Goal: Information Seeking & Learning: Check status

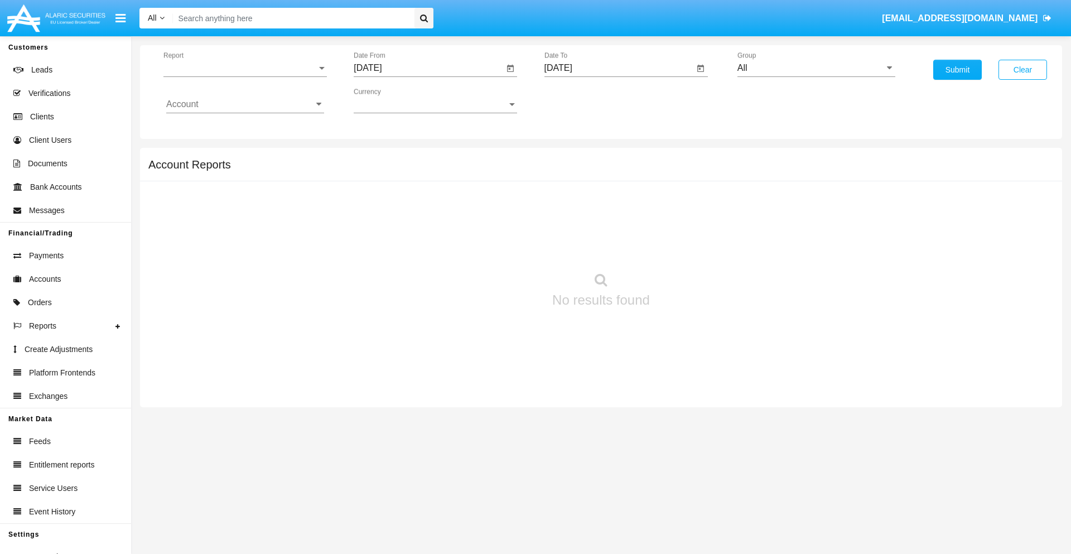
click at [245, 68] on span "Report" at bounding box center [239, 68] width 153 height 10
click at [240, 76] on span "Trades" at bounding box center [245, 76] width 158 height 27
click at [429, 68] on input "[DATE]" at bounding box center [429, 68] width 150 height 10
click at [390, 100] on span "[DATE]" at bounding box center [380, 101] width 25 height 9
click at [498, 247] on div "2025" at bounding box center [497, 247] width 35 height 20
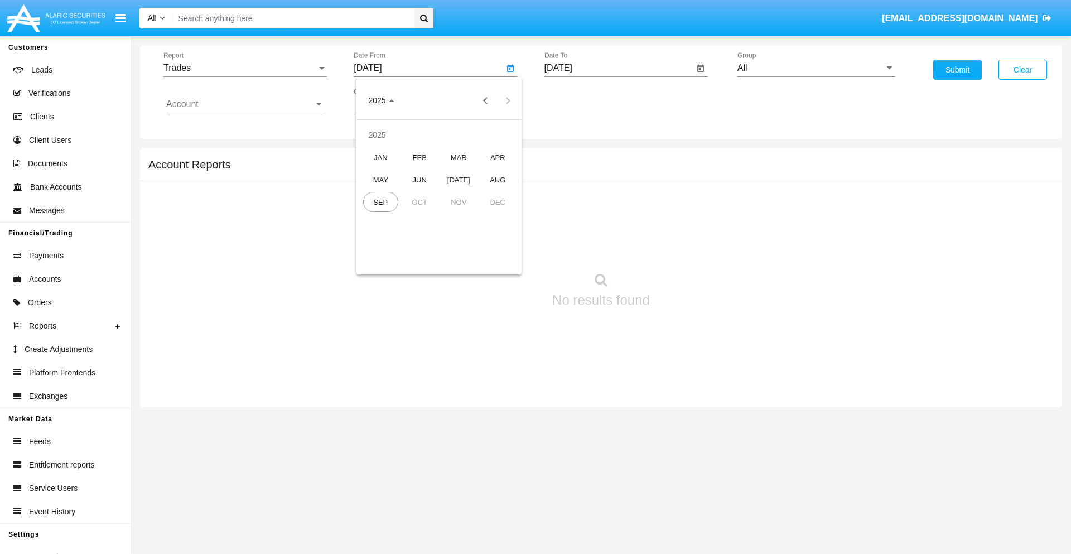
click at [420, 180] on div "JUN" at bounding box center [419, 180] width 35 height 20
click at [439, 215] on div "18" at bounding box center [439, 216] width 20 height 20
type input "06/18/25"
click at [619, 68] on input "[DATE]" at bounding box center [620, 68] width 150 height 10
click at [580, 100] on span "[DATE]" at bounding box center [571, 101] width 25 height 9
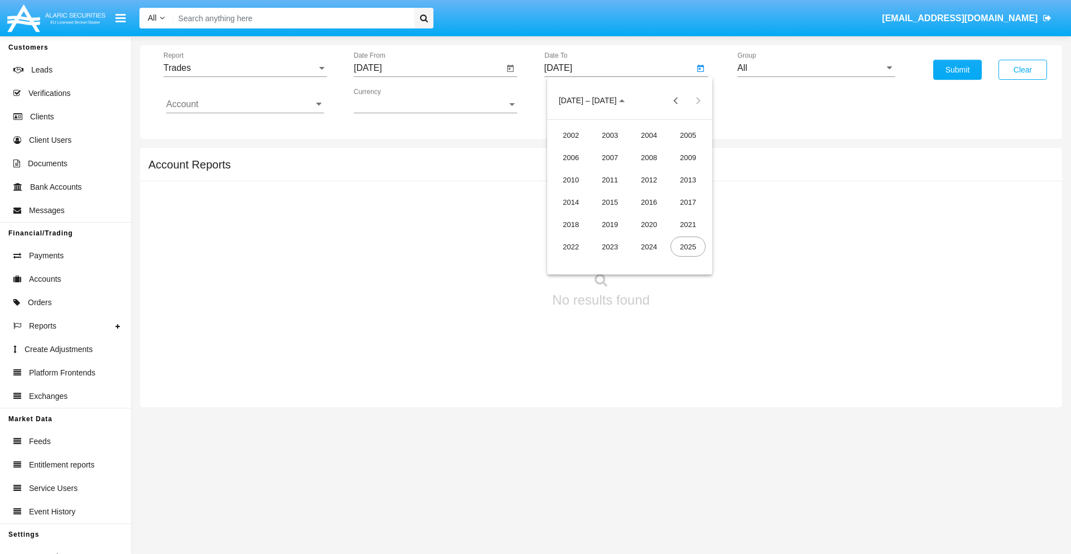
click at [688, 247] on div "2025" at bounding box center [688, 247] width 35 height 20
click at [571, 202] on div "SEP" at bounding box center [571, 202] width 35 height 20
click at [652, 215] on div "18" at bounding box center [652, 216] width 20 height 20
type input "[DATE]"
click at [816, 68] on input "All" at bounding box center [817, 68] width 158 height 10
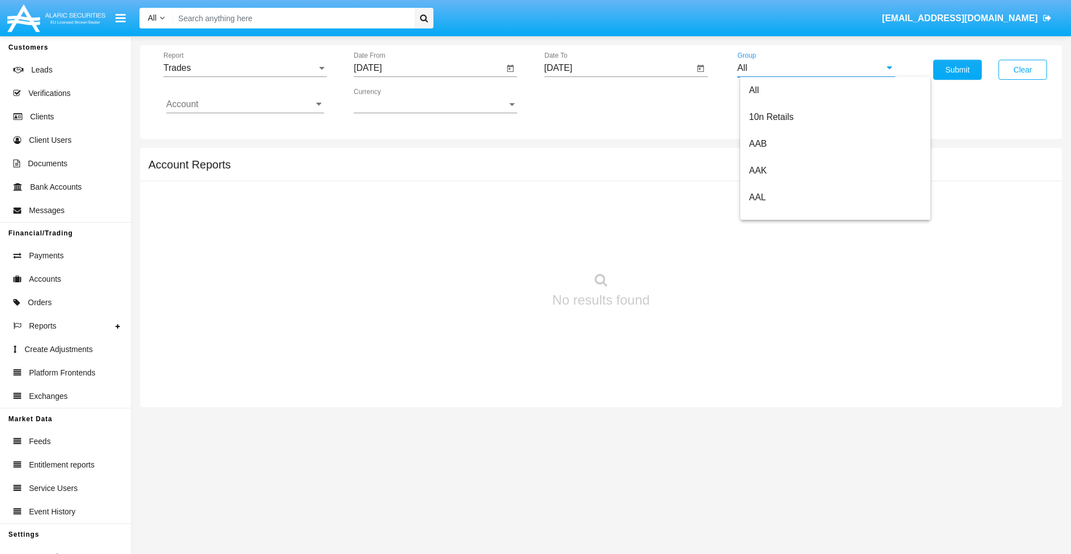
scroll to position [598, 0]
click at [785, 215] on span "Hammer Web Lite" at bounding box center [785, 214] width 72 height 9
type input "Hammer Web Lite"
click at [245, 104] on input "Account" at bounding box center [245, 104] width 158 height 10
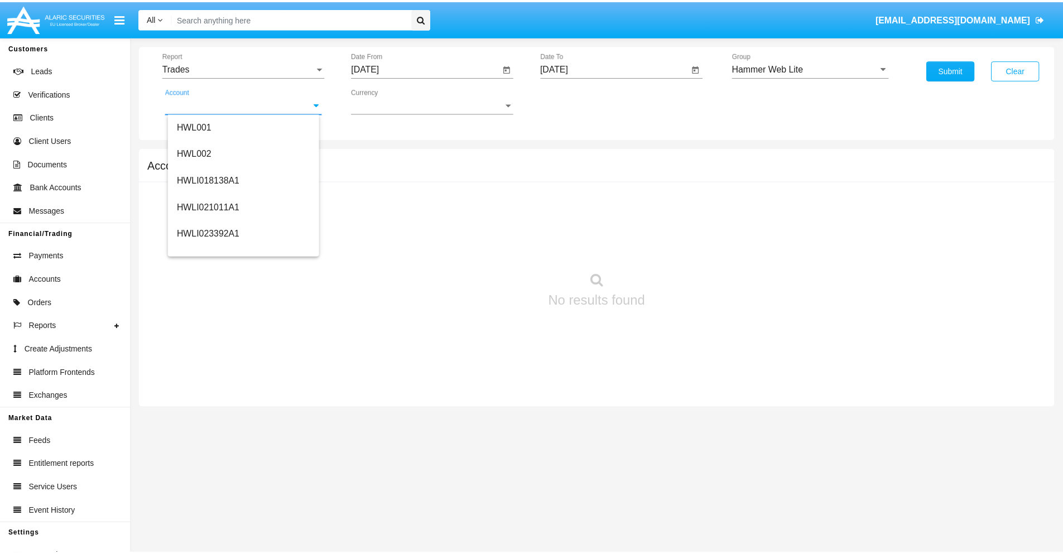
scroll to position [170, 0]
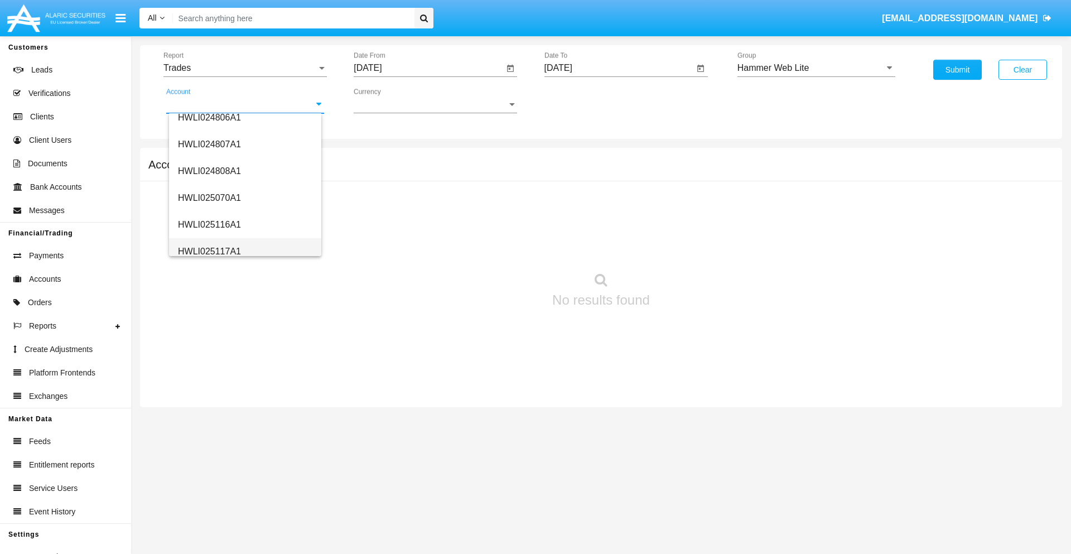
click at [209, 251] on span "HWLI025117A1" at bounding box center [209, 251] width 63 height 9
type input "HWLI025117A1"
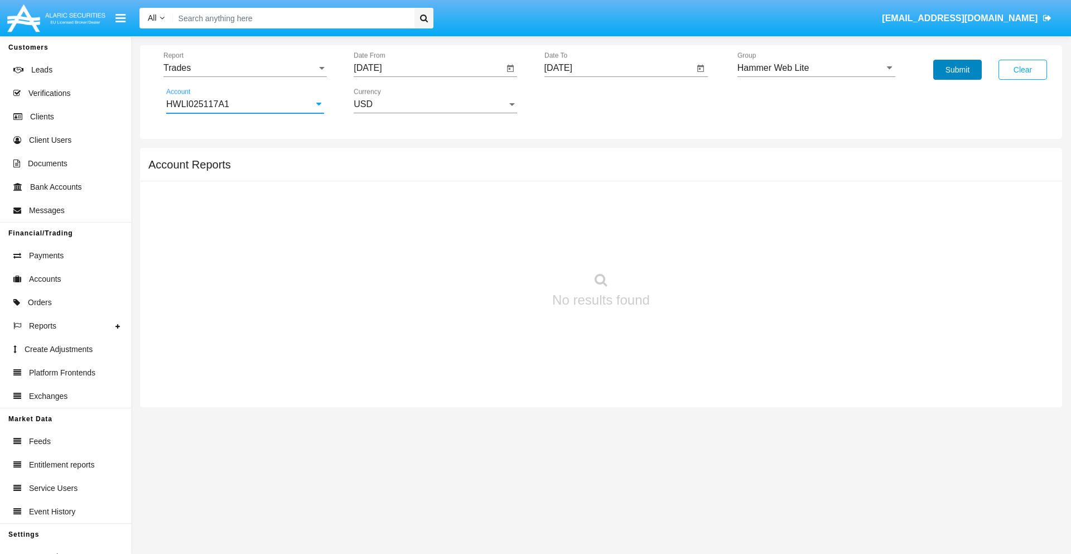
click at [958, 70] on button "Submit" at bounding box center [958, 70] width 49 height 20
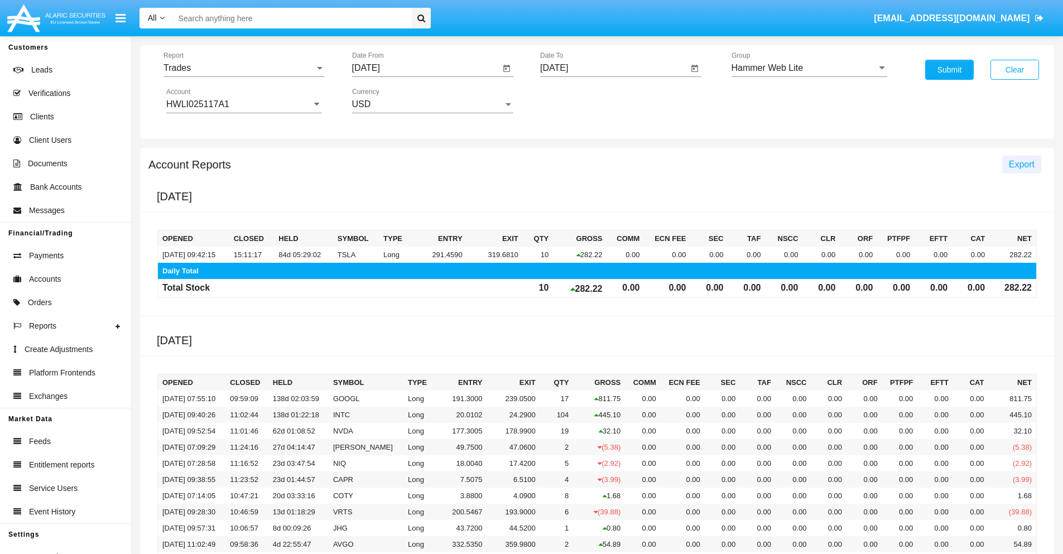
click at [1021, 164] on span "Export" at bounding box center [1022, 164] width 26 height 9
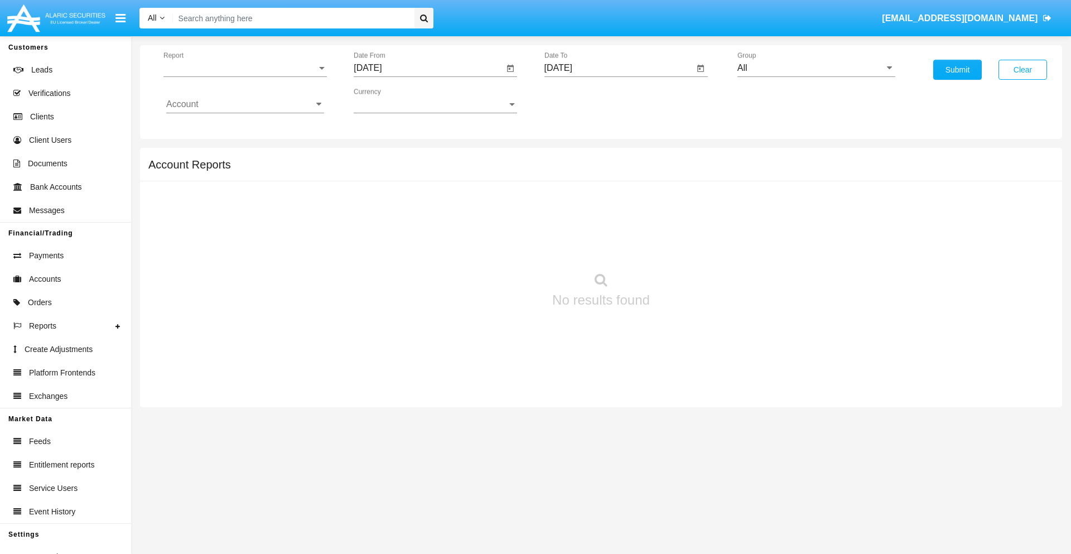
click at [245, 68] on span "Report" at bounding box center [239, 68] width 153 height 10
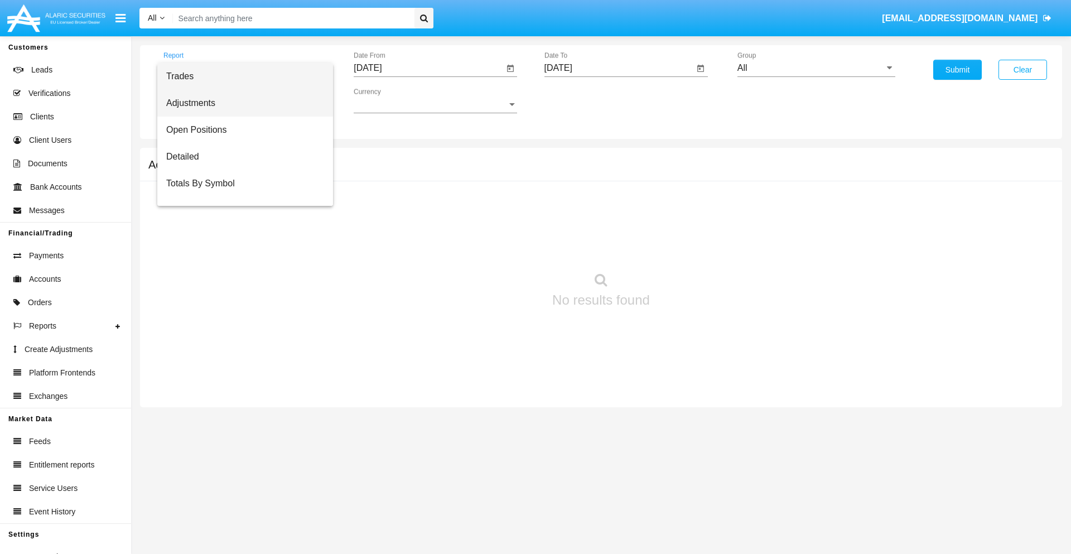
click at [240, 103] on span "Adjustments" at bounding box center [245, 103] width 158 height 27
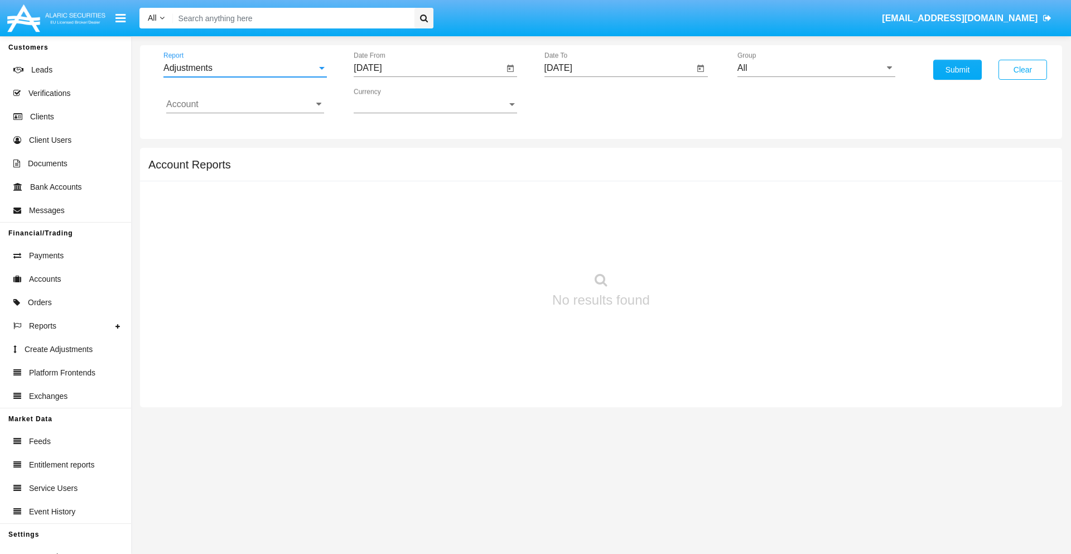
click at [429, 68] on input "[DATE]" at bounding box center [429, 68] width 150 height 10
click at [390, 100] on span "[DATE]" at bounding box center [380, 101] width 25 height 9
click at [498, 247] on div "2025" at bounding box center [497, 247] width 35 height 20
click at [498, 180] on div "AUG" at bounding box center [497, 180] width 35 height 20
click at [394, 215] on div "18" at bounding box center [394, 216] width 20 height 20
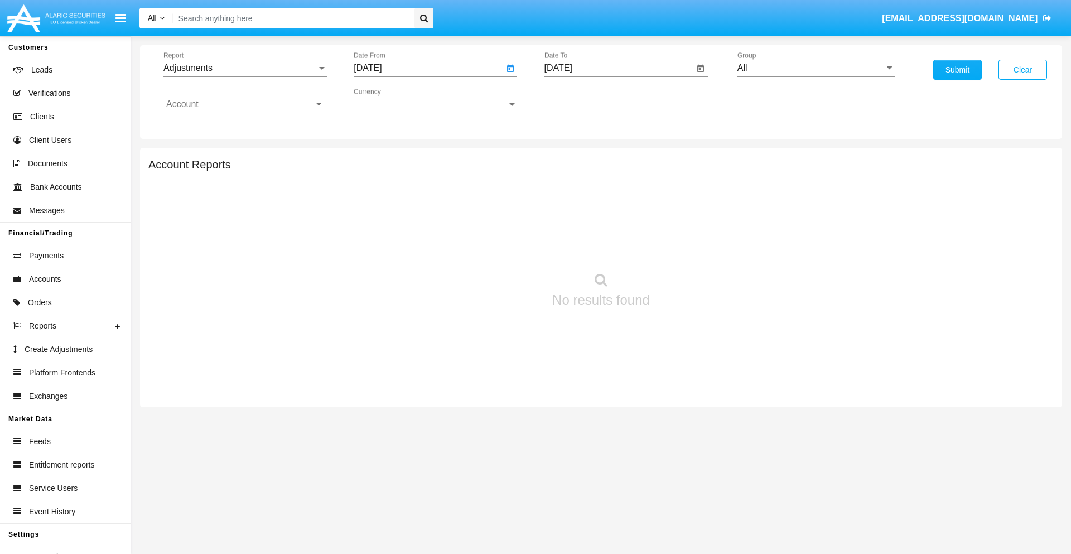
type input "08/18/25"
click at [619, 68] on input "[DATE]" at bounding box center [620, 68] width 150 height 10
click at [580, 100] on span "[DATE]" at bounding box center [571, 101] width 25 height 9
click at [688, 247] on div "2025" at bounding box center [688, 247] width 35 height 20
click at [571, 202] on div "SEP" at bounding box center [571, 202] width 35 height 20
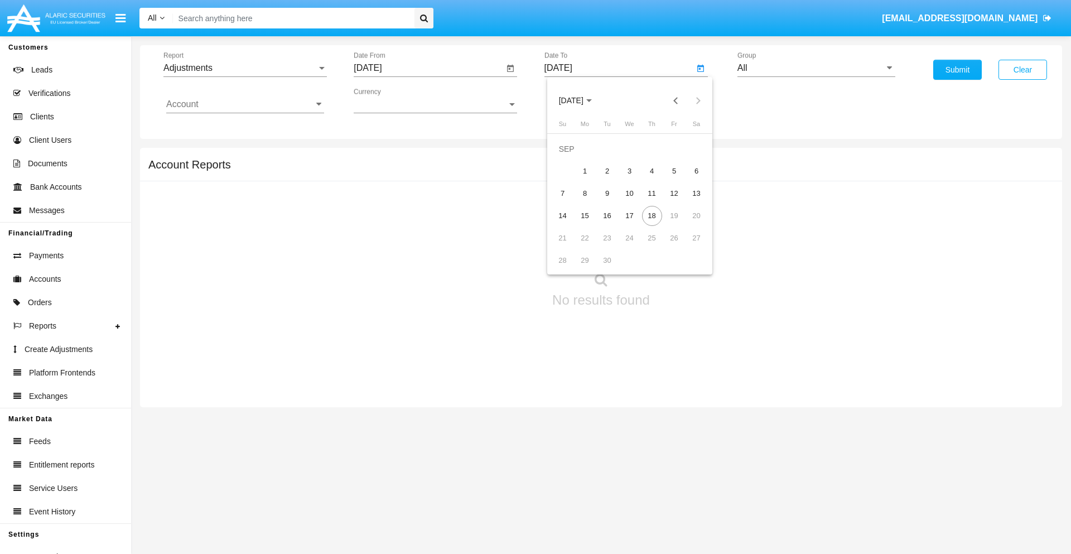
click at [652, 215] on div "18" at bounding box center [652, 216] width 20 height 20
type input "[DATE]"
click at [816, 68] on input "All" at bounding box center [817, 68] width 158 height 10
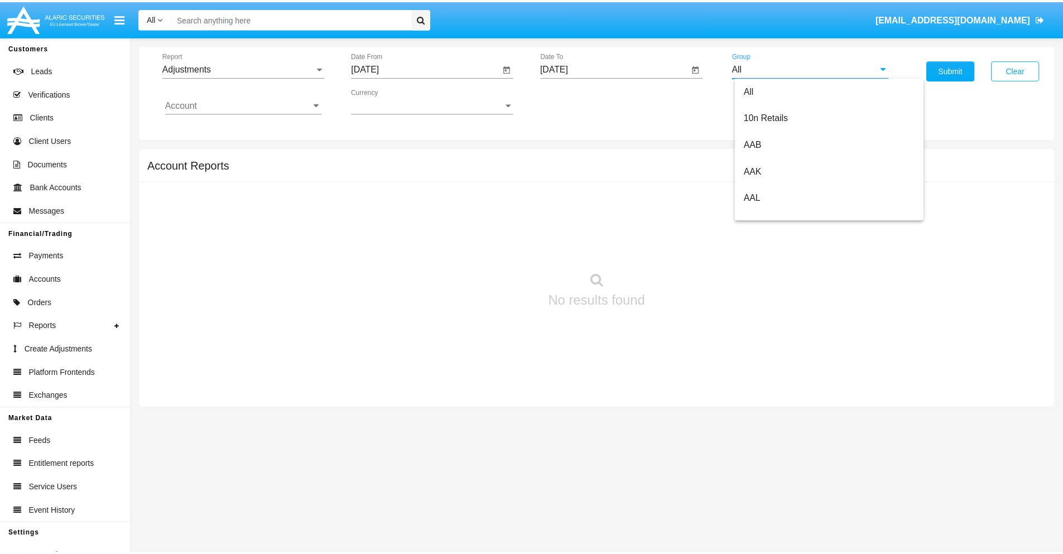
scroll to position [250, 0]
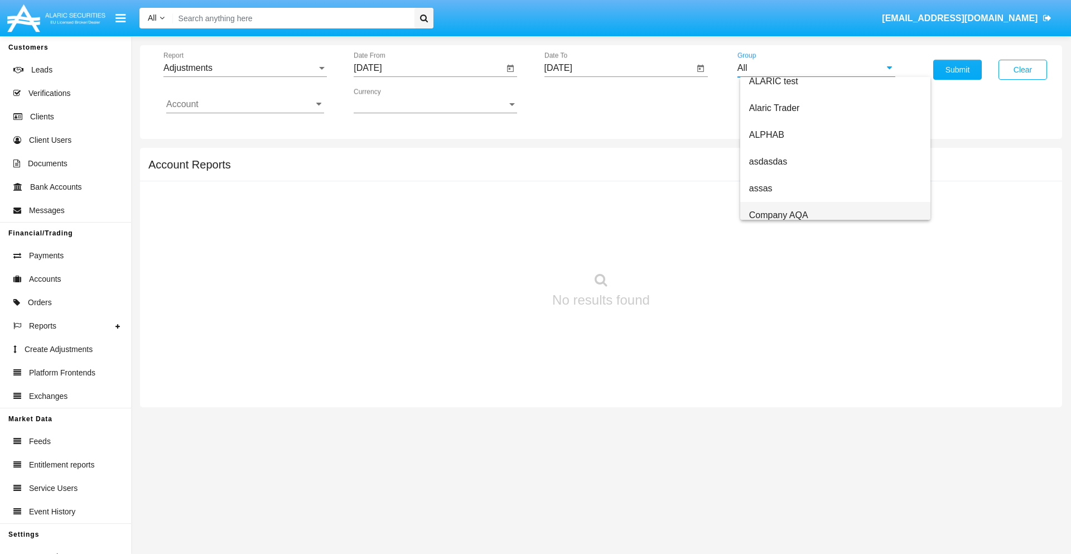
click at [778, 215] on span "Company AQA" at bounding box center [778, 214] width 59 height 9
type input "Company AQA"
click at [245, 104] on input "Account" at bounding box center [245, 104] width 158 height 10
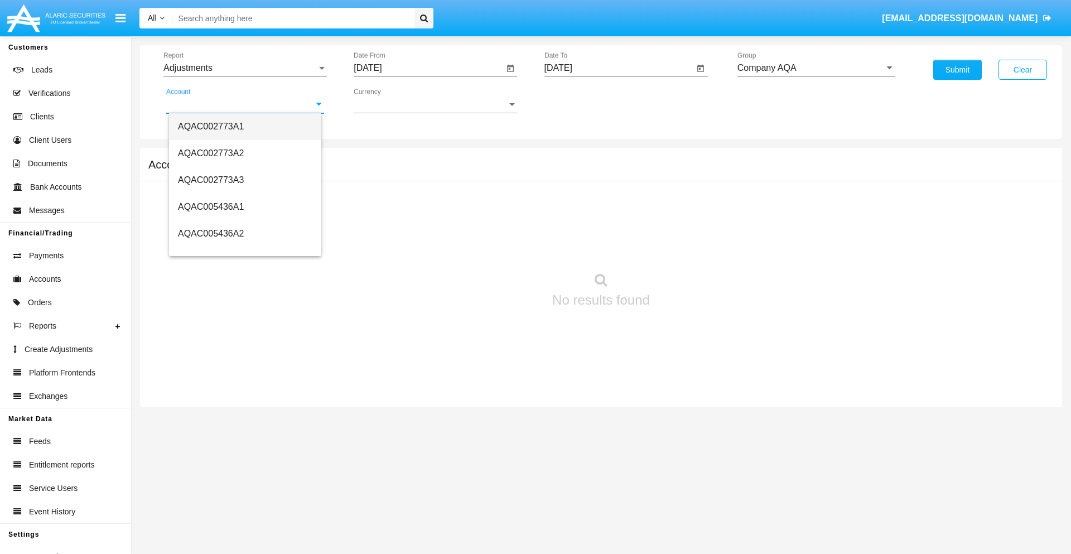
click at [211, 126] on span "AQAC002773A1" at bounding box center [211, 126] width 66 height 9
type input "AQAC002773A1"
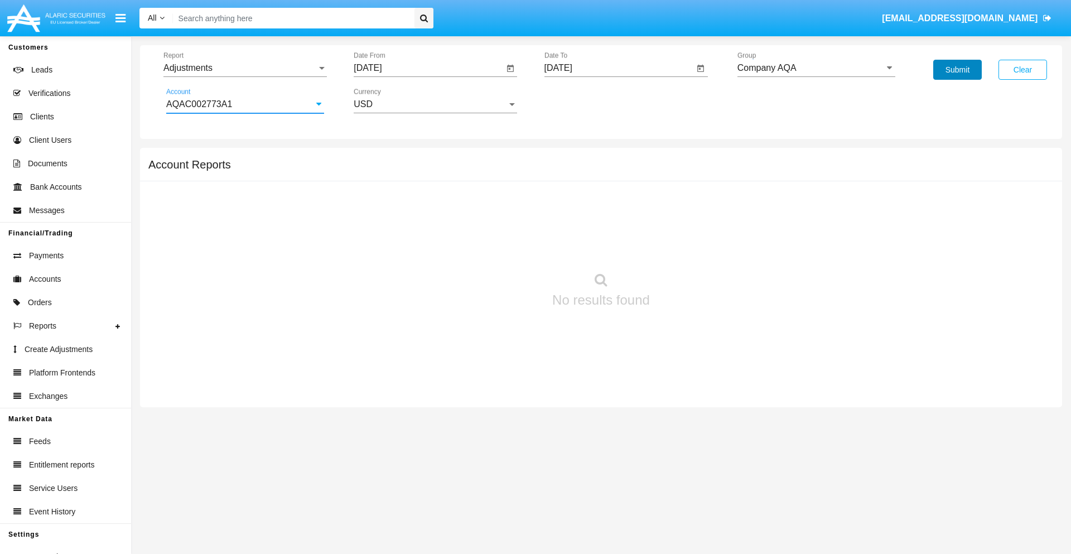
click at [958, 70] on button "Submit" at bounding box center [958, 70] width 49 height 20
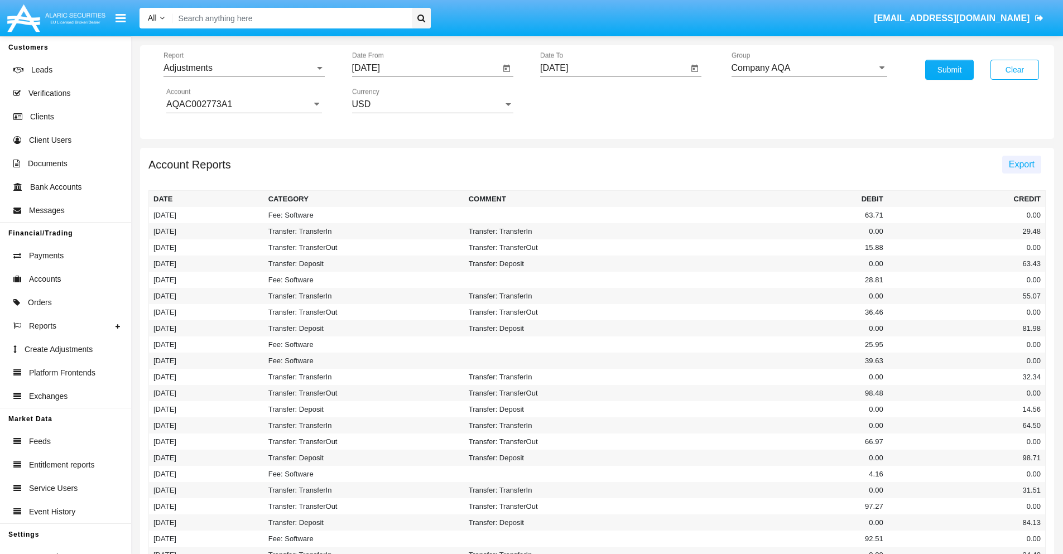
click at [1021, 164] on span "Export" at bounding box center [1022, 164] width 26 height 9
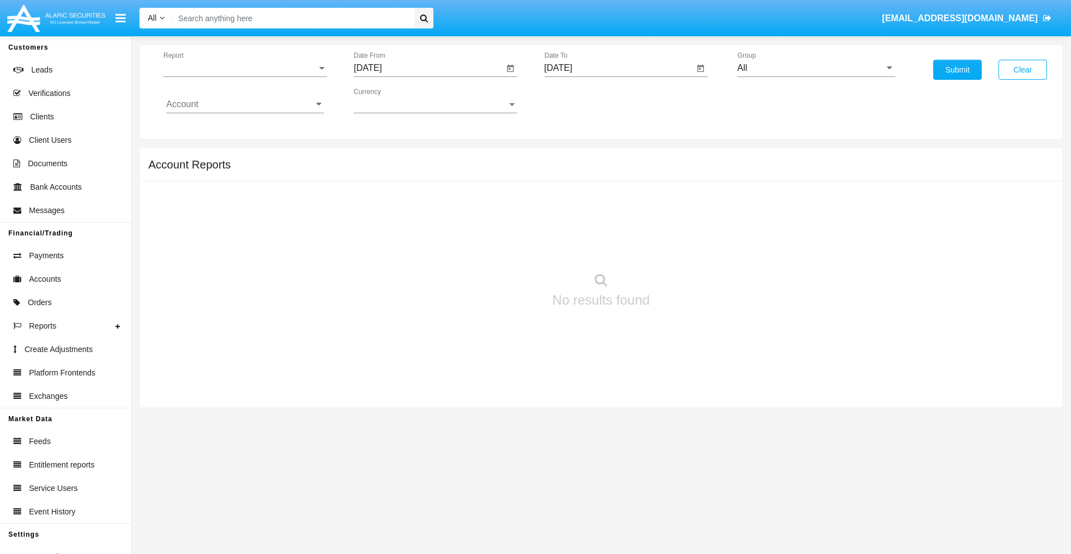
click at [245, 68] on span "Report" at bounding box center [239, 68] width 153 height 10
click at [240, 130] on span "Open Positions" at bounding box center [245, 130] width 158 height 27
click at [429, 68] on input "[DATE]" at bounding box center [429, 68] width 150 height 10
click at [390, 100] on span "[DATE]" at bounding box center [380, 101] width 25 height 9
click at [498, 247] on div "2025" at bounding box center [497, 247] width 35 height 20
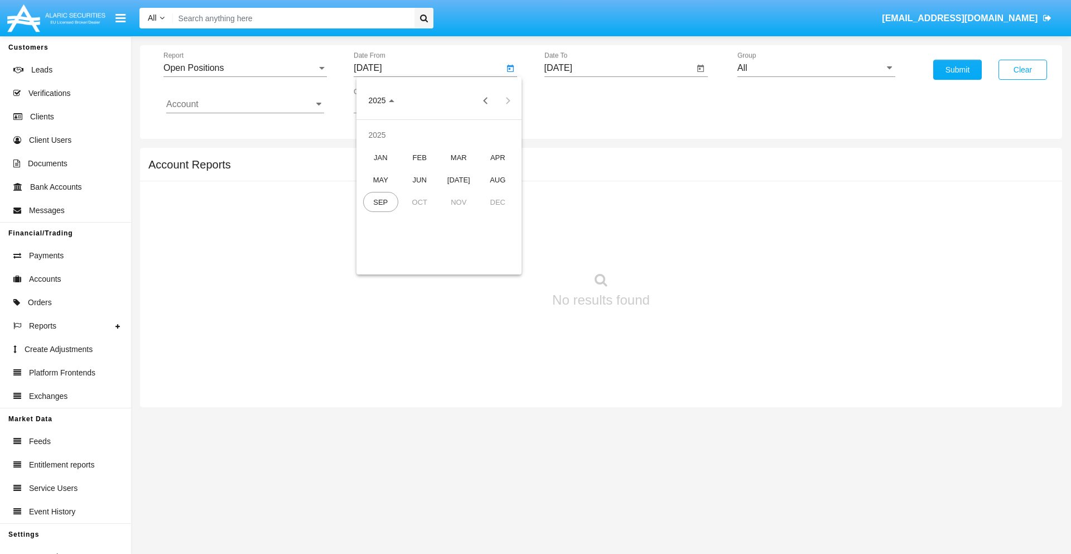
click at [498, 180] on div "AUG" at bounding box center [497, 180] width 35 height 20
click at [394, 215] on div "18" at bounding box center [394, 216] width 20 height 20
type input "08/18/25"
click at [619, 68] on input "[DATE]" at bounding box center [620, 68] width 150 height 10
click at [580, 100] on span "[DATE]" at bounding box center [571, 101] width 25 height 9
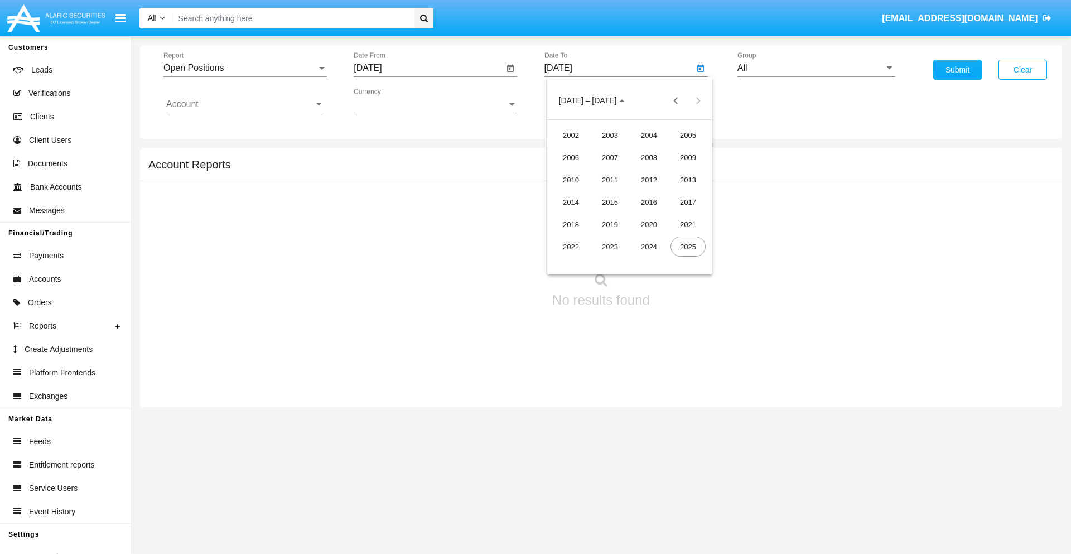
click at [688, 247] on div "2025" at bounding box center [688, 247] width 35 height 20
click at [571, 202] on div "SEP" at bounding box center [571, 202] width 35 height 20
click at [652, 215] on div "18" at bounding box center [652, 216] width 20 height 20
type input "[DATE]"
click at [816, 68] on input "All" at bounding box center [817, 68] width 158 height 10
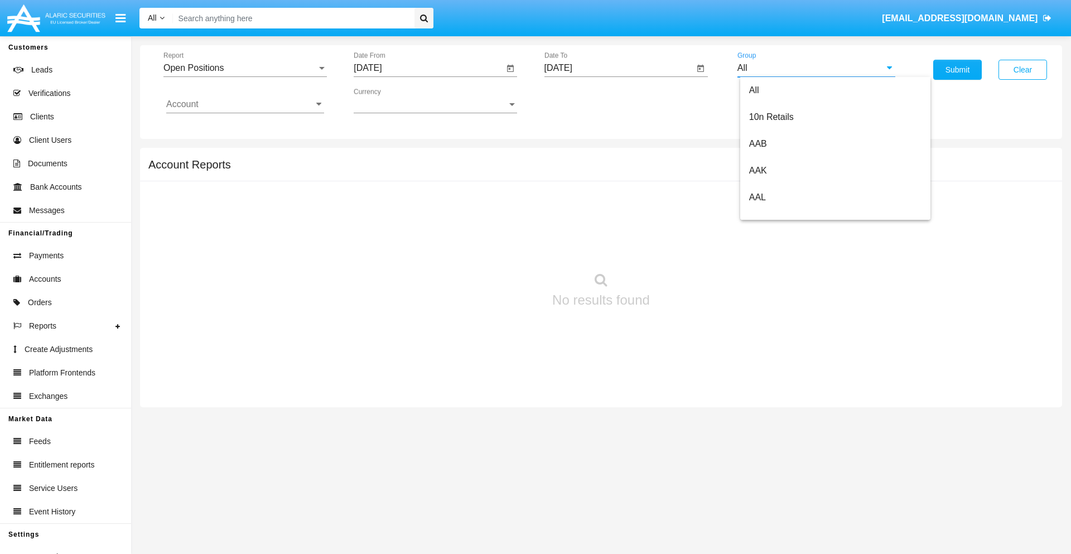
scroll to position [598, 0]
click at [785, 215] on span "Hammer Web Lite" at bounding box center [785, 214] width 72 height 9
type input "Hammer Web Lite"
click at [245, 104] on input "Account" at bounding box center [245, 104] width 158 height 10
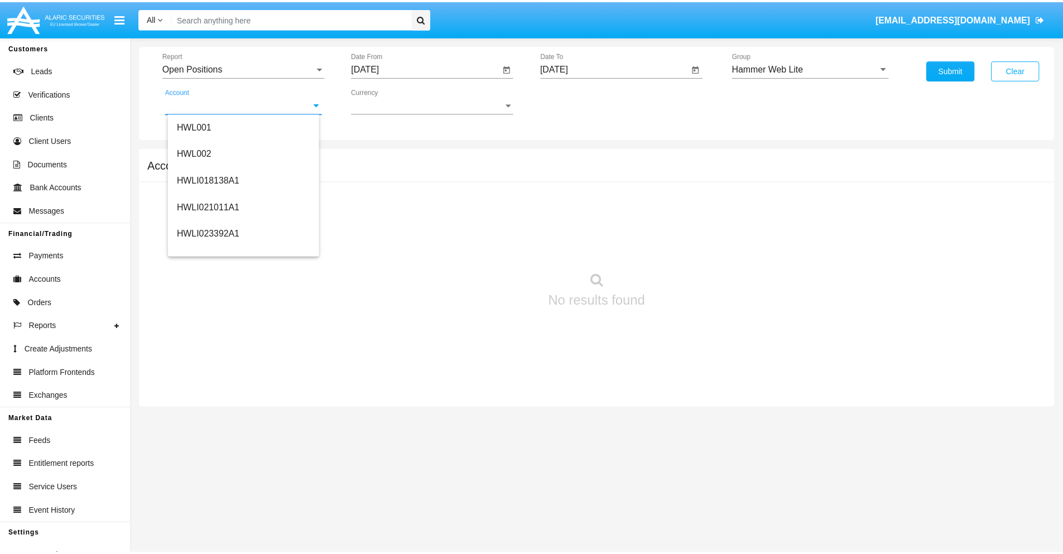
scroll to position [170, 0]
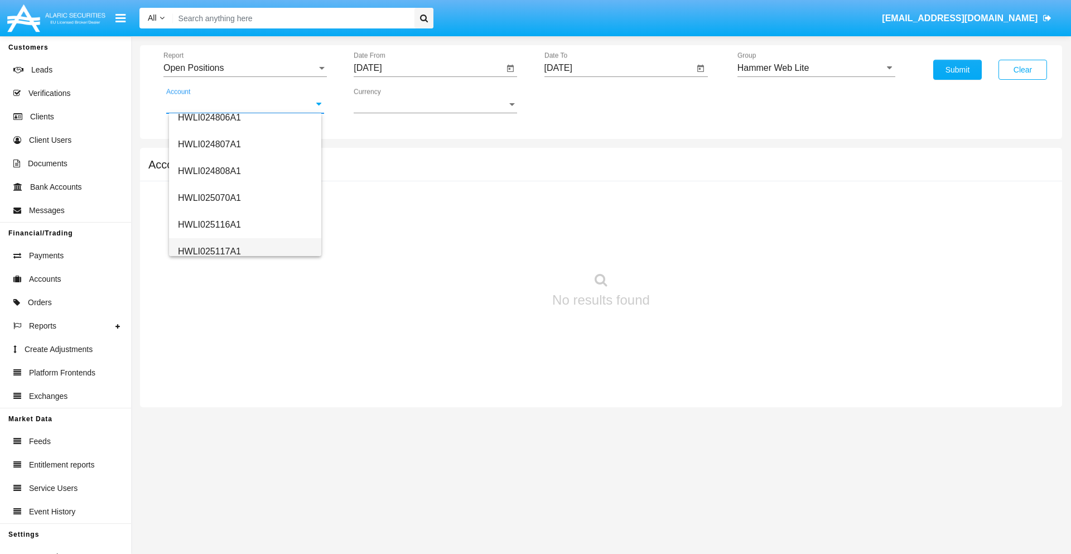
click at [209, 251] on span "HWLI025117A1" at bounding box center [209, 251] width 63 height 9
type input "HWLI025117A1"
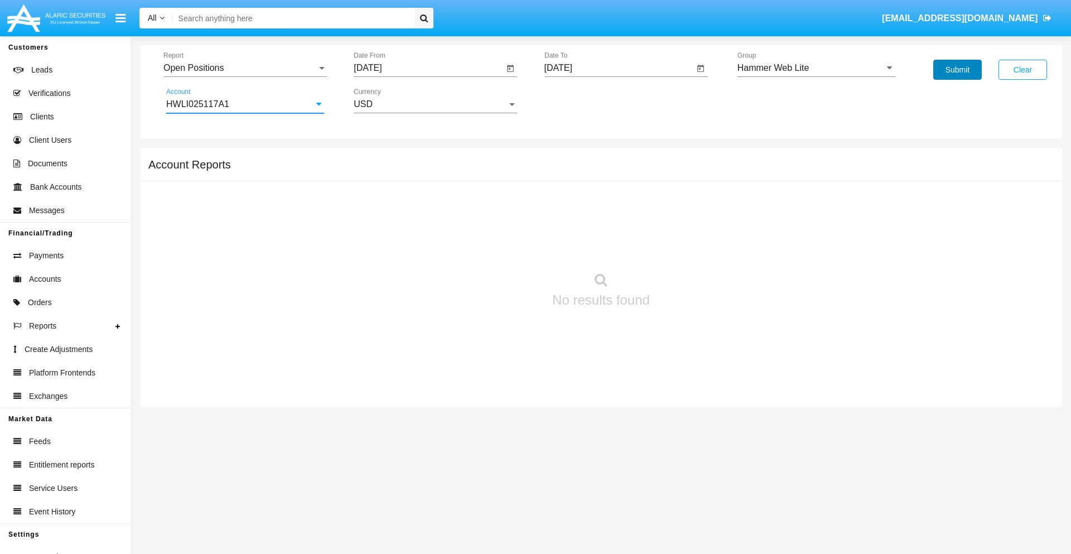
click at [958, 70] on button "Submit" at bounding box center [958, 70] width 49 height 20
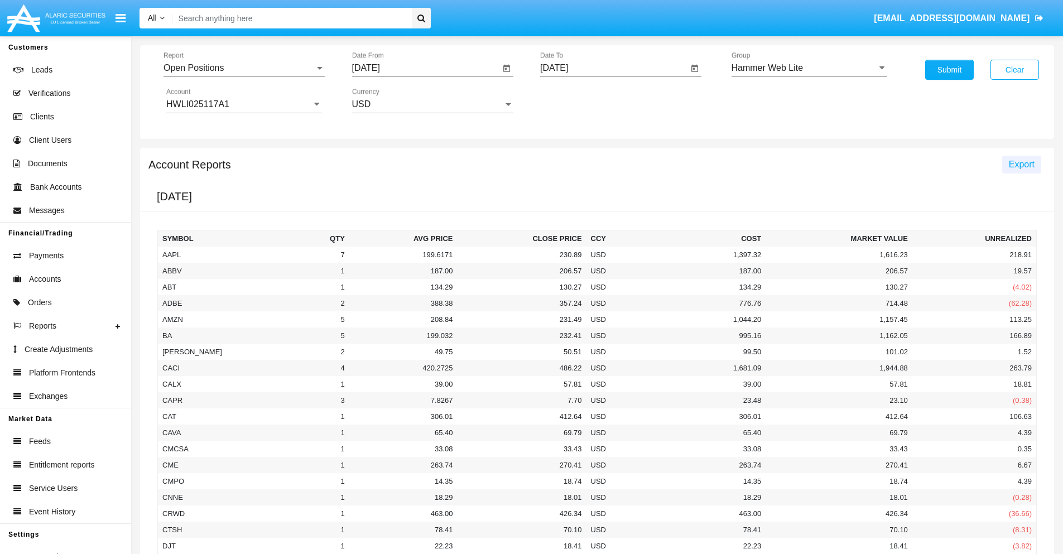
click at [1021, 164] on span "Export" at bounding box center [1022, 164] width 26 height 9
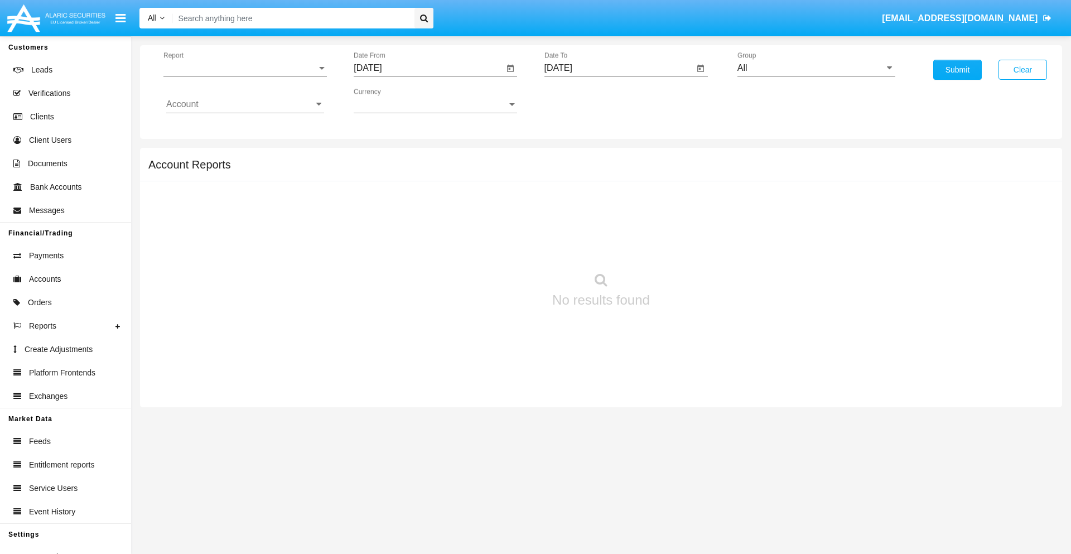
click at [245, 68] on span "Report" at bounding box center [239, 68] width 153 height 10
click at [240, 157] on span "Detailed" at bounding box center [245, 156] width 158 height 27
click at [429, 68] on input "[DATE]" at bounding box center [429, 68] width 150 height 10
click at [390, 100] on span "[DATE]" at bounding box center [380, 101] width 25 height 9
click at [498, 247] on div "2025" at bounding box center [497, 247] width 35 height 20
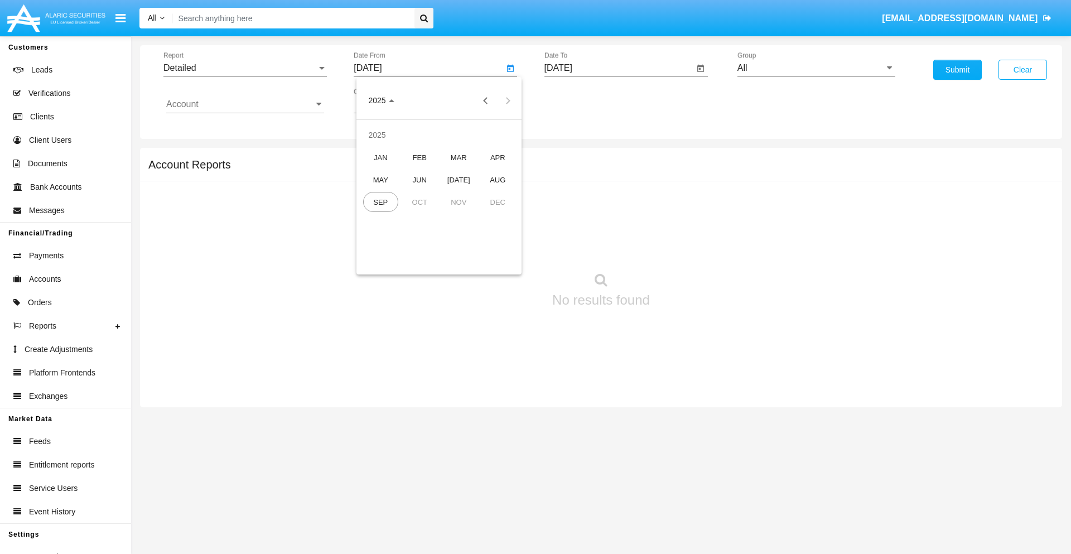
click at [381, 202] on div "SEP" at bounding box center [380, 202] width 35 height 20
click at [394, 193] on div "8" at bounding box center [394, 194] width 20 height 20
type input "09/08/25"
click at [619, 68] on input "[DATE]" at bounding box center [620, 68] width 150 height 10
click at [580, 100] on span "[DATE]" at bounding box center [571, 101] width 25 height 9
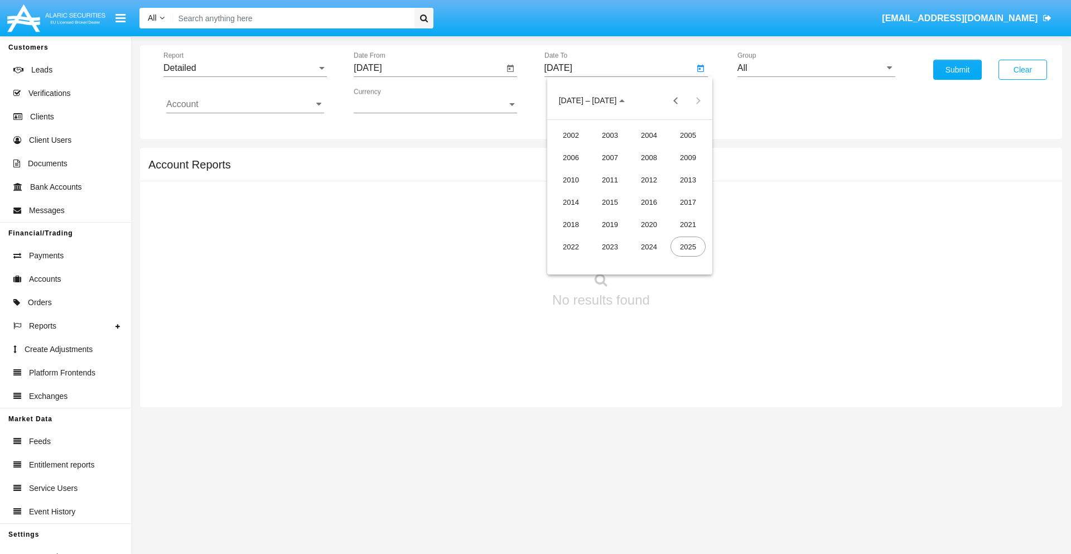
click at [688, 247] on div "2025" at bounding box center [688, 247] width 35 height 20
click at [571, 202] on div "SEP" at bounding box center [571, 202] width 35 height 20
click at [652, 215] on div "18" at bounding box center [652, 216] width 20 height 20
type input "09/18/25"
click at [816, 68] on input "All" at bounding box center [817, 68] width 158 height 10
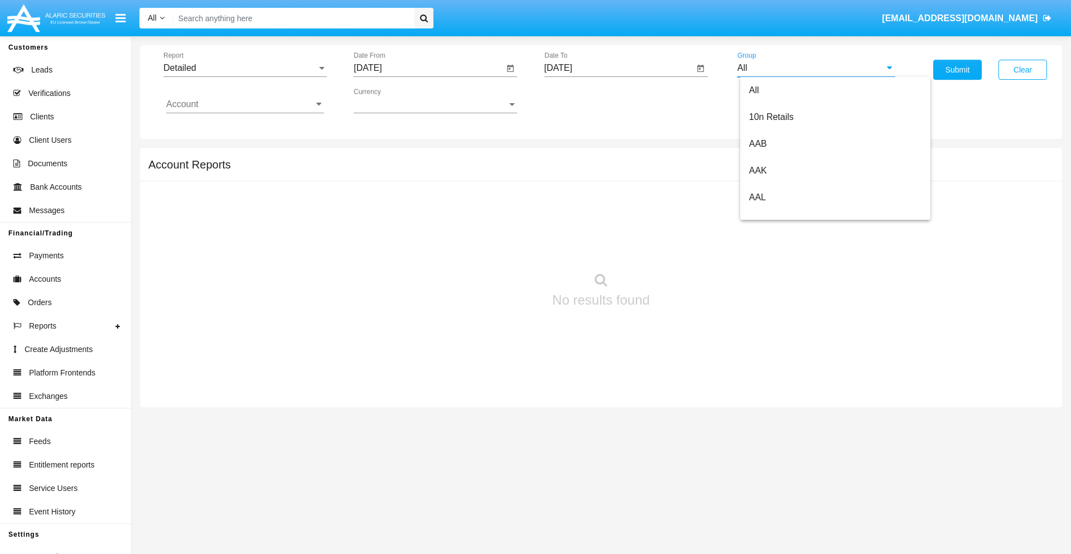
scroll to position [598, 0]
click at [785, 215] on span "Hammer Web Lite" at bounding box center [785, 214] width 72 height 9
type input "Hammer Web Lite"
click at [245, 104] on input "Account" at bounding box center [245, 104] width 158 height 10
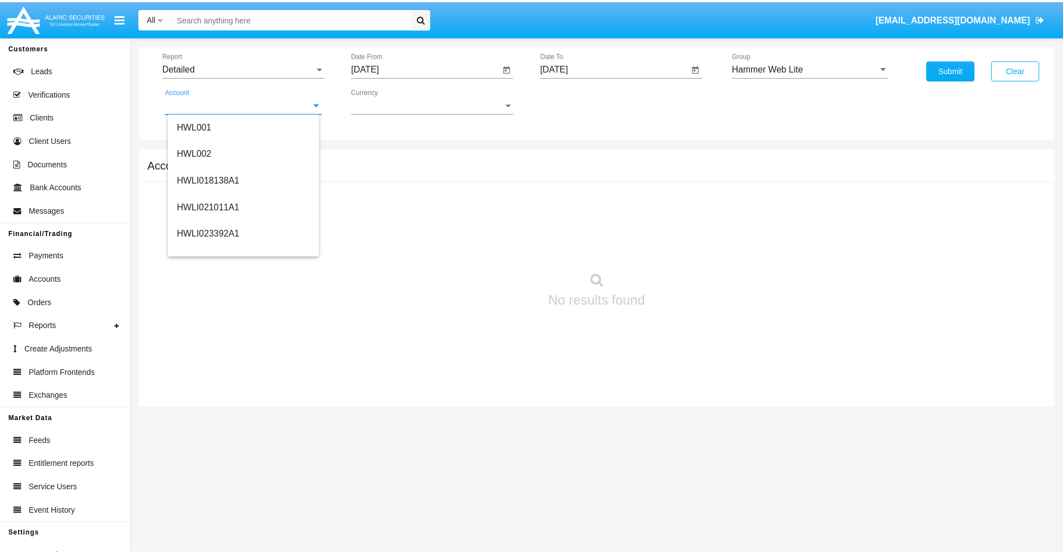
scroll to position [170, 0]
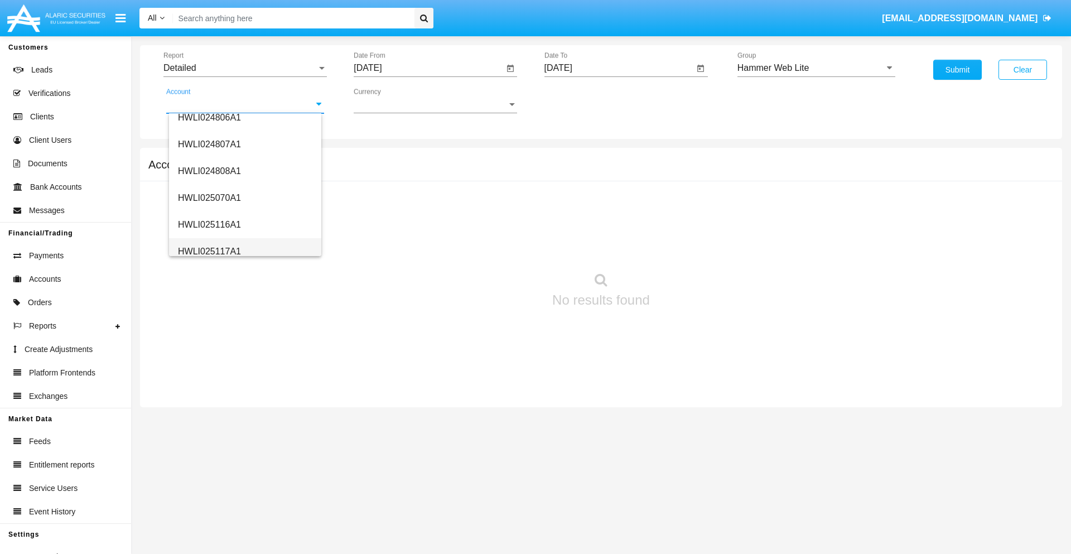
click at [209, 251] on span "HWLI025117A1" at bounding box center [209, 251] width 63 height 9
type input "HWLI025117A1"
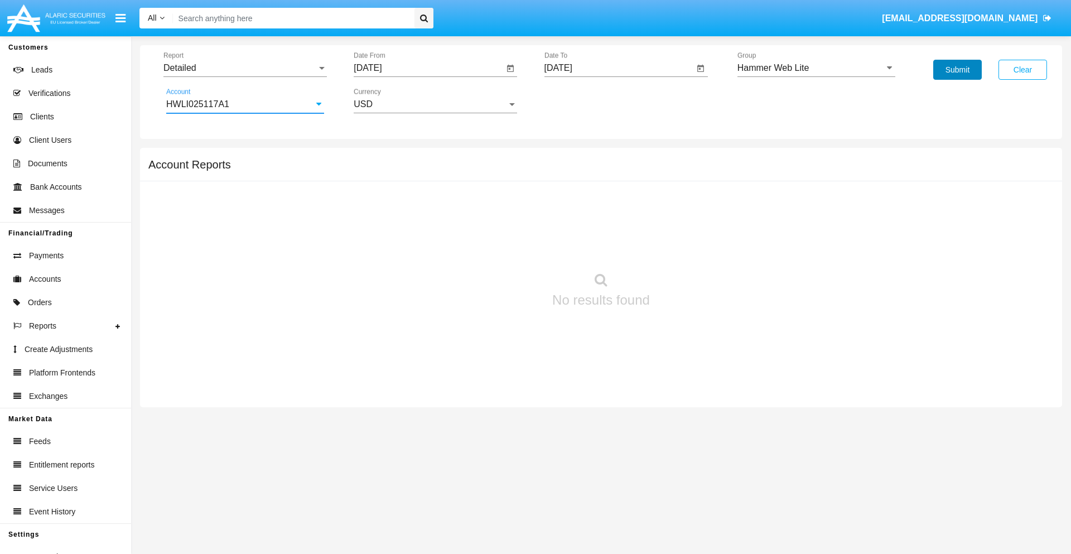
click at [958, 70] on button "Submit" at bounding box center [958, 70] width 49 height 20
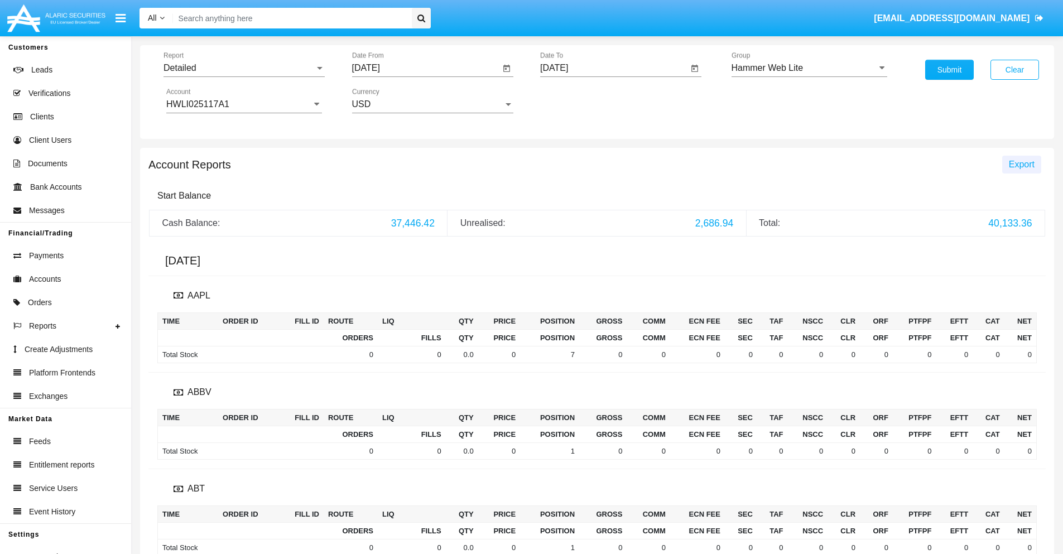
click at [1021, 164] on span "Export" at bounding box center [1022, 164] width 26 height 9
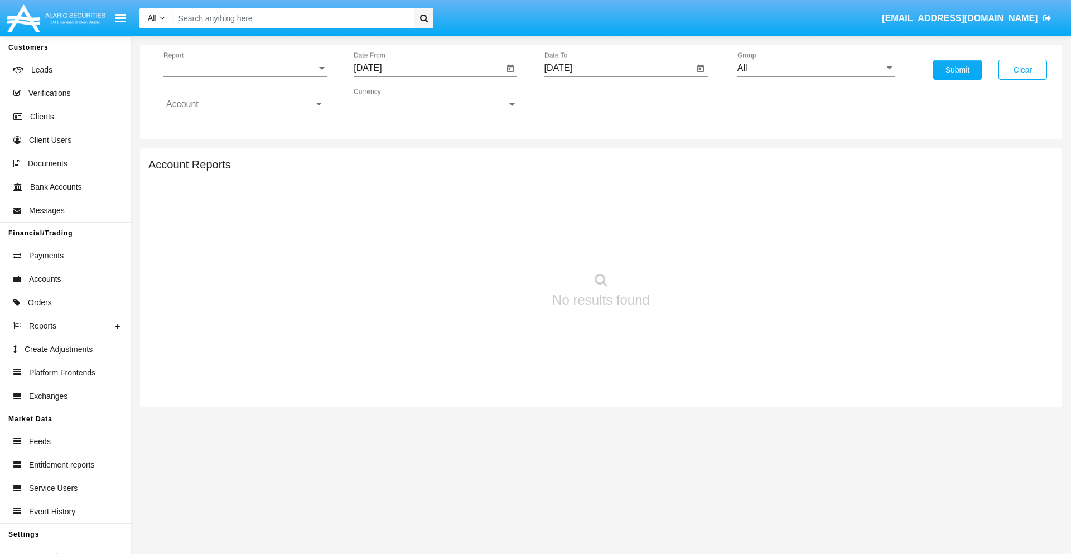
click at [245, 68] on span "Report" at bounding box center [239, 68] width 153 height 10
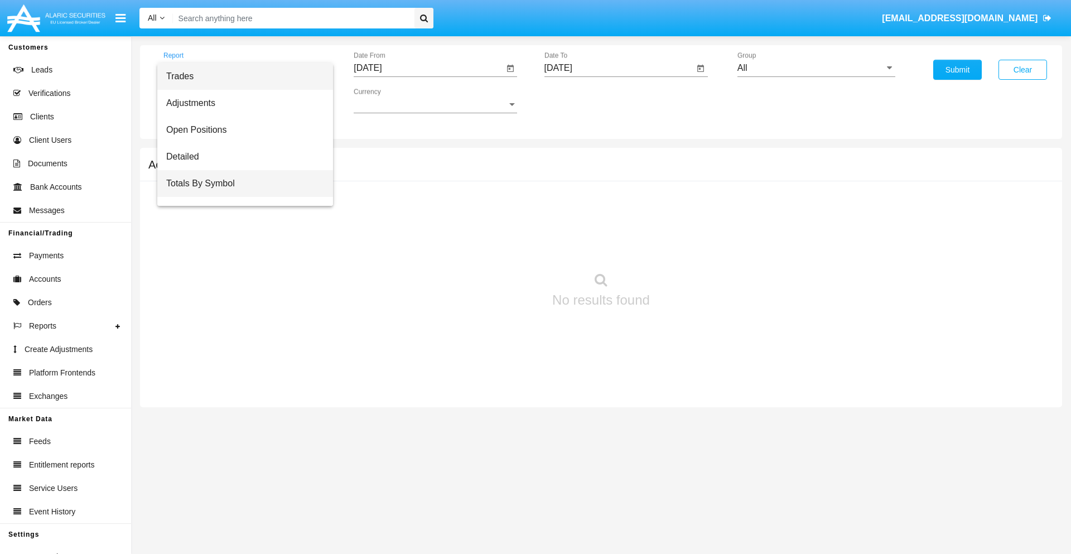
click at [240, 184] on span "Totals By Symbol" at bounding box center [245, 183] width 158 height 27
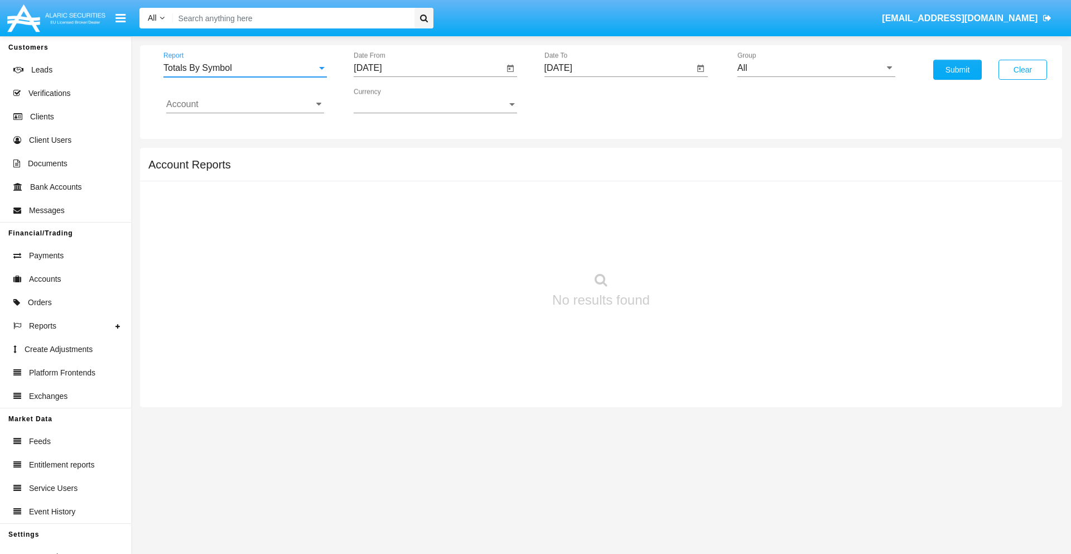
click at [429, 68] on input "[DATE]" at bounding box center [429, 68] width 150 height 10
click at [390, 100] on span "[DATE]" at bounding box center [380, 101] width 25 height 9
click at [498, 247] on div "2025" at bounding box center [497, 247] width 35 height 20
click at [498, 180] on div "AUG" at bounding box center [497, 180] width 35 height 20
click at [417, 215] on div "19" at bounding box center [417, 216] width 20 height 20
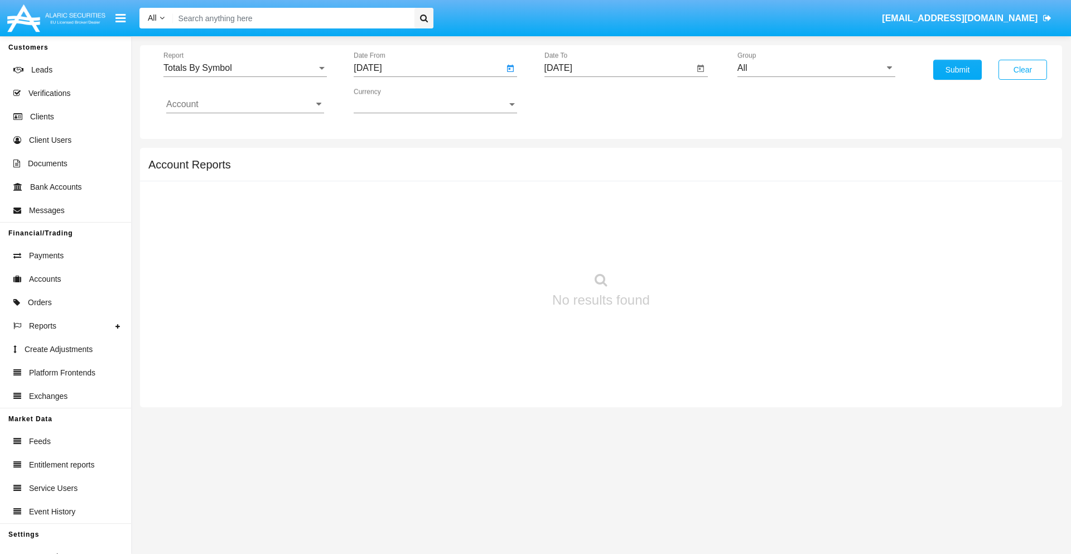
type input "08/19/25"
click at [619, 68] on input "[DATE]" at bounding box center [620, 68] width 150 height 10
click at [580, 100] on span "[DATE]" at bounding box center [571, 101] width 25 height 9
click at [688, 247] on div "2025" at bounding box center [688, 247] width 35 height 20
click at [571, 202] on div "SEP" at bounding box center [571, 202] width 35 height 20
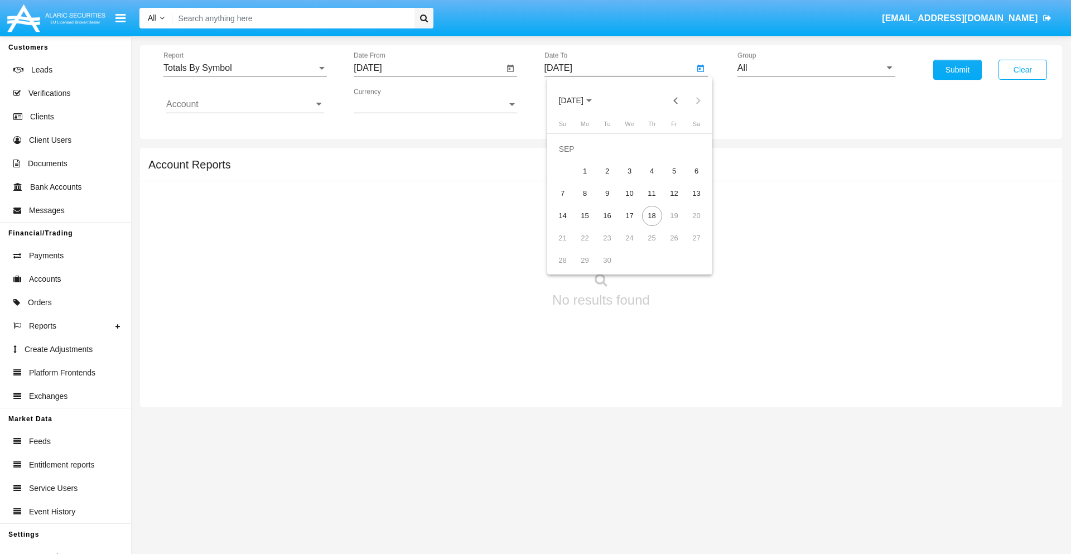
click at [652, 215] on div "18" at bounding box center [652, 216] width 20 height 20
type input "[DATE]"
click at [816, 68] on input "All" at bounding box center [817, 68] width 158 height 10
type input "Hammer Web Lite"
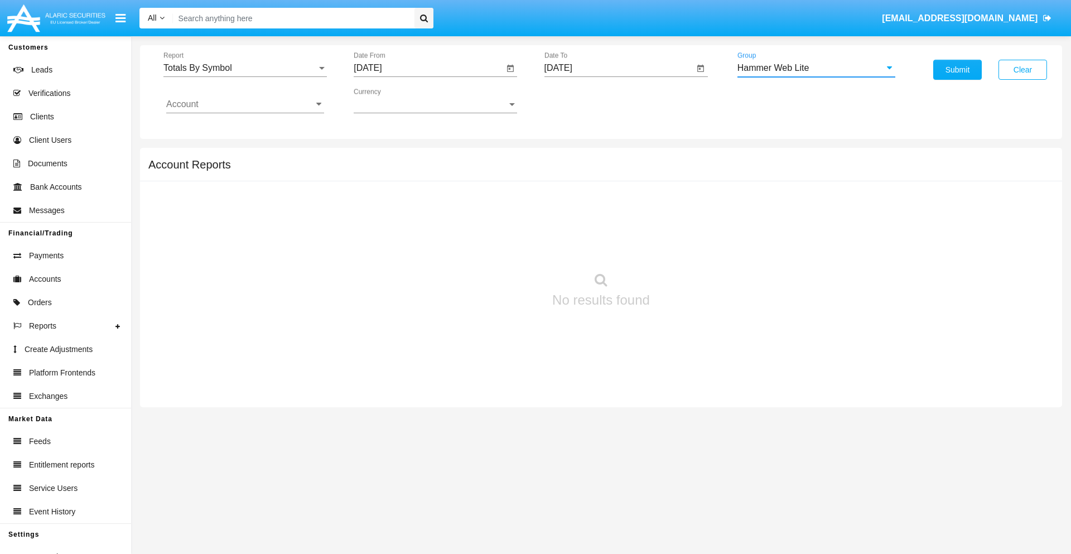
click at [245, 104] on input "Account" at bounding box center [245, 104] width 158 height 10
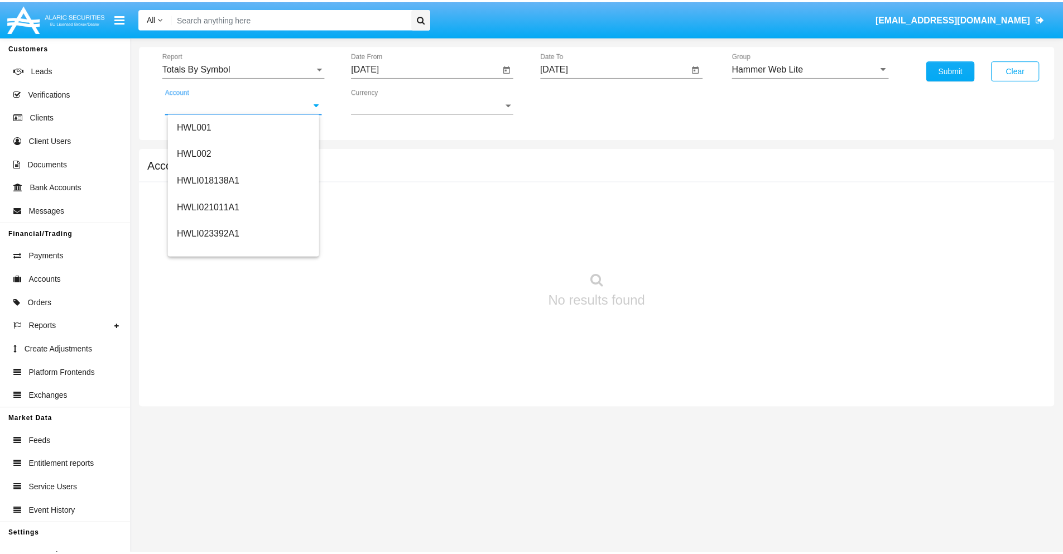
scroll to position [170, 0]
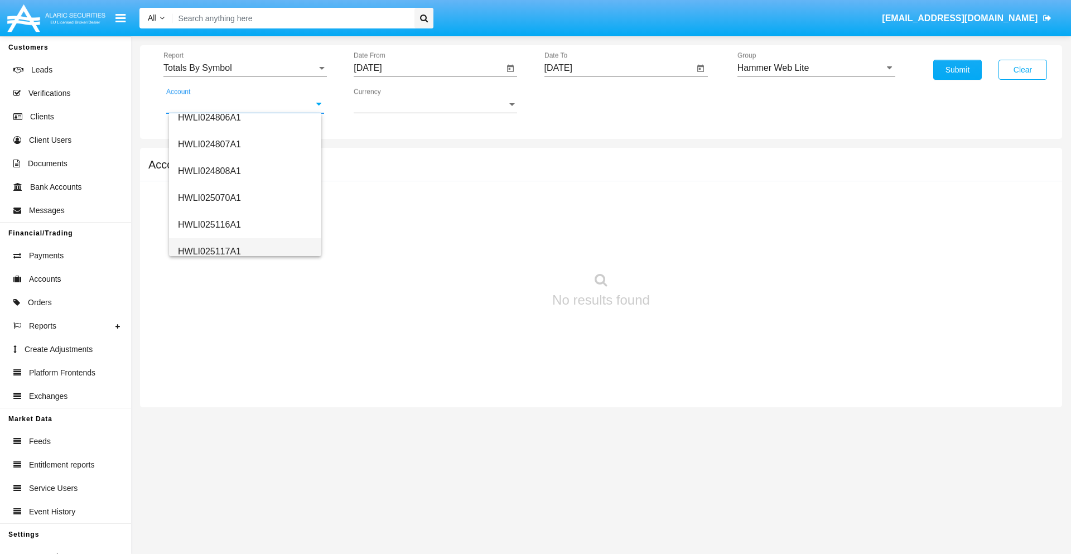
click at [209, 251] on span "HWLI025117A1" at bounding box center [209, 251] width 63 height 9
type input "HWLI025117A1"
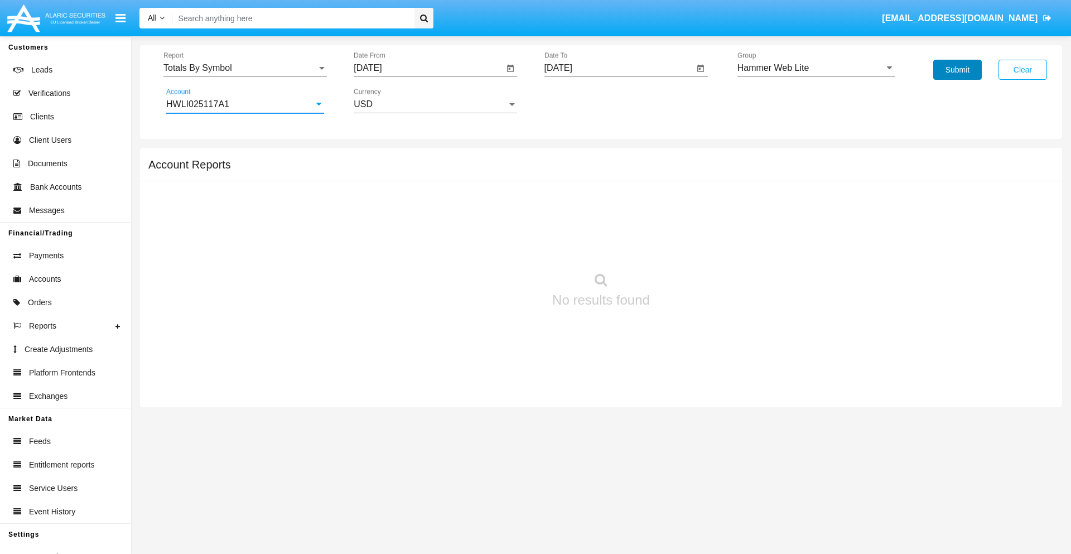
click at [958, 70] on button "Submit" at bounding box center [958, 70] width 49 height 20
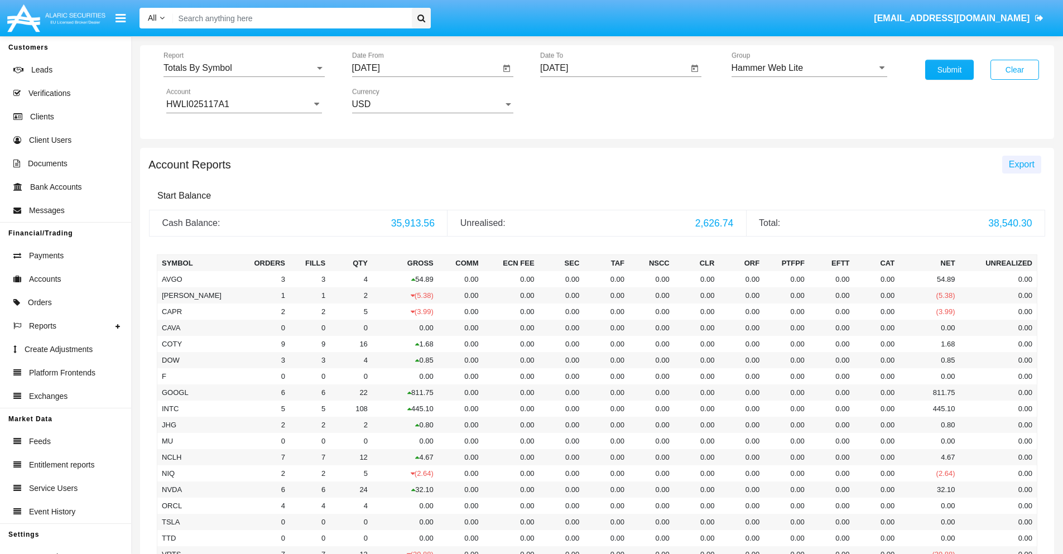
click at [1021, 164] on span "Export" at bounding box center [1022, 164] width 26 height 9
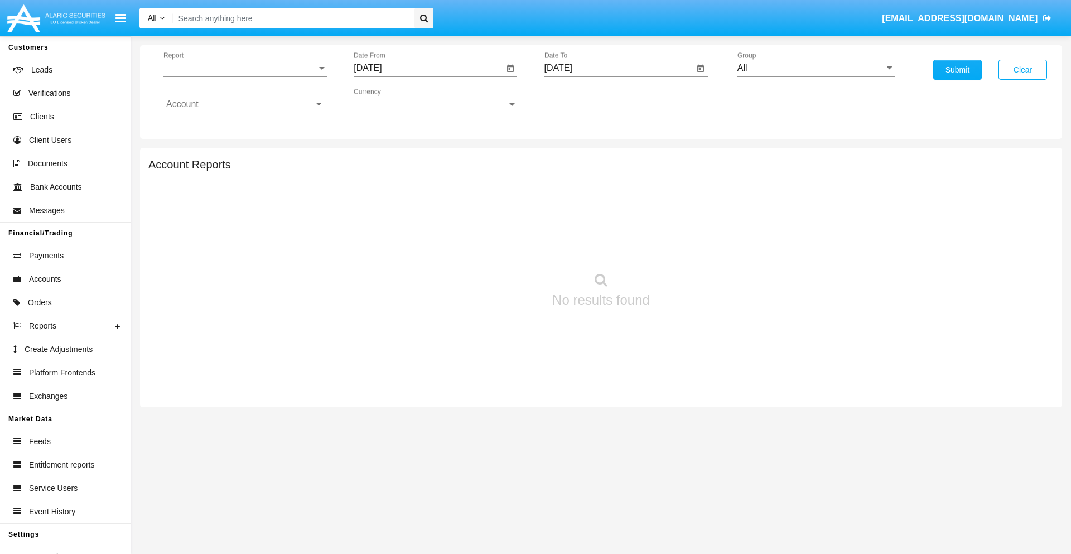
click at [245, 68] on span "Report" at bounding box center [239, 68] width 153 height 10
click at [240, 193] on span "Totals By Date" at bounding box center [245, 192] width 158 height 27
click at [429, 68] on input "[DATE]" at bounding box center [429, 68] width 150 height 10
click at [390, 100] on span "[DATE]" at bounding box center [380, 101] width 25 height 9
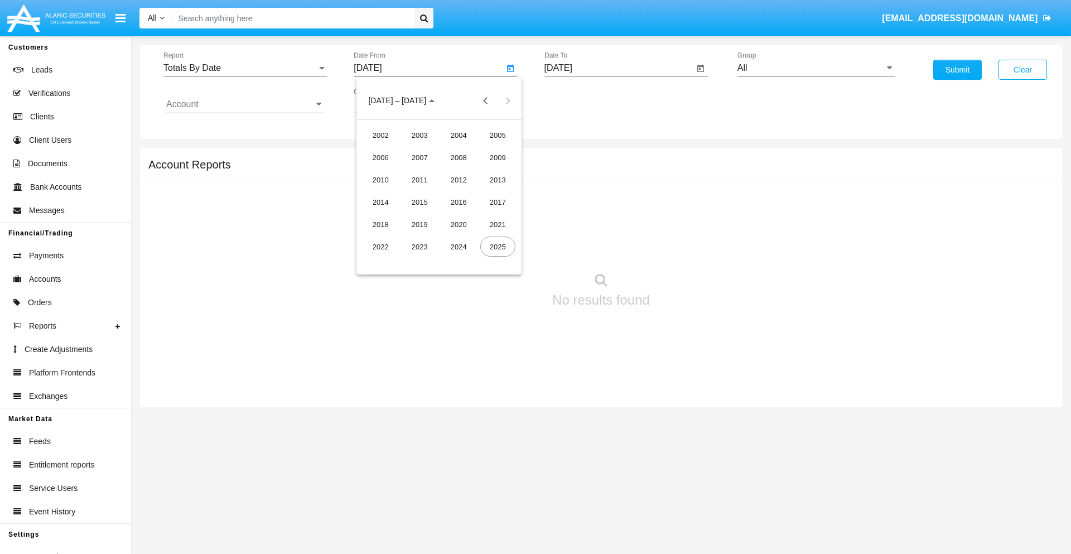
click at [498, 247] on div "2025" at bounding box center [497, 247] width 35 height 20
click at [381, 202] on div "SEP" at bounding box center [380, 202] width 35 height 20
click at [439, 171] on div "3" at bounding box center [439, 171] width 20 height 20
type input "[DATE]"
click at [619, 68] on input "[DATE]" at bounding box center [620, 68] width 150 height 10
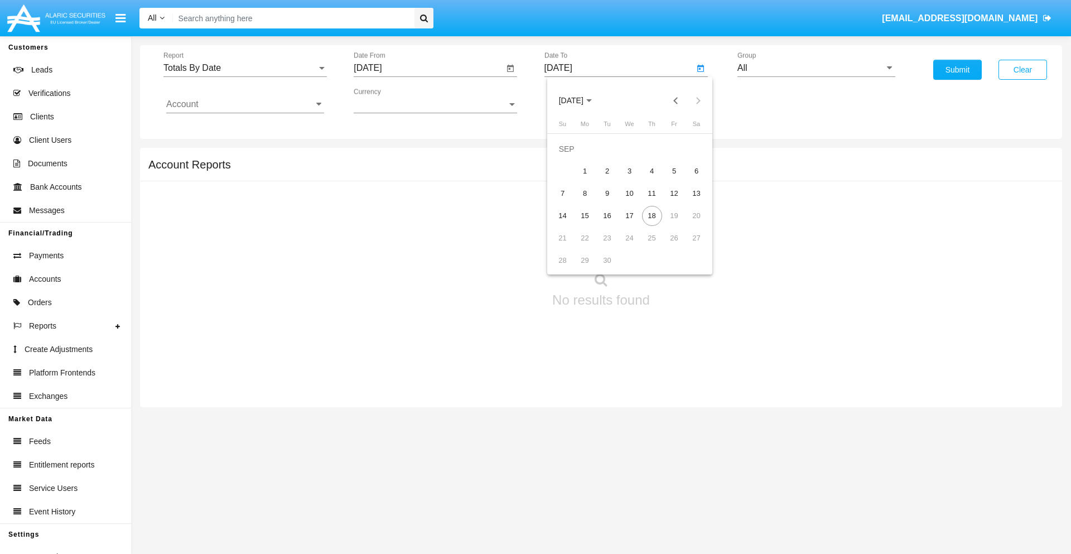
click at [580, 100] on span "[DATE]" at bounding box center [571, 101] width 25 height 9
click at [688, 247] on div "2025" at bounding box center [688, 247] width 35 height 20
click at [571, 202] on div "SEP" at bounding box center [571, 202] width 35 height 20
click at [652, 215] on div "18" at bounding box center [652, 216] width 20 height 20
type input "[DATE]"
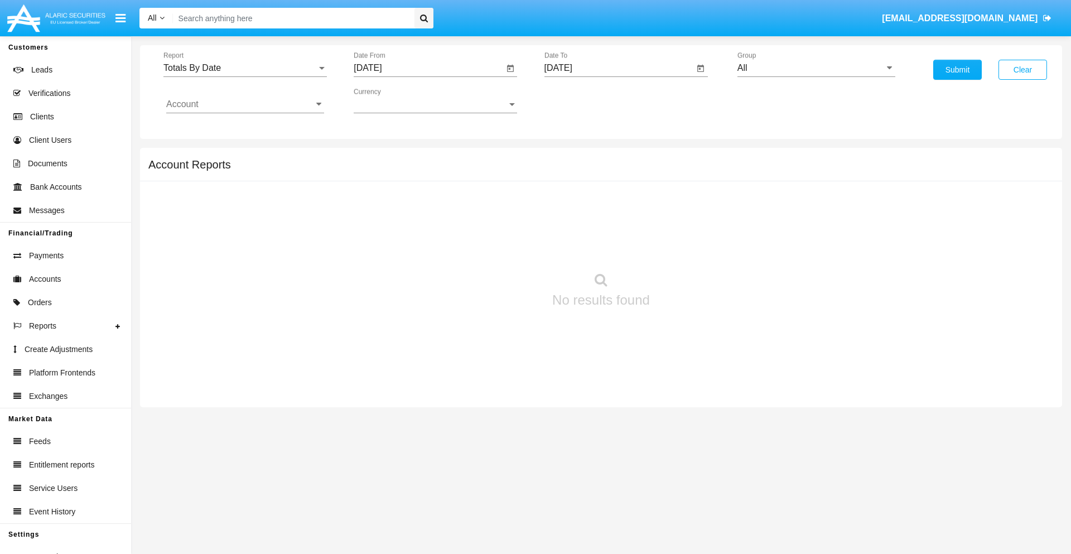
click at [816, 68] on input "All" at bounding box center [817, 68] width 158 height 10
type input "Hammer Web Lite"
click at [245, 104] on input "Account" at bounding box center [245, 104] width 158 height 10
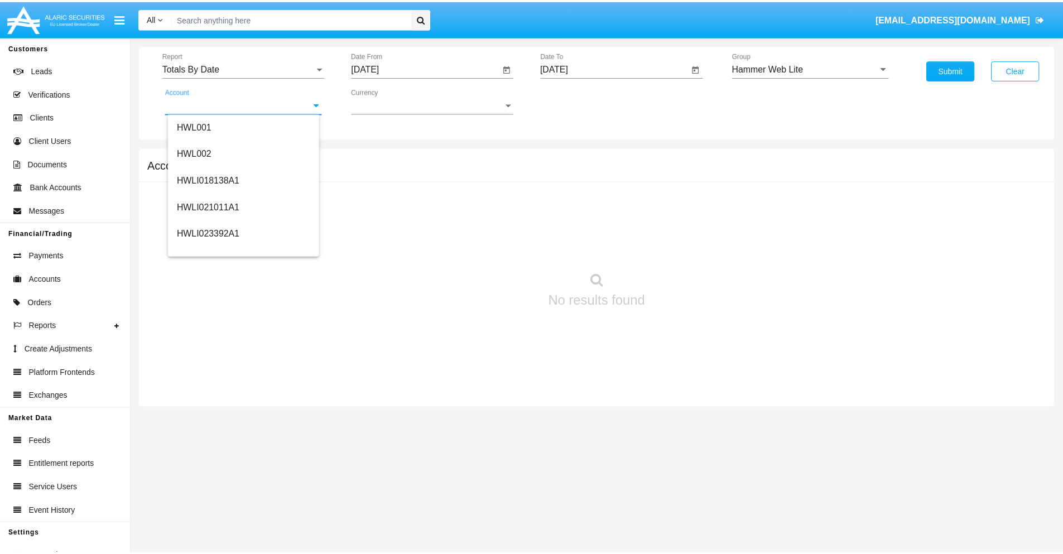
scroll to position [170, 0]
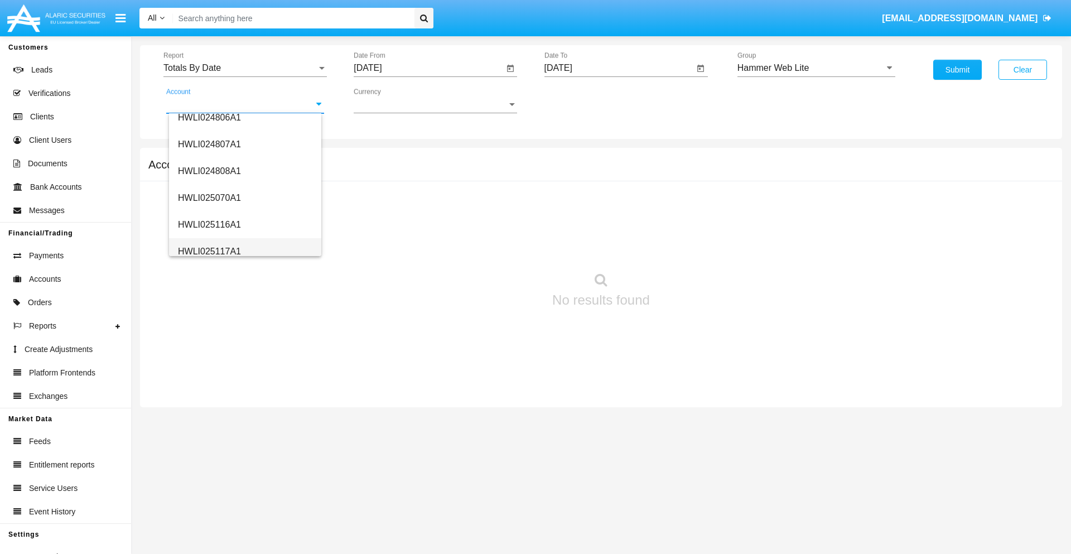
click at [209, 251] on span "HWLI025117A1" at bounding box center [209, 251] width 63 height 9
type input "HWLI025117A1"
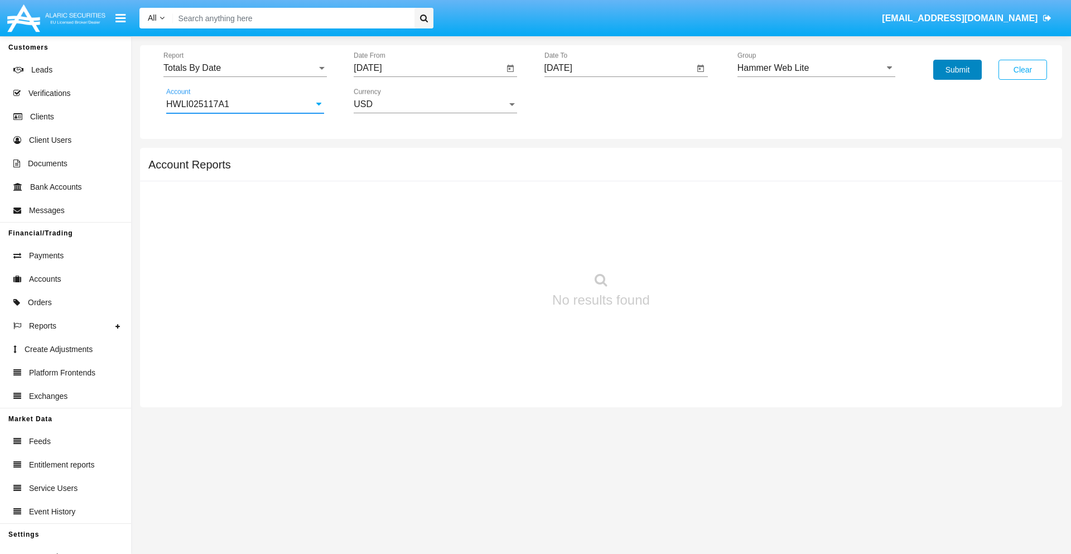
click at [958, 70] on button "Submit" at bounding box center [958, 70] width 49 height 20
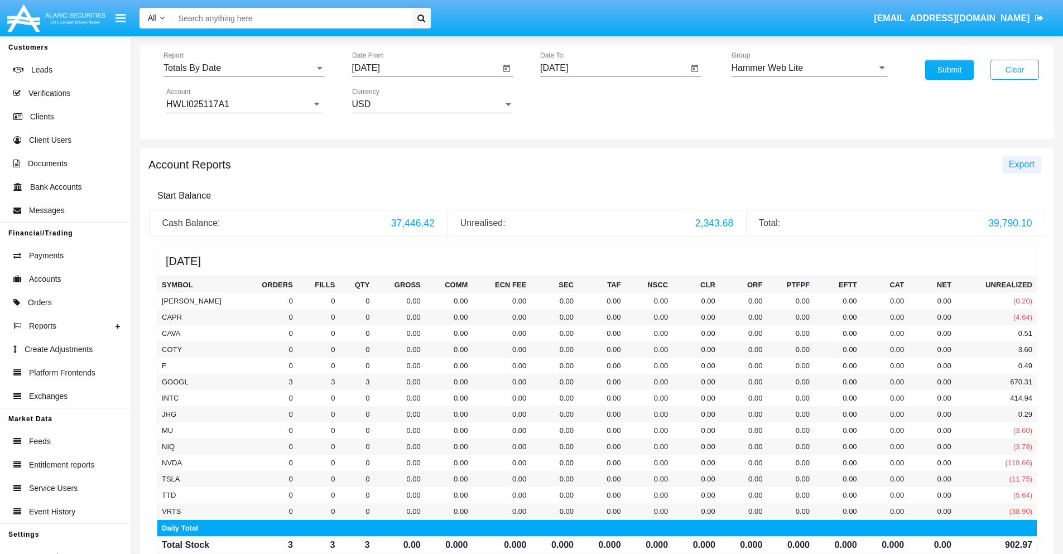
click at [1021, 164] on span "Export" at bounding box center [1022, 164] width 26 height 9
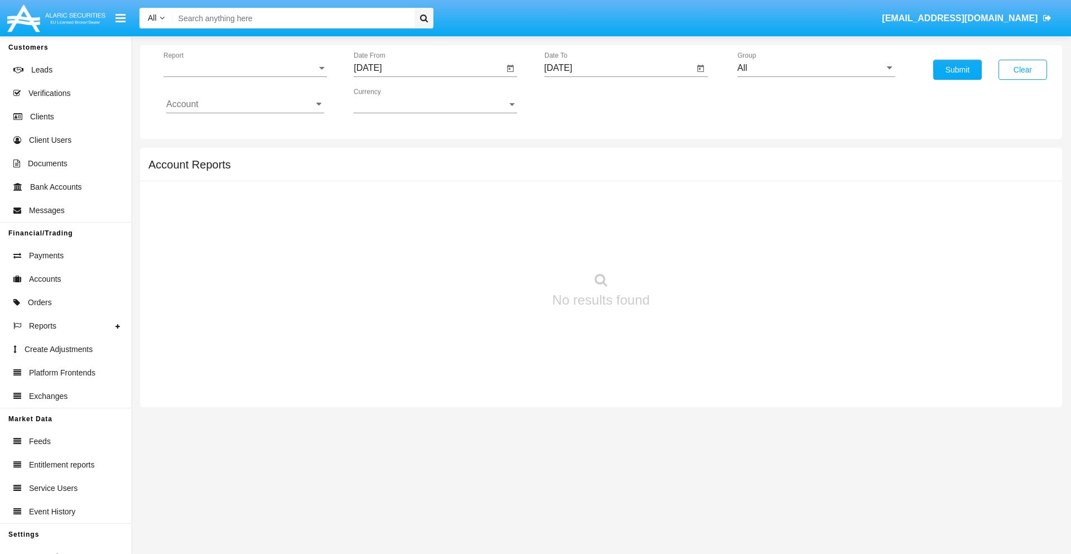
click at [245, 68] on span "Report" at bounding box center [239, 68] width 153 height 10
click at [240, 193] on span "Summary By Date" at bounding box center [245, 192] width 158 height 27
click at [429, 68] on input "[DATE]" at bounding box center [429, 68] width 150 height 10
click at [390, 100] on span "[DATE]" at bounding box center [380, 101] width 25 height 9
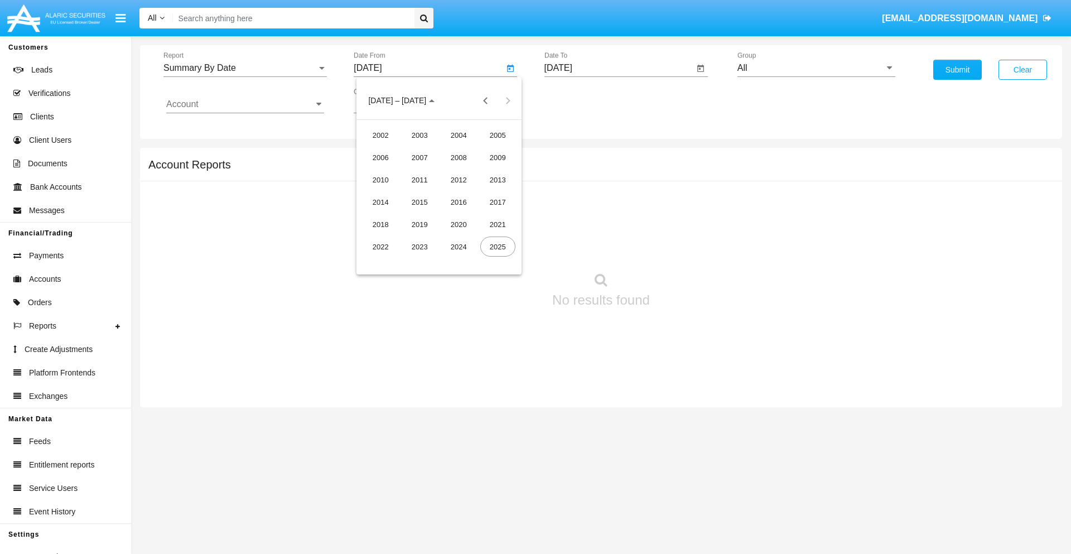
click at [498, 247] on div "2025" at bounding box center [497, 247] width 35 height 20
click at [381, 202] on div "SEP" at bounding box center [380, 202] width 35 height 20
click at [439, 171] on div "3" at bounding box center [439, 171] width 20 height 20
type input "[DATE]"
click at [619, 68] on input "[DATE]" at bounding box center [620, 68] width 150 height 10
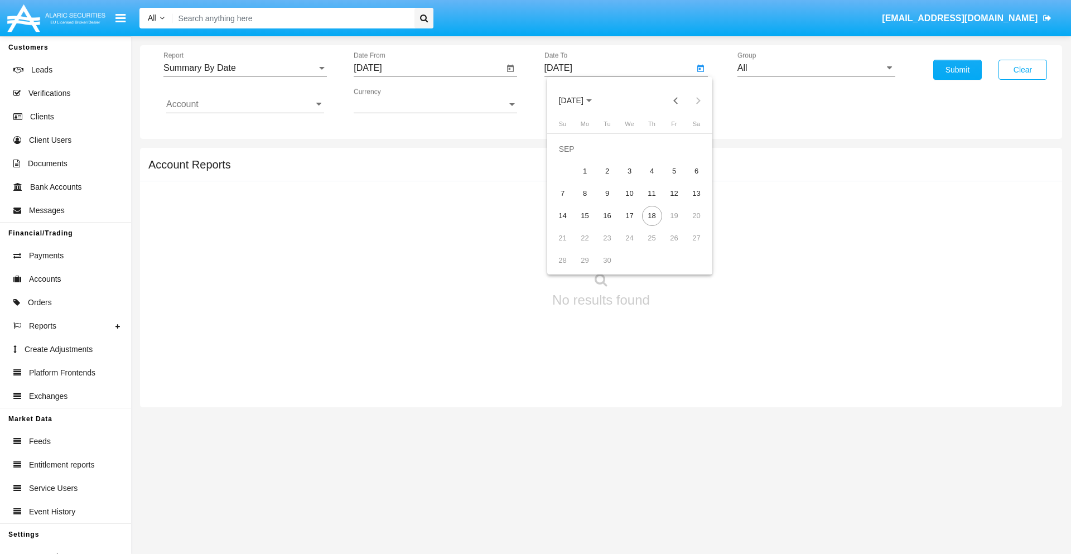
click at [580, 100] on span "[DATE]" at bounding box center [571, 101] width 25 height 9
click at [688, 247] on div "2025" at bounding box center [688, 247] width 35 height 20
click at [571, 202] on div "SEP" at bounding box center [571, 202] width 35 height 20
click at [652, 215] on div "18" at bounding box center [652, 216] width 20 height 20
type input "[DATE]"
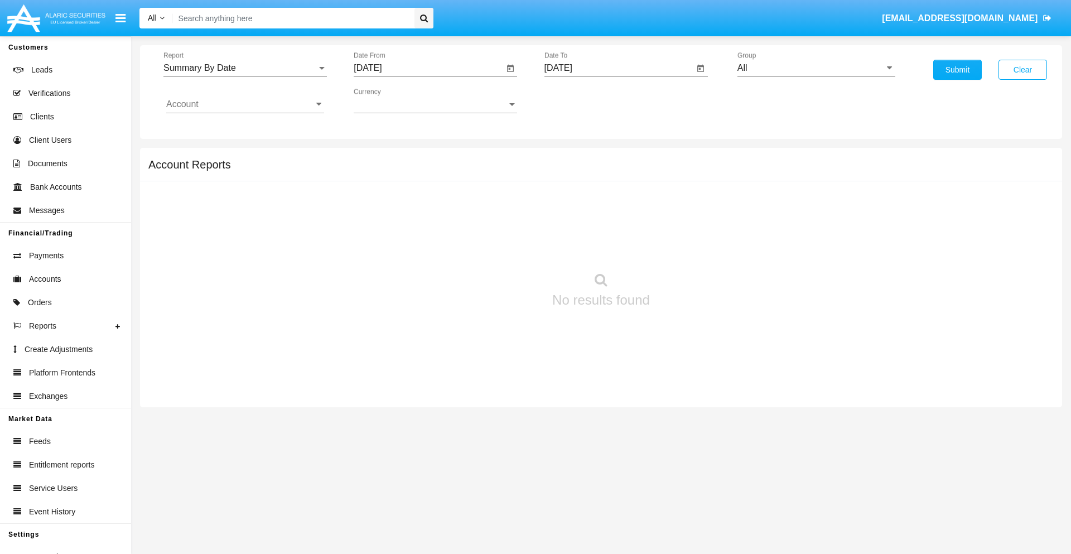
click at [816, 68] on input "All" at bounding box center [817, 68] width 158 height 10
click at [785, 215] on span "Hammer Web Lite" at bounding box center [785, 214] width 72 height 9
type input "Hammer Web Lite"
click at [245, 104] on input "Account" at bounding box center [245, 104] width 158 height 10
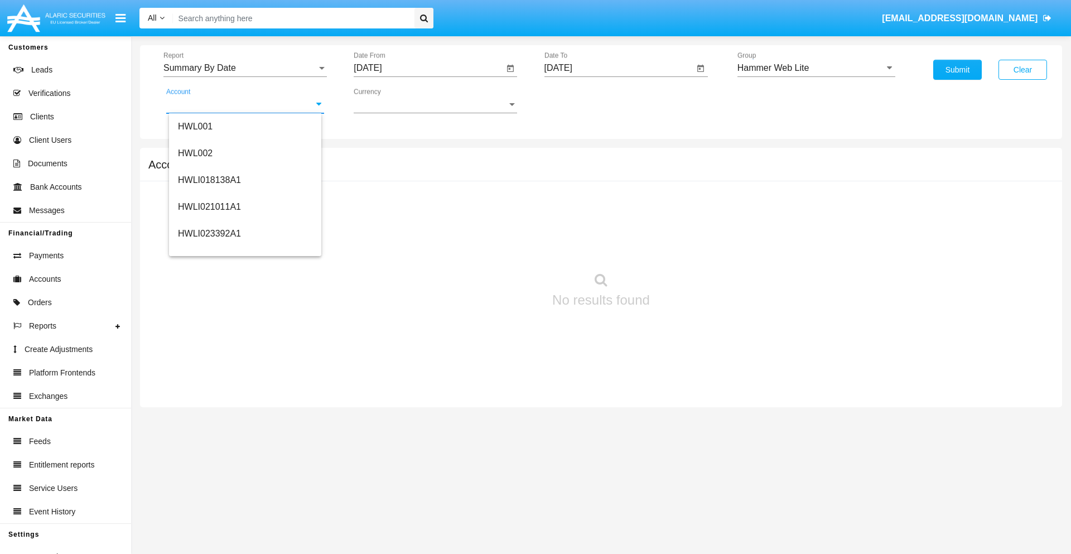
scroll to position [170, 0]
click at [209, 251] on span "HWLI025117A1" at bounding box center [209, 251] width 63 height 9
type input "HWLI025117A1"
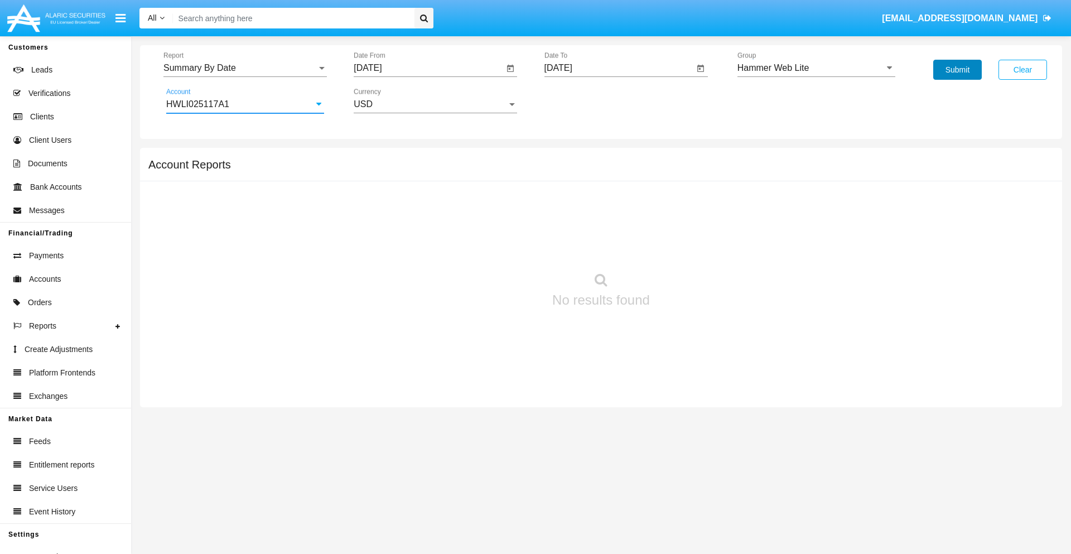
click at [958, 70] on button "Submit" at bounding box center [958, 70] width 49 height 20
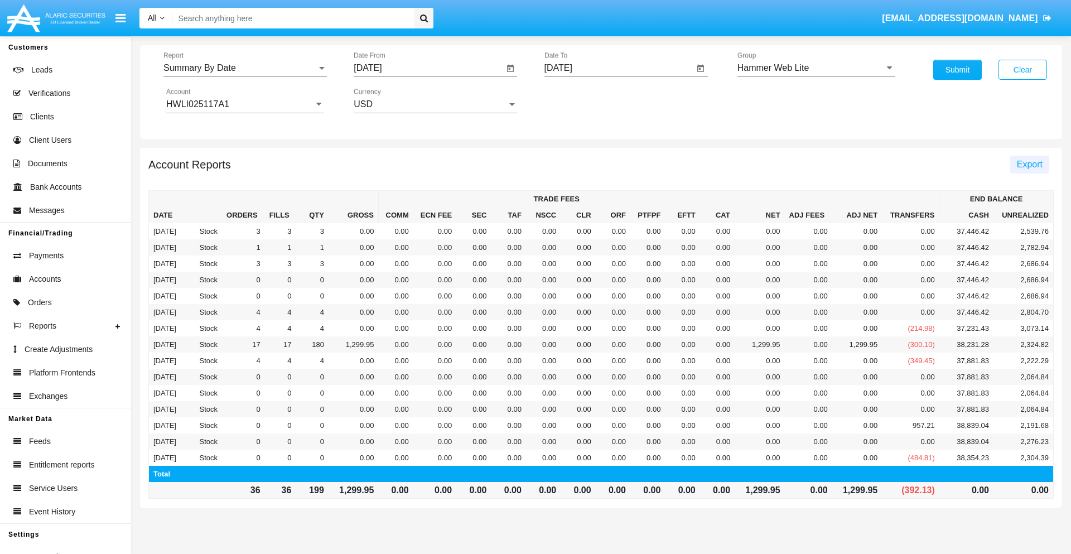
click at [1029, 164] on span "Export" at bounding box center [1030, 164] width 26 height 9
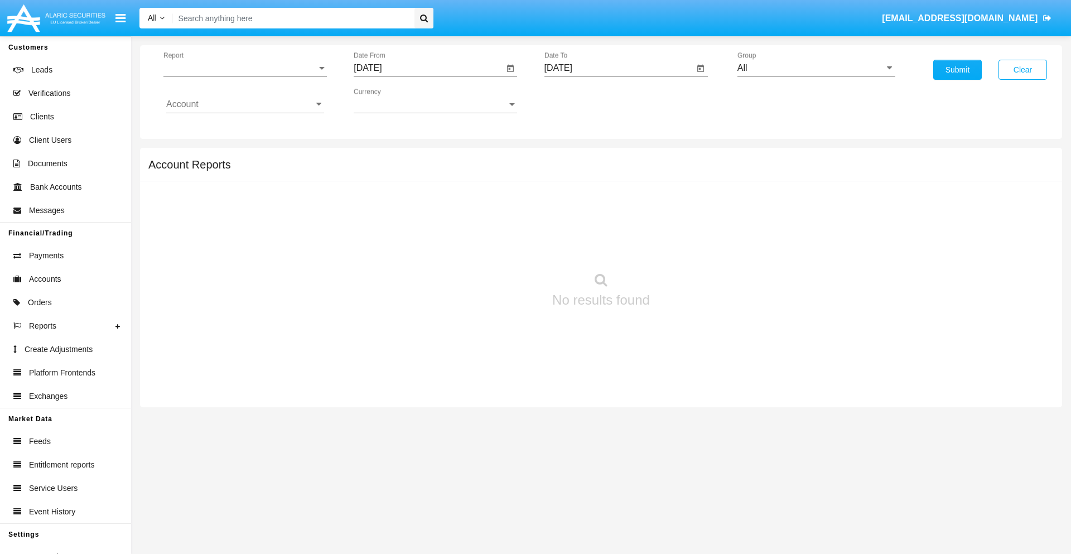
click at [245, 68] on span "Report" at bounding box center [239, 68] width 153 height 10
click at [240, 193] on span "Fees By Destination" at bounding box center [245, 192] width 158 height 27
click at [429, 68] on input "[DATE]" at bounding box center [429, 68] width 150 height 10
click at [390, 100] on span "[DATE]" at bounding box center [380, 101] width 25 height 9
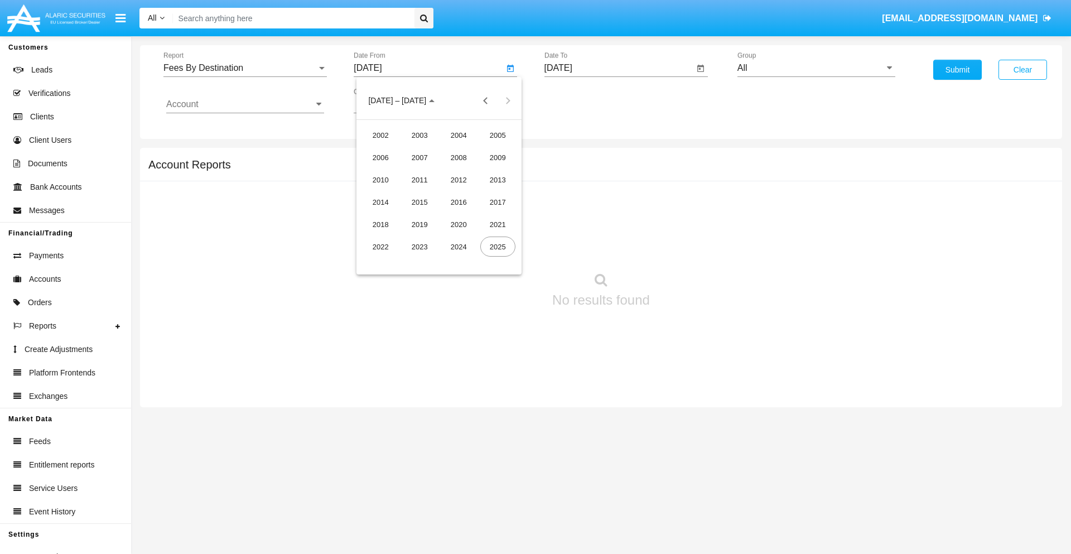
click at [498, 247] on div "2025" at bounding box center [497, 247] width 35 height 20
click at [420, 180] on div "JUN" at bounding box center [419, 180] width 35 height 20
click at [439, 215] on div "18" at bounding box center [439, 216] width 20 height 20
type input "06/18/25"
click at [619, 68] on input "[DATE]" at bounding box center [620, 68] width 150 height 10
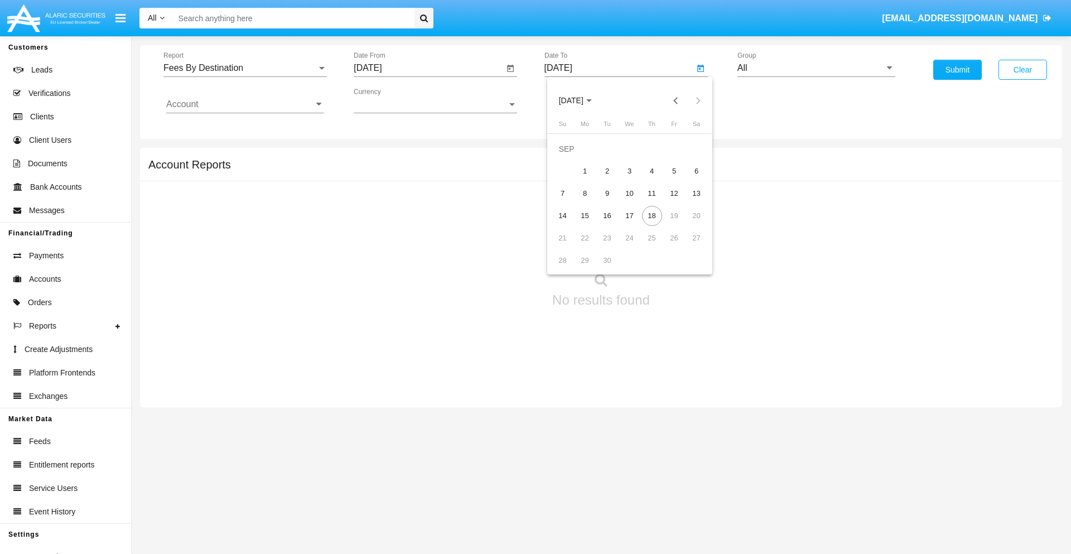
click at [580, 100] on span "[DATE]" at bounding box center [571, 101] width 25 height 9
click at [688, 247] on div "2025" at bounding box center [688, 247] width 35 height 20
click at [571, 202] on div "SEP" at bounding box center [571, 202] width 35 height 20
click at [652, 215] on div "18" at bounding box center [652, 216] width 20 height 20
type input "09/18/25"
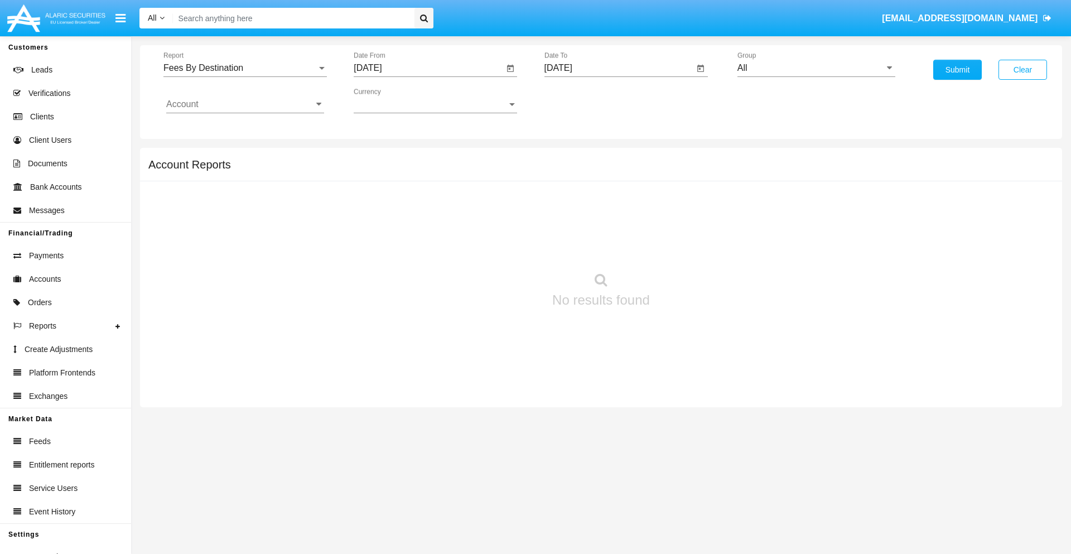
click at [816, 68] on input "All" at bounding box center [817, 68] width 158 height 10
click at [785, 215] on span "Hammer Web Lite" at bounding box center [785, 214] width 72 height 9
type input "Hammer Web Lite"
click at [245, 104] on input "Account" at bounding box center [245, 104] width 158 height 10
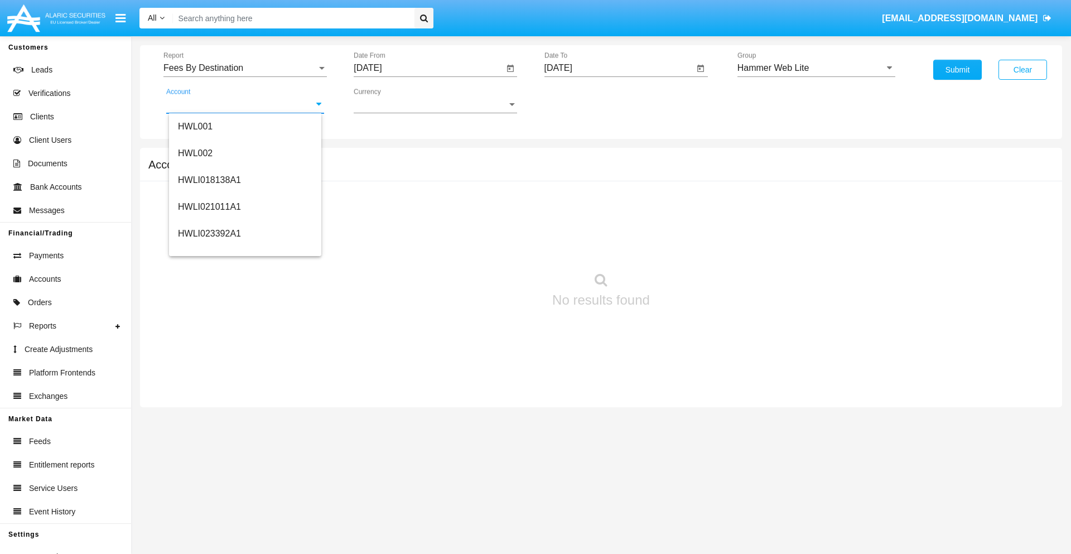
scroll to position [170, 0]
click at [209, 251] on span "HWLI025117A1" at bounding box center [209, 251] width 63 height 9
type input "HWLI025117A1"
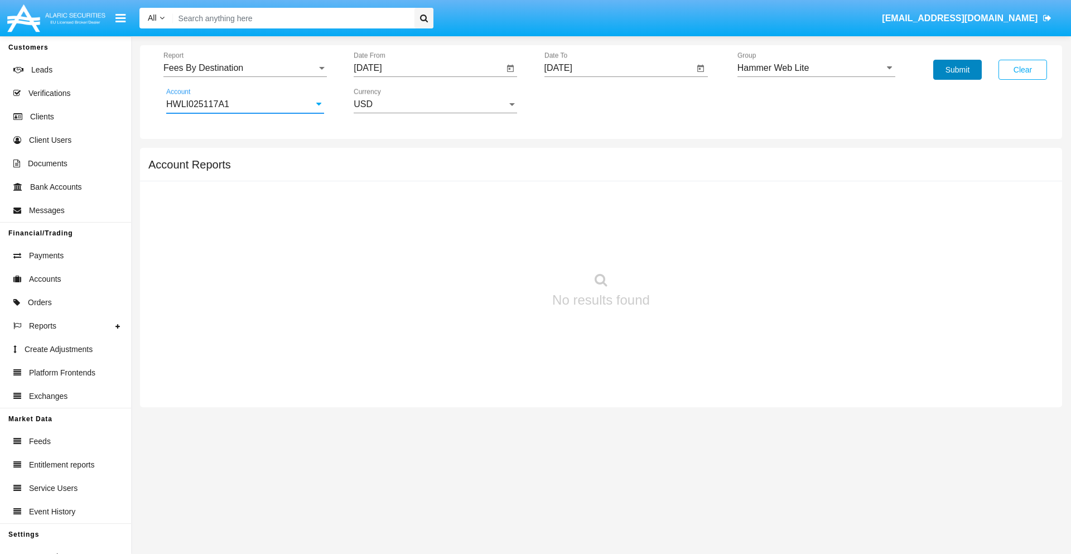
click at [958, 70] on button "Submit" at bounding box center [958, 70] width 49 height 20
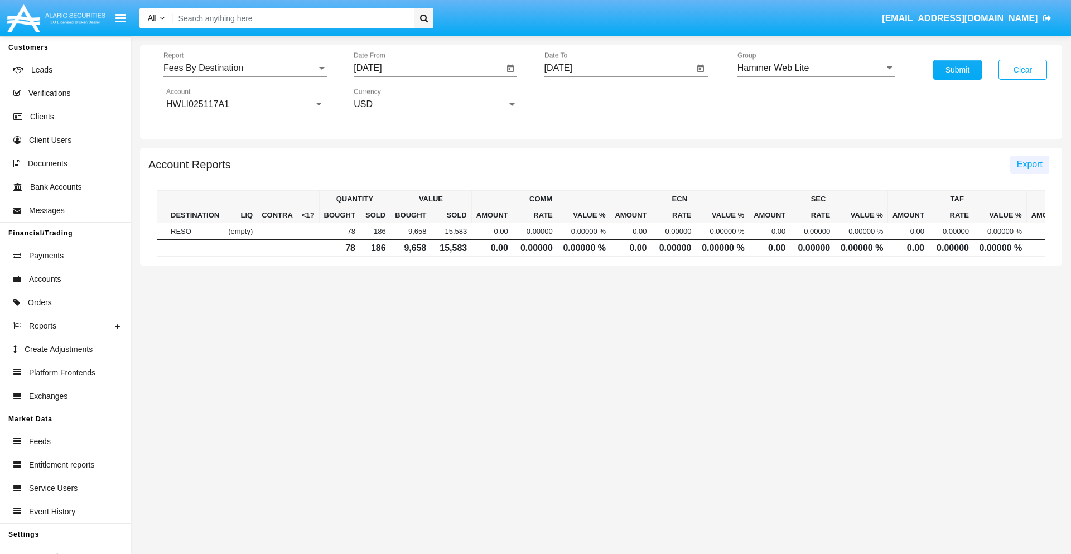
click at [1029, 164] on span "Export" at bounding box center [1030, 164] width 26 height 9
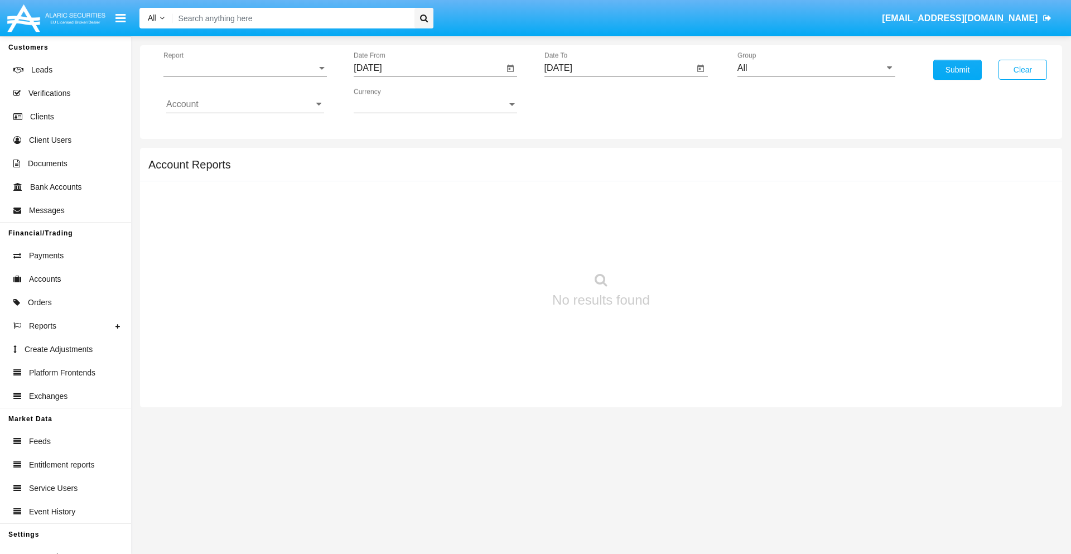
click at [245, 68] on span "Report" at bounding box center [239, 68] width 153 height 10
click at [240, 76] on span "Trades" at bounding box center [245, 76] width 158 height 27
click at [429, 68] on input "[DATE]" at bounding box center [429, 68] width 150 height 10
click at [390, 100] on span "[DATE]" at bounding box center [380, 101] width 25 height 9
click at [420, 224] on div "2019" at bounding box center [419, 224] width 35 height 20
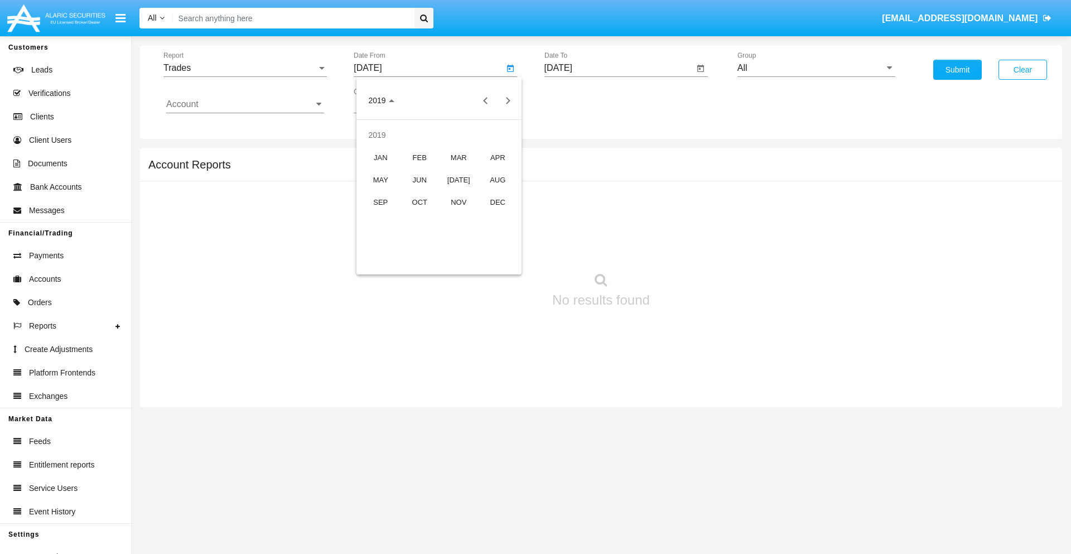
click at [381, 157] on div "JAN" at bounding box center [380, 157] width 35 height 20
click at [417, 171] on div "1" at bounding box center [417, 171] width 20 height 20
type input "01/01/19"
click at [619, 68] on input "[DATE]" at bounding box center [620, 68] width 150 height 10
click at [580, 100] on span "[DATE]" at bounding box center [571, 101] width 25 height 9
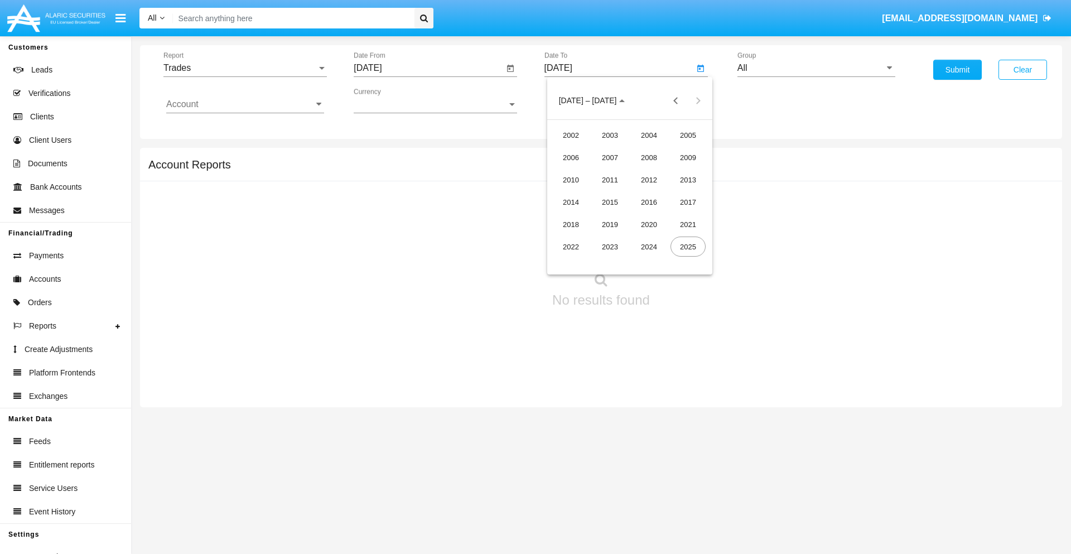
click at [610, 224] on div "2019" at bounding box center [610, 224] width 35 height 20
click at [571, 157] on div "JAN" at bounding box center [571, 157] width 35 height 20
click at [607, 171] on div "1" at bounding box center [608, 171] width 20 height 20
type input "01/01/19"
click at [245, 104] on input "Account" at bounding box center [245, 104] width 158 height 10
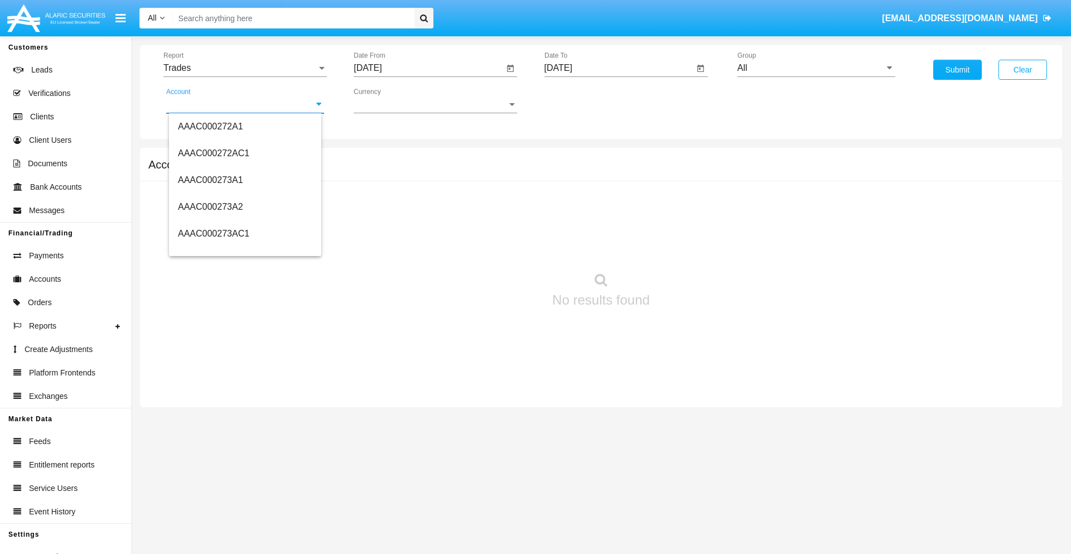
scroll to position [129909, 0]
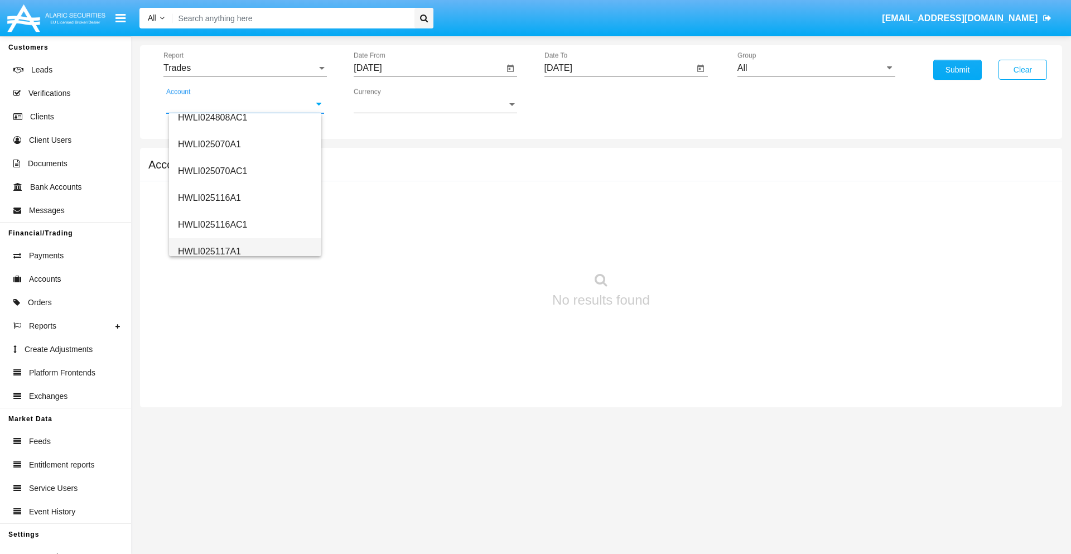
click at [209, 251] on span "HWLI025117A1" at bounding box center [209, 251] width 63 height 9
type input "HWLI025117A1"
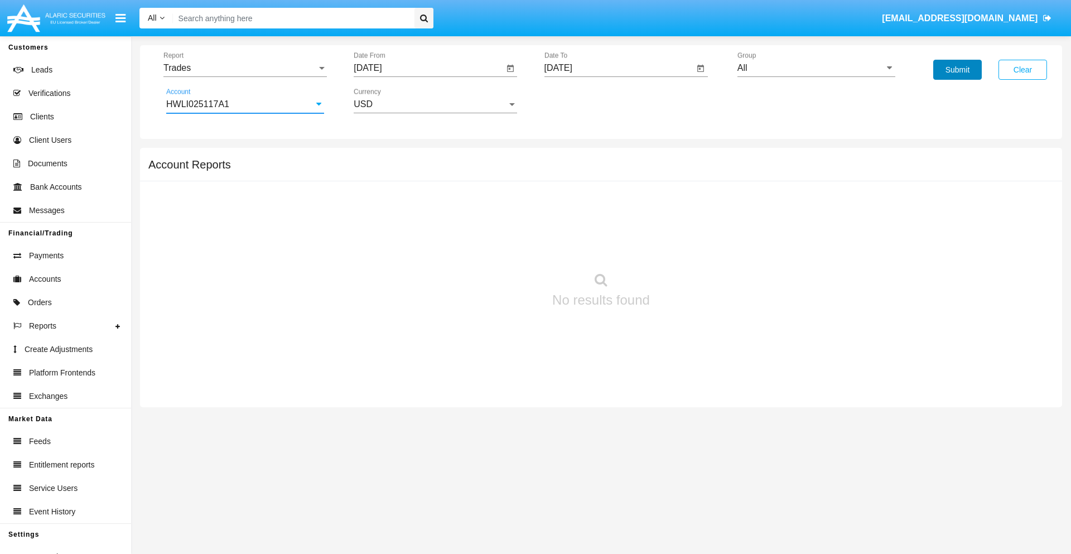
click at [958, 70] on button "Submit" at bounding box center [958, 70] width 49 height 20
click at [245, 68] on span "Report" at bounding box center [239, 68] width 153 height 10
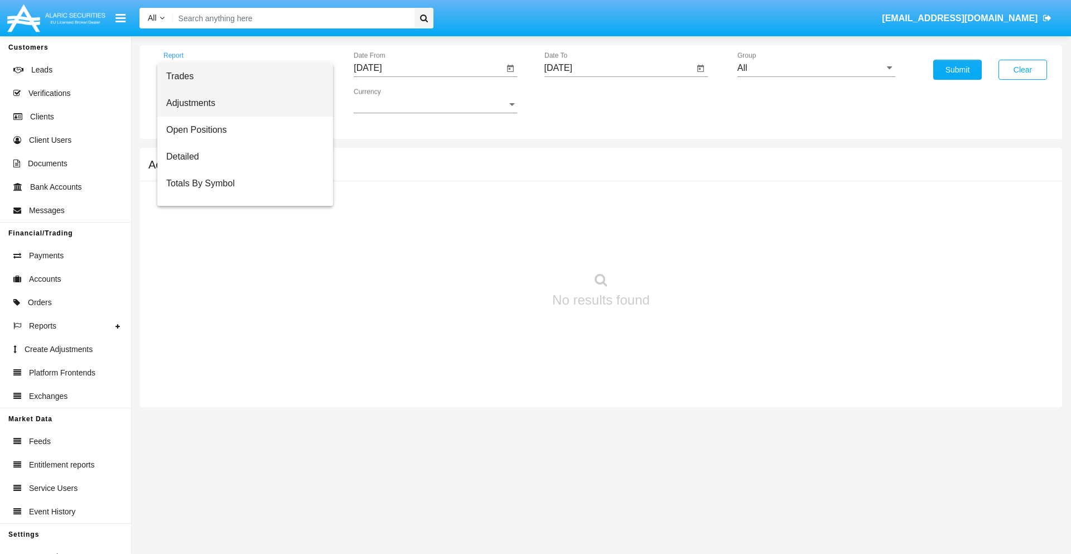
click at [240, 103] on span "Adjustments" at bounding box center [245, 103] width 158 height 27
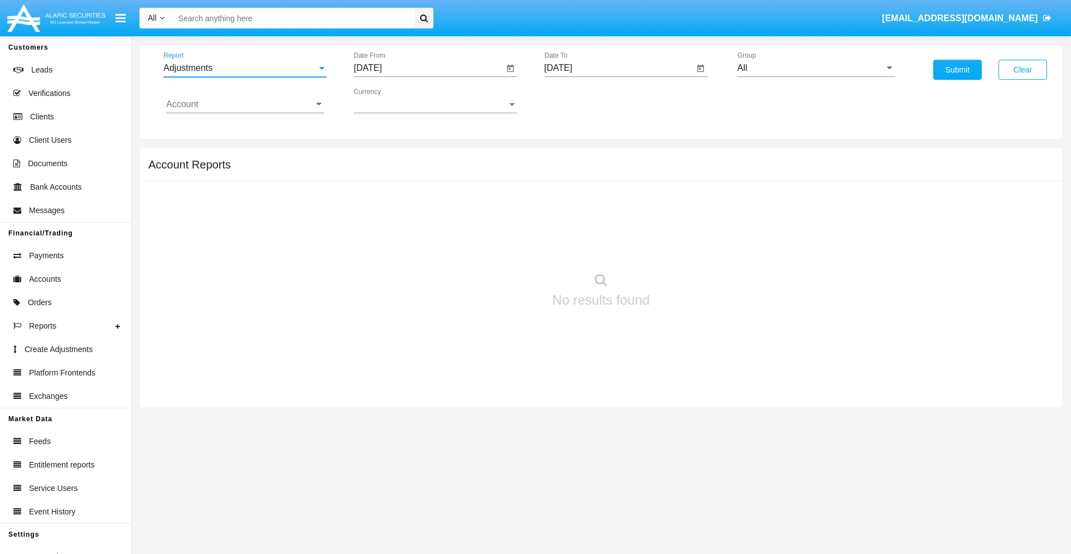
click at [429, 68] on input "[DATE]" at bounding box center [429, 68] width 150 height 10
click at [390, 100] on span "[DATE]" at bounding box center [380, 101] width 25 height 9
click at [420, 224] on div "2019" at bounding box center [419, 224] width 35 height 20
click at [381, 157] on div "JAN" at bounding box center [380, 157] width 35 height 20
click at [417, 171] on div "1" at bounding box center [417, 171] width 20 height 20
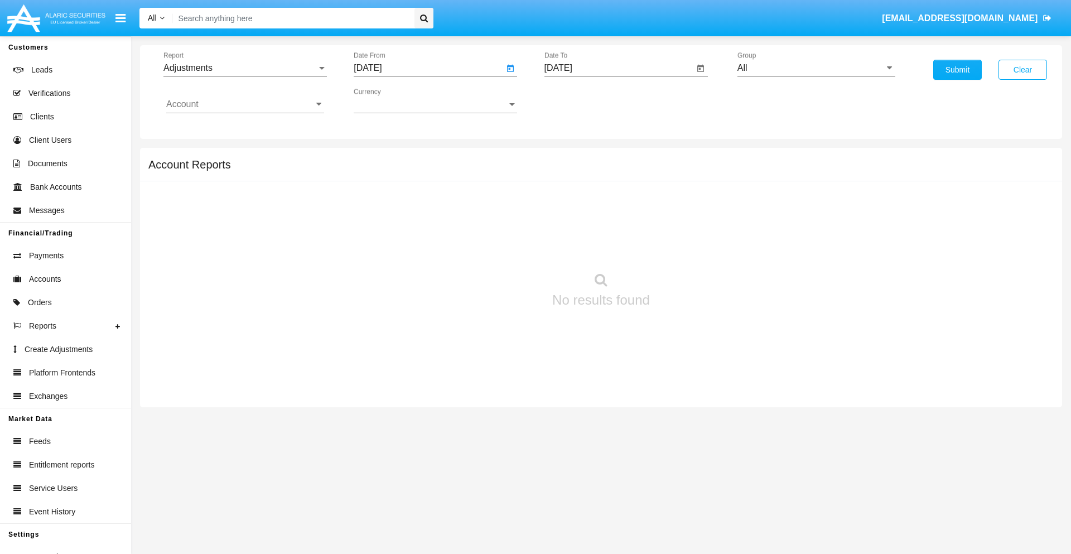
type input "[DATE]"
click at [619, 68] on input "[DATE]" at bounding box center [620, 68] width 150 height 10
click at [580, 100] on span "[DATE]" at bounding box center [571, 101] width 25 height 9
click at [610, 224] on div "2019" at bounding box center [610, 224] width 35 height 20
click at [571, 157] on div "JAN" at bounding box center [571, 157] width 35 height 20
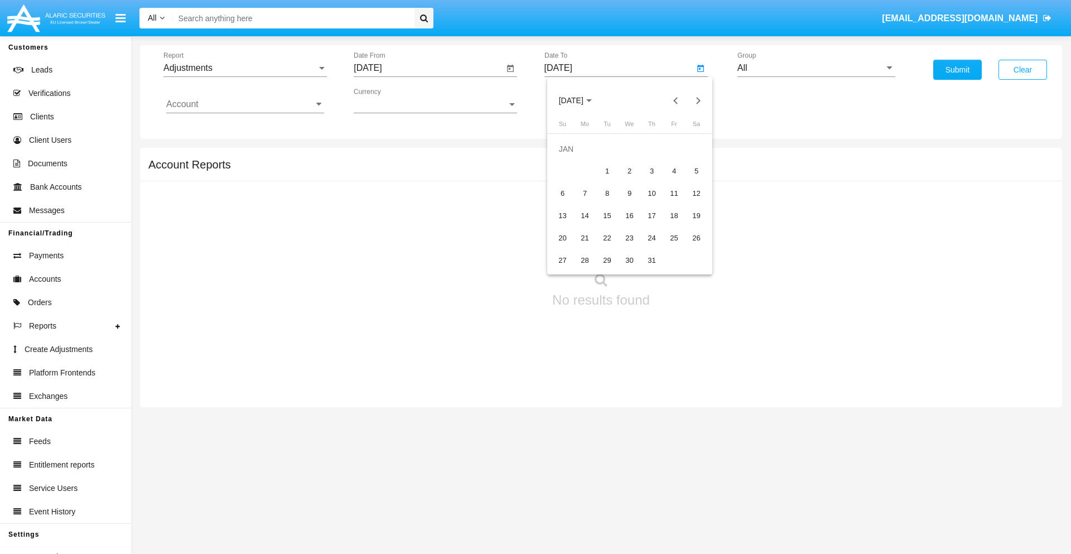
click at [607, 171] on div "1" at bounding box center [608, 171] width 20 height 20
type input "[DATE]"
click at [245, 104] on input "Account" at bounding box center [245, 104] width 158 height 10
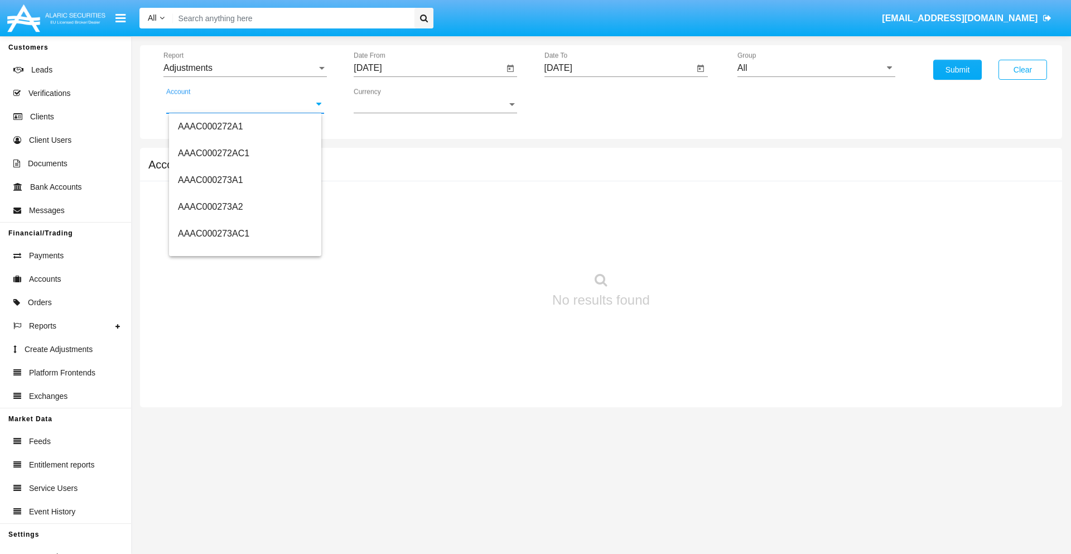
scroll to position [129909, 0]
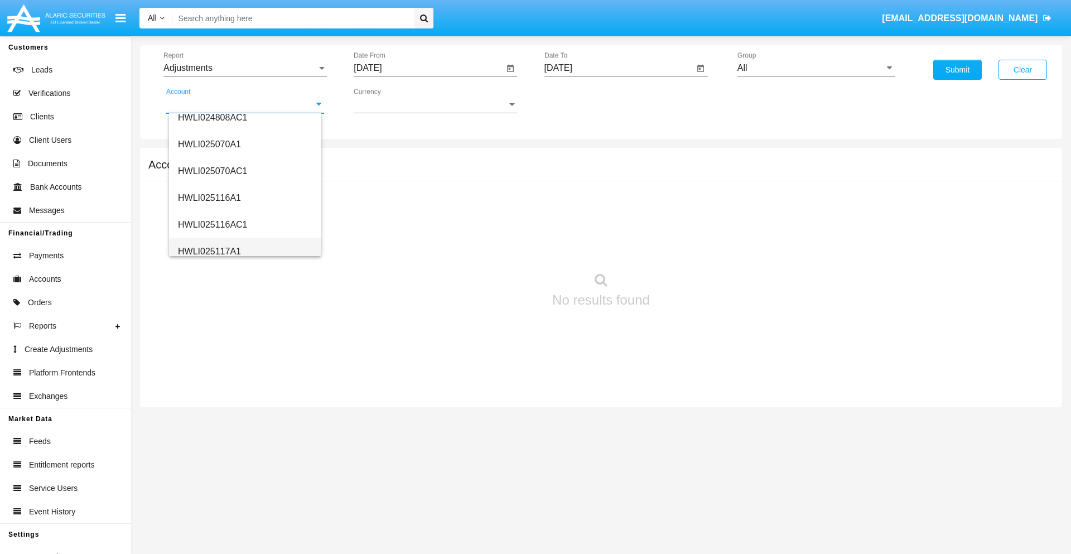
click at [209, 251] on span "HWLI025117A1" at bounding box center [209, 251] width 63 height 9
type input "HWLI025117A1"
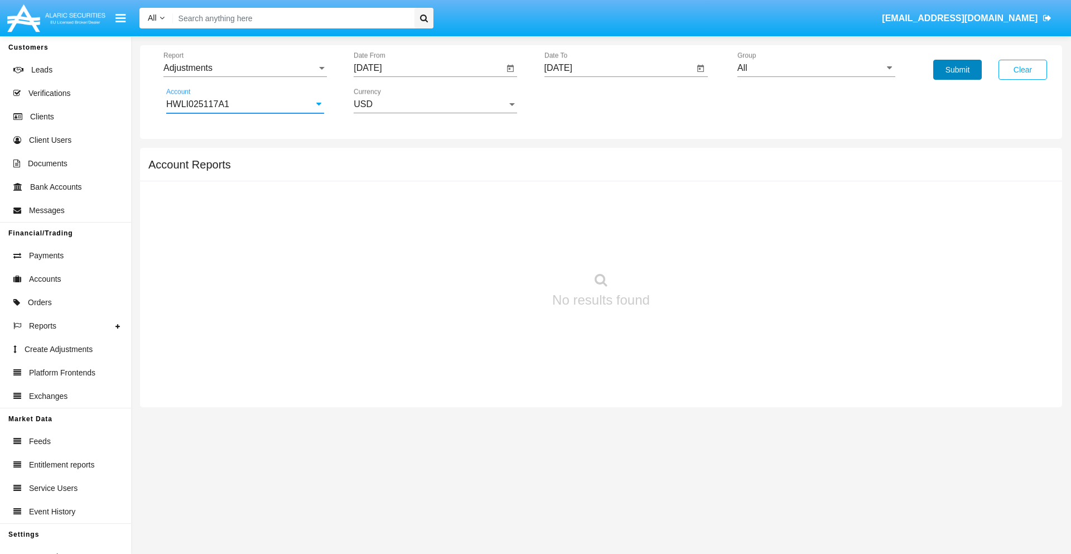
click at [958, 70] on button "Submit" at bounding box center [958, 70] width 49 height 20
click at [245, 68] on span "Report" at bounding box center [239, 68] width 153 height 10
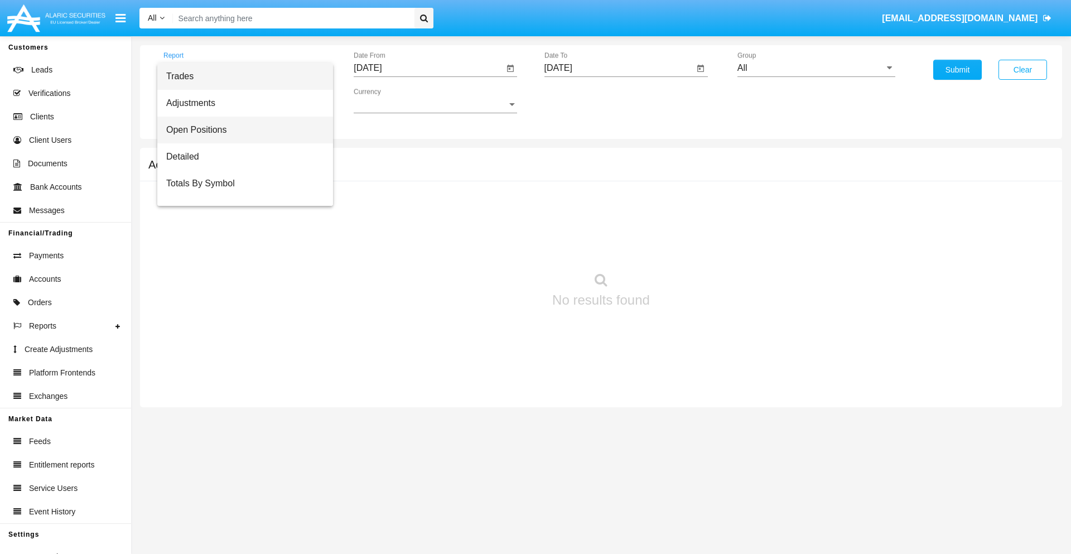
click at [240, 130] on span "Open Positions" at bounding box center [245, 130] width 158 height 27
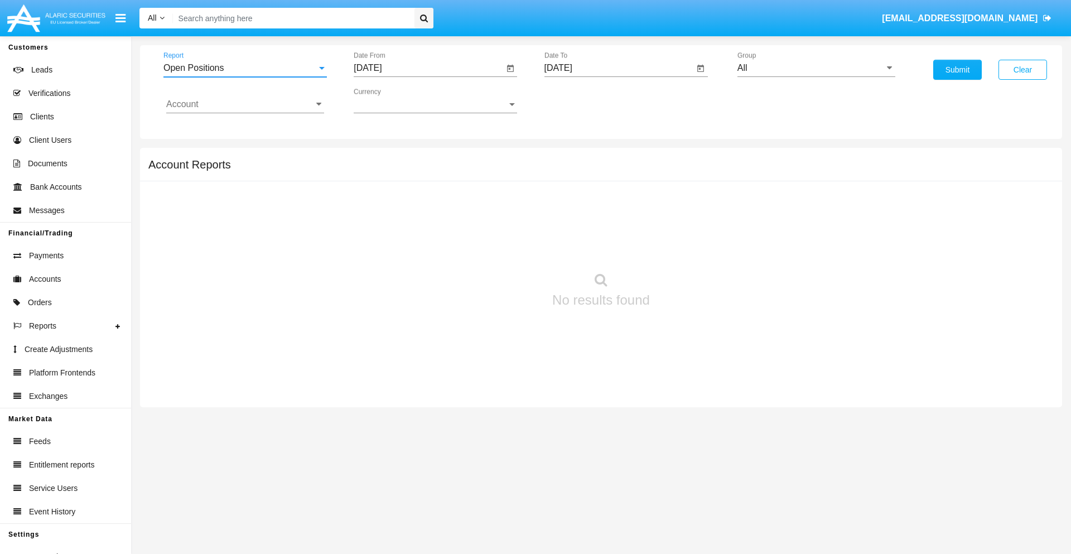
click at [429, 68] on input "[DATE]" at bounding box center [429, 68] width 150 height 10
click at [390, 100] on span "[DATE]" at bounding box center [380, 101] width 25 height 9
click at [420, 224] on div "2019" at bounding box center [419, 224] width 35 height 20
click at [381, 157] on div "JAN" at bounding box center [380, 157] width 35 height 20
click at [417, 171] on div "1" at bounding box center [417, 171] width 20 height 20
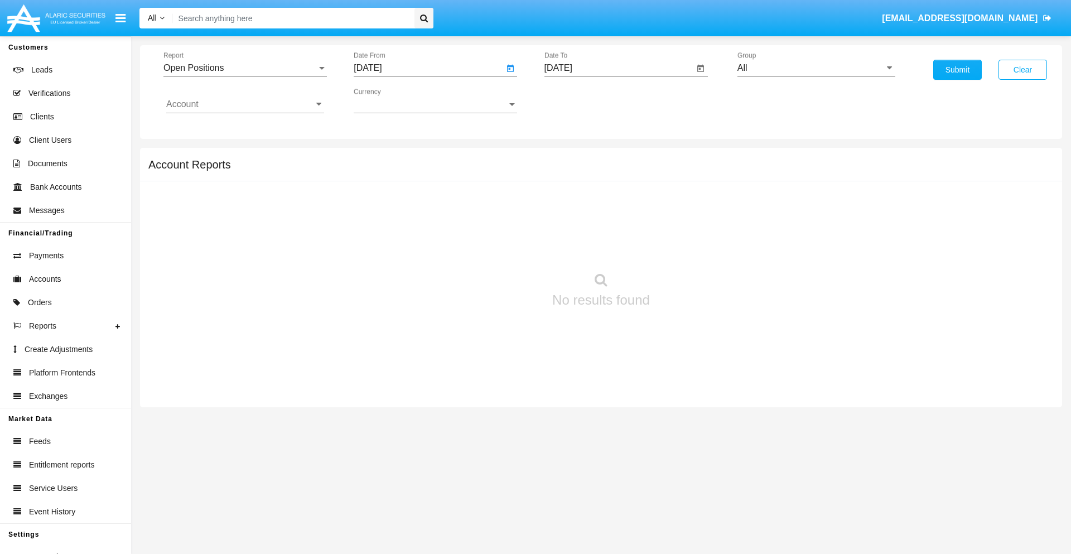
type input "[DATE]"
click at [619, 68] on input "[DATE]" at bounding box center [620, 68] width 150 height 10
click at [580, 100] on span "[DATE]" at bounding box center [571, 101] width 25 height 9
click at [610, 224] on div "2019" at bounding box center [610, 224] width 35 height 20
click at [571, 157] on div "JAN" at bounding box center [571, 157] width 35 height 20
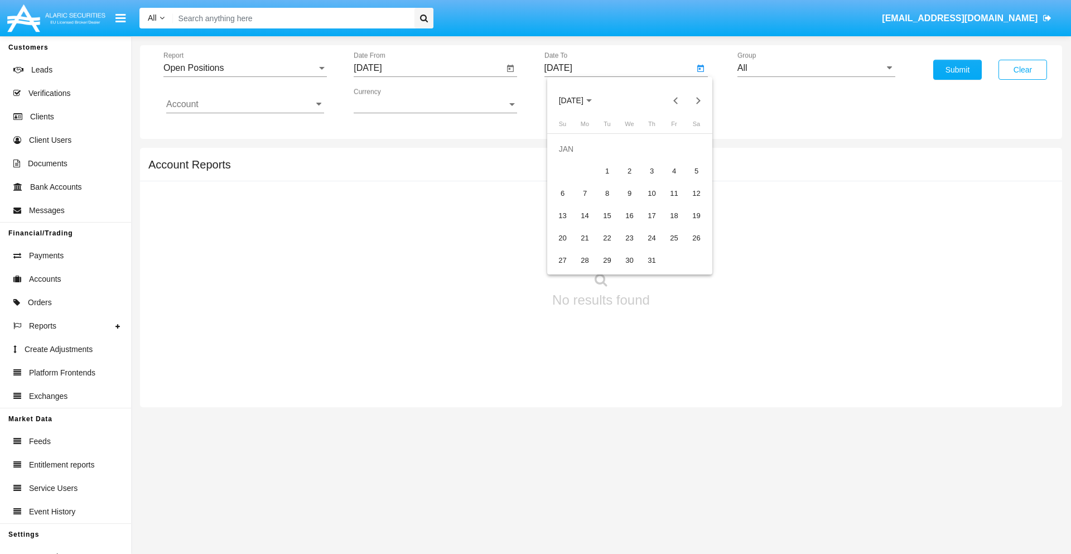
click at [607, 171] on div "1" at bounding box center [608, 171] width 20 height 20
type input "[DATE]"
click at [245, 104] on input "Account" at bounding box center [245, 104] width 158 height 10
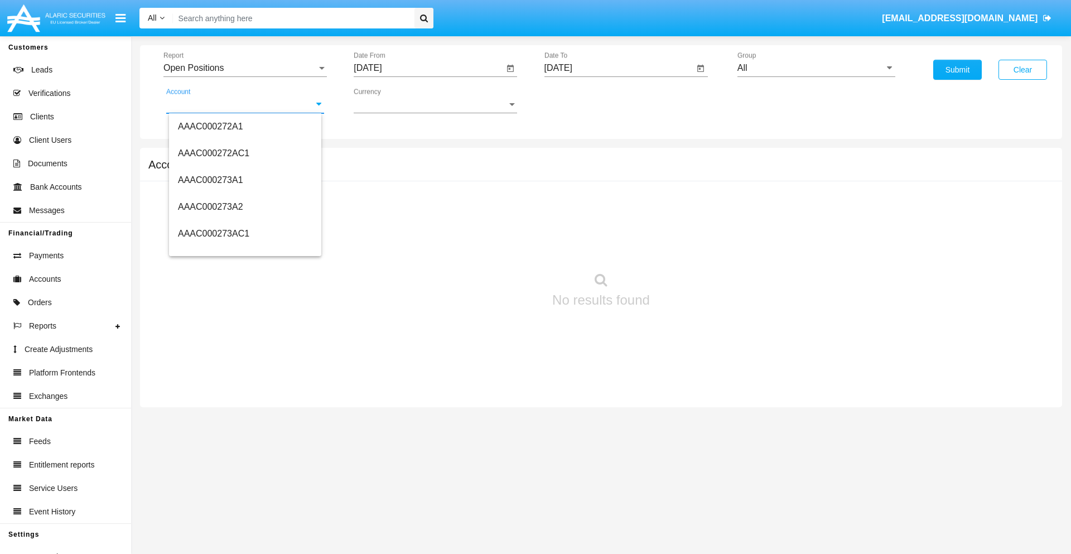
scroll to position [129909, 0]
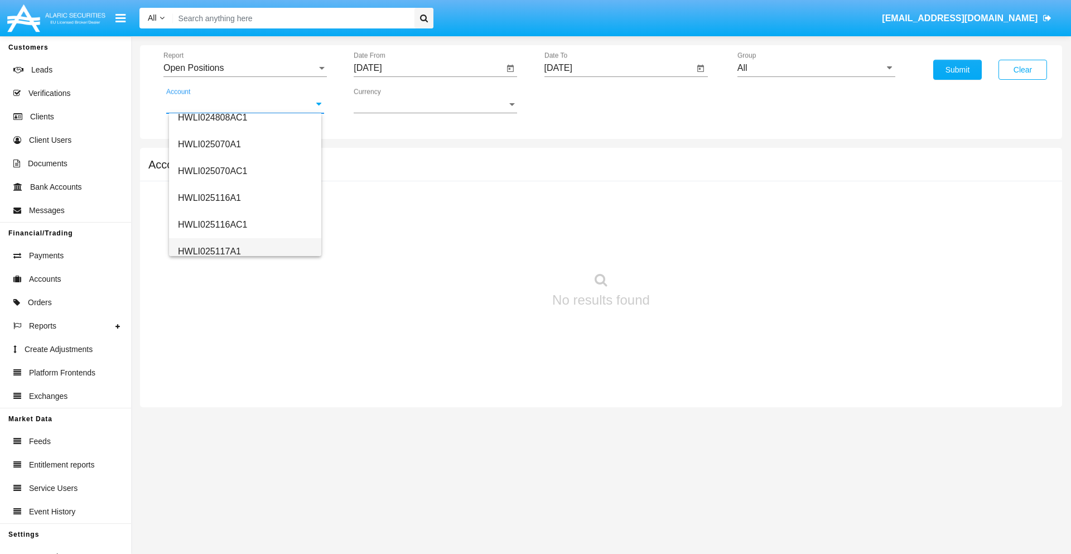
click at [209, 251] on span "HWLI025117A1" at bounding box center [209, 251] width 63 height 9
type input "HWLI025117A1"
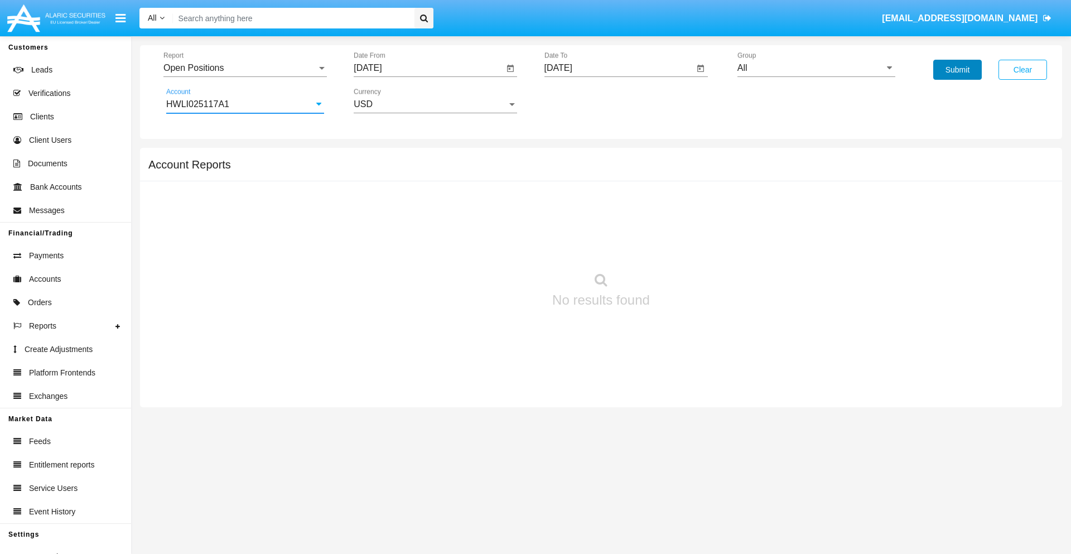
click at [958, 70] on button "Submit" at bounding box center [958, 70] width 49 height 20
click at [245, 68] on span "Report" at bounding box center [239, 68] width 153 height 10
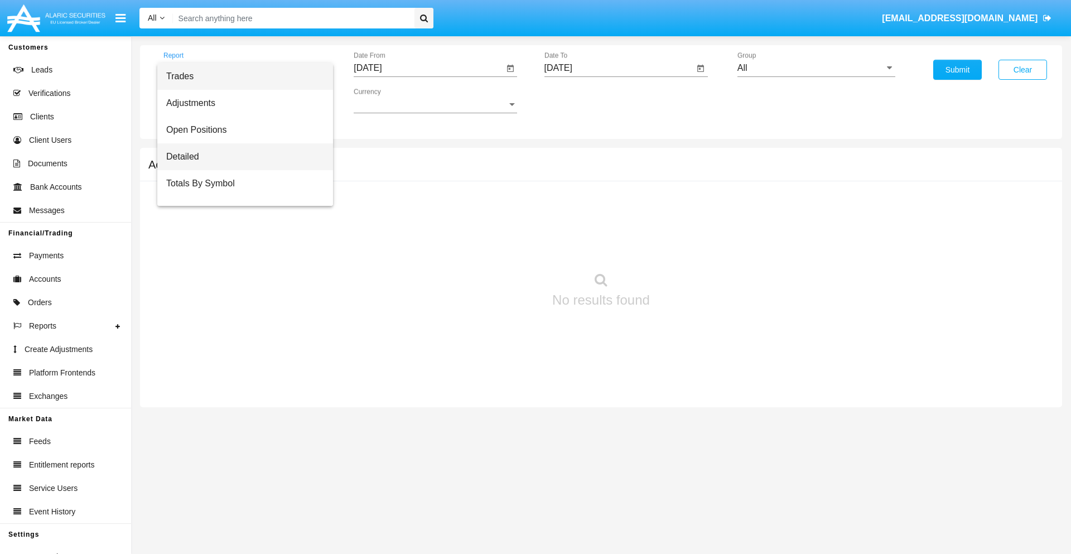
click at [240, 157] on span "Detailed" at bounding box center [245, 156] width 158 height 27
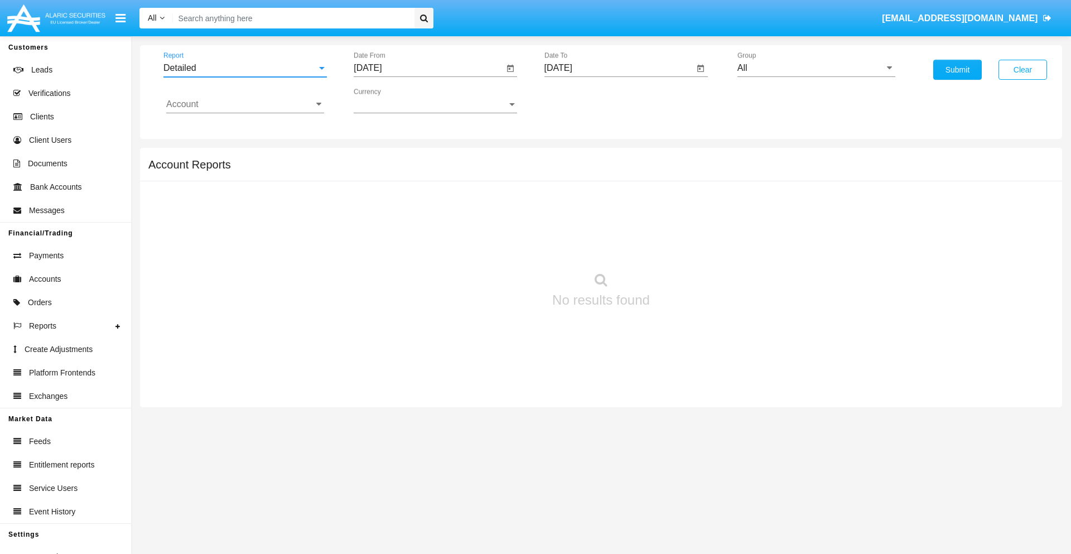
click at [429, 68] on input "[DATE]" at bounding box center [429, 68] width 150 height 10
click at [390, 100] on span "[DATE]" at bounding box center [380, 101] width 25 height 9
click at [420, 224] on div "2019" at bounding box center [419, 224] width 35 height 20
click at [381, 157] on div "JAN" at bounding box center [380, 157] width 35 height 20
click at [417, 171] on div "1" at bounding box center [417, 171] width 20 height 20
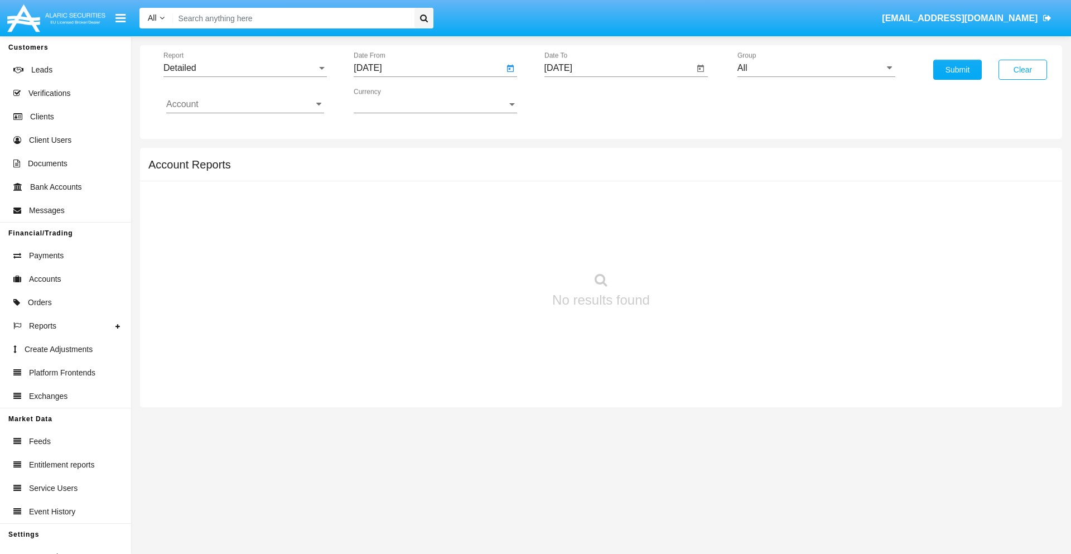
type input "[DATE]"
click at [619, 68] on input "[DATE]" at bounding box center [620, 68] width 150 height 10
click at [580, 100] on span "[DATE]" at bounding box center [571, 101] width 25 height 9
click at [610, 224] on div "2019" at bounding box center [610, 224] width 35 height 20
click at [571, 157] on div "JAN" at bounding box center [571, 157] width 35 height 20
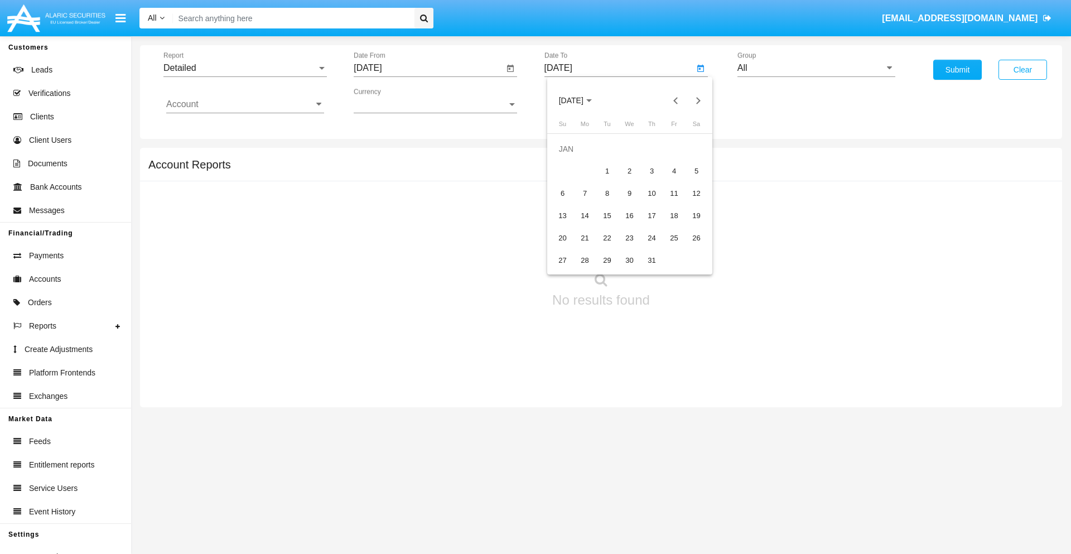
click at [607, 171] on div "1" at bounding box center [608, 171] width 20 height 20
type input "[DATE]"
click at [245, 104] on input "Account" at bounding box center [245, 104] width 158 height 10
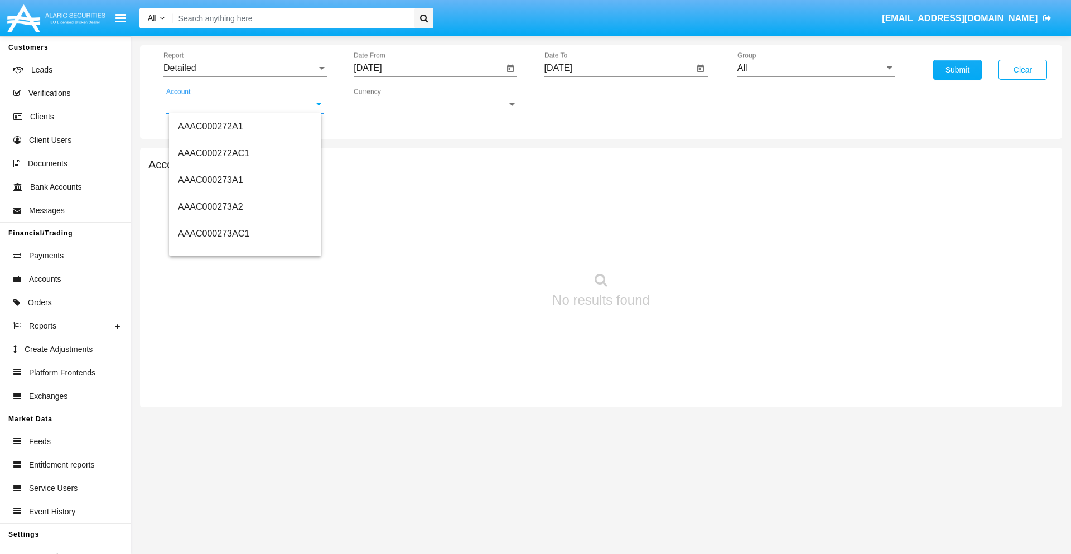
scroll to position [129909, 0]
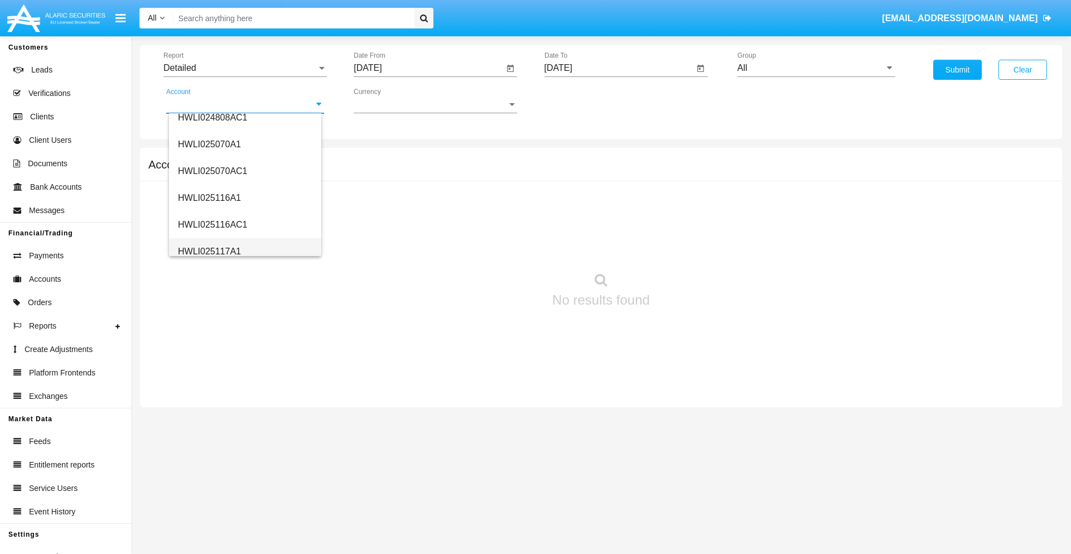
click at [209, 251] on span "HWLI025117A1" at bounding box center [209, 251] width 63 height 9
type input "HWLI025117A1"
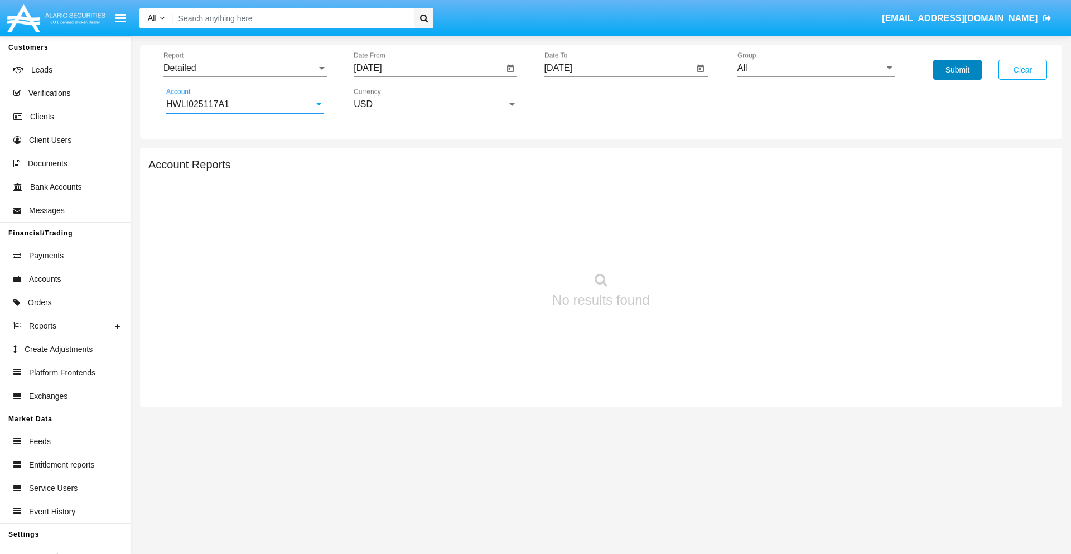
click at [958, 70] on button "Submit" at bounding box center [958, 70] width 49 height 20
click at [245, 68] on span "Report" at bounding box center [239, 68] width 153 height 10
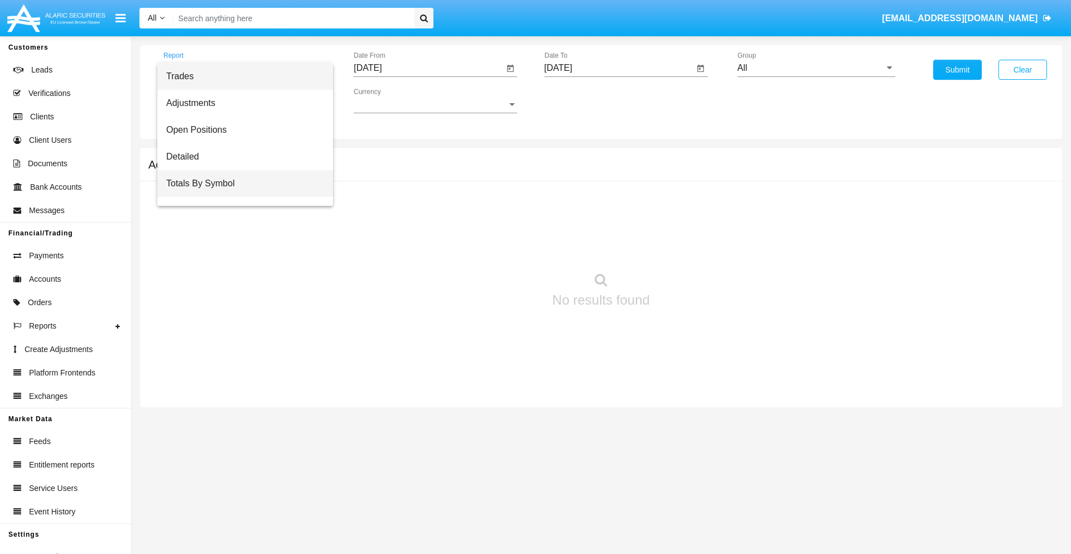
click at [240, 184] on span "Totals By Symbol" at bounding box center [245, 183] width 158 height 27
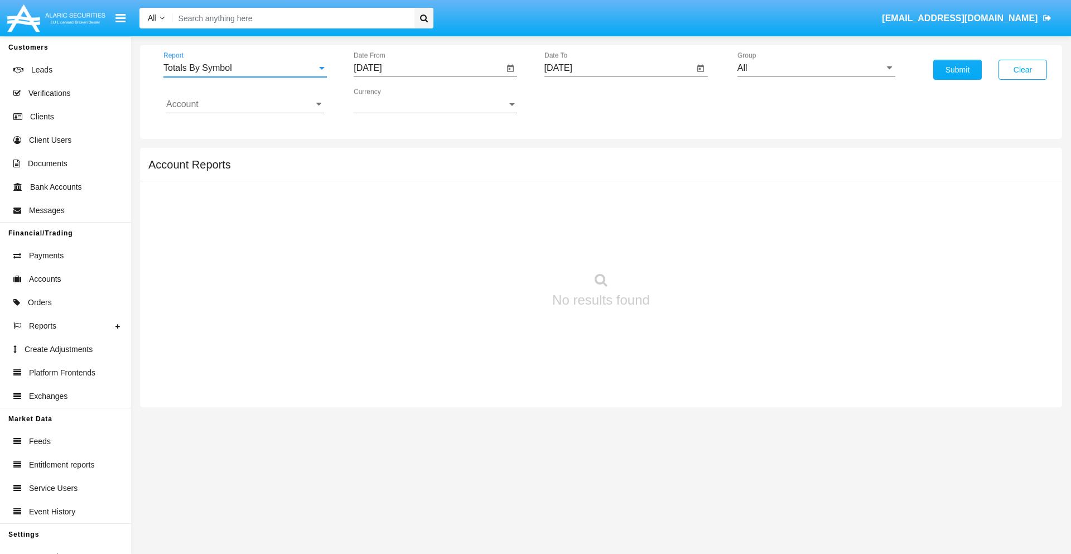
click at [429, 68] on input "[DATE]" at bounding box center [429, 68] width 150 height 10
click at [390, 100] on span "[DATE]" at bounding box center [380, 101] width 25 height 9
click at [420, 224] on div "2019" at bounding box center [419, 224] width 35 height 20
click at [381, 157] on div "JAN" at bounding box center [380, 157] width 35 height 20
click at [417, 171] on div "1" at bounding box center [417, 171] width 20 height 20
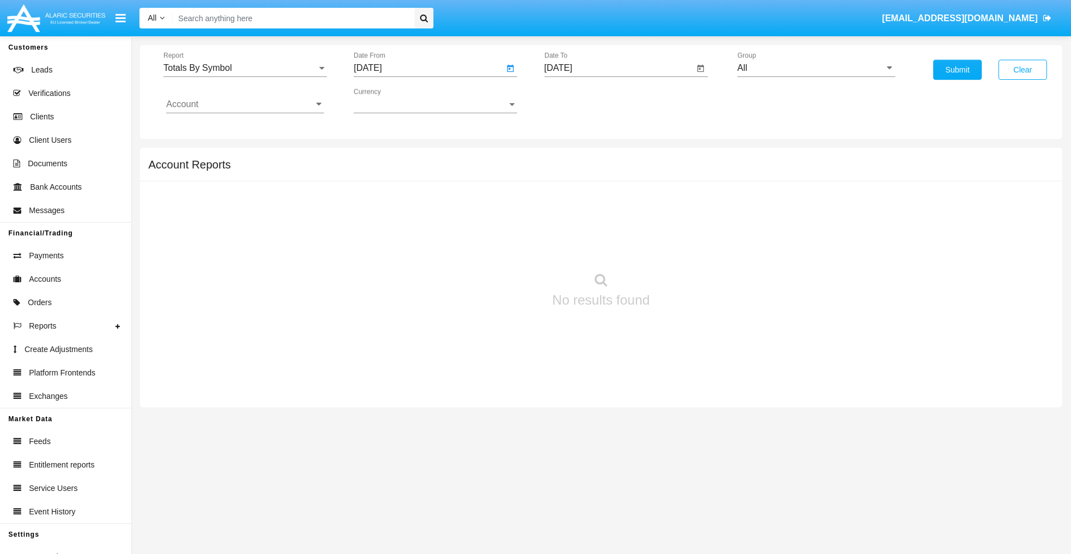
type input "[DATE]"
click at [619, 68] on input "[DATE]" at bounding box center [620, 68] width 150 height 10
click at [580, 100] on span "[DATE]" at bounding box center [571, 101] width 25 height 9
click at [610, 224] on div "2019" at bounding box center [610, 224] width 35 height 20
click at [571, 157] on div "JAN" at bounding box center [571, 157] width 35 height 20
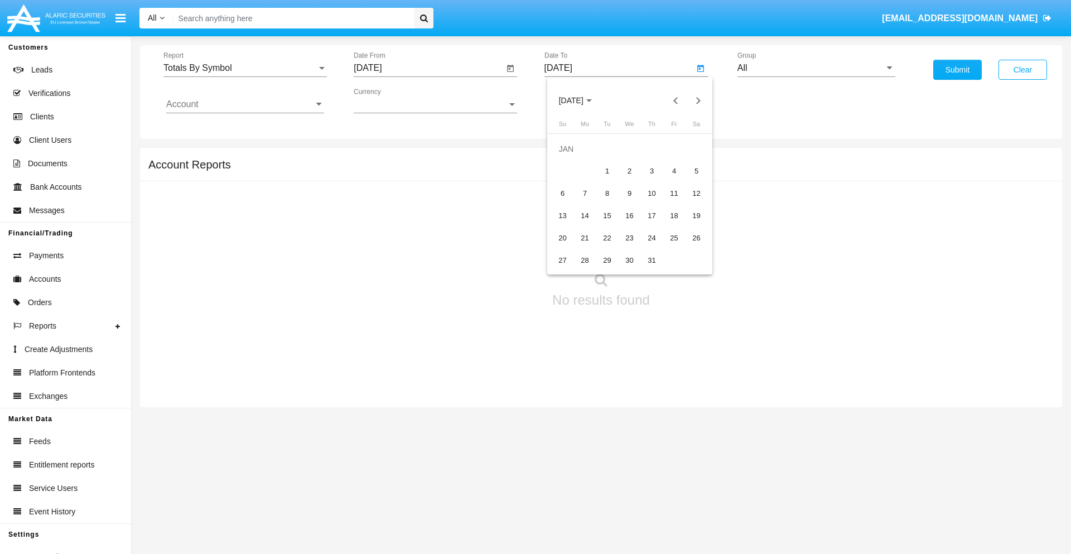
click at [607, 171] on div "1" at bounding box center [608, 171] width 20 height 20
type input "[DATE]"
click at [245, 104] on input "Account" at bounding box center [245, 104] width 158 height 10
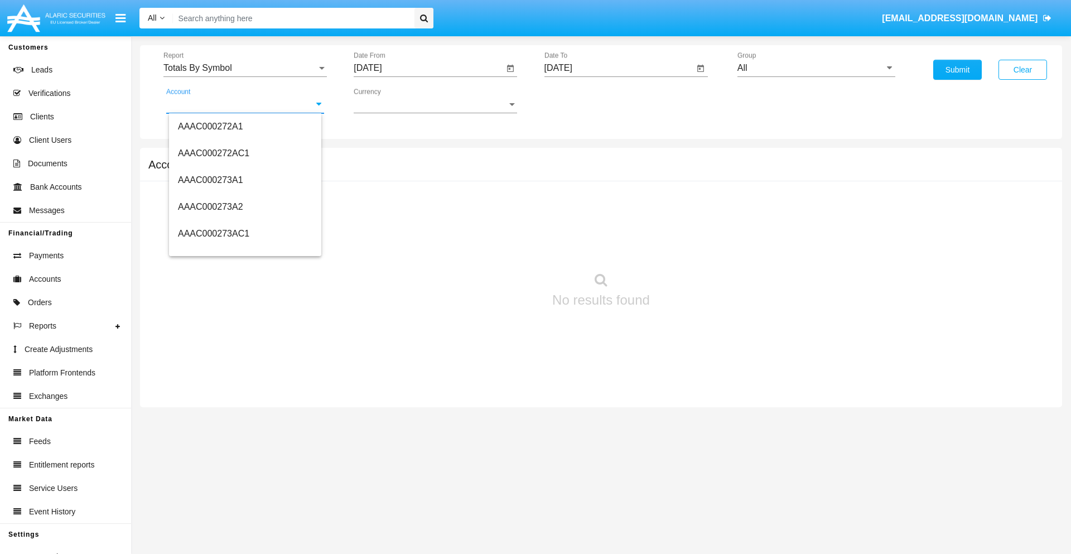
scroll to position [129909, 0]
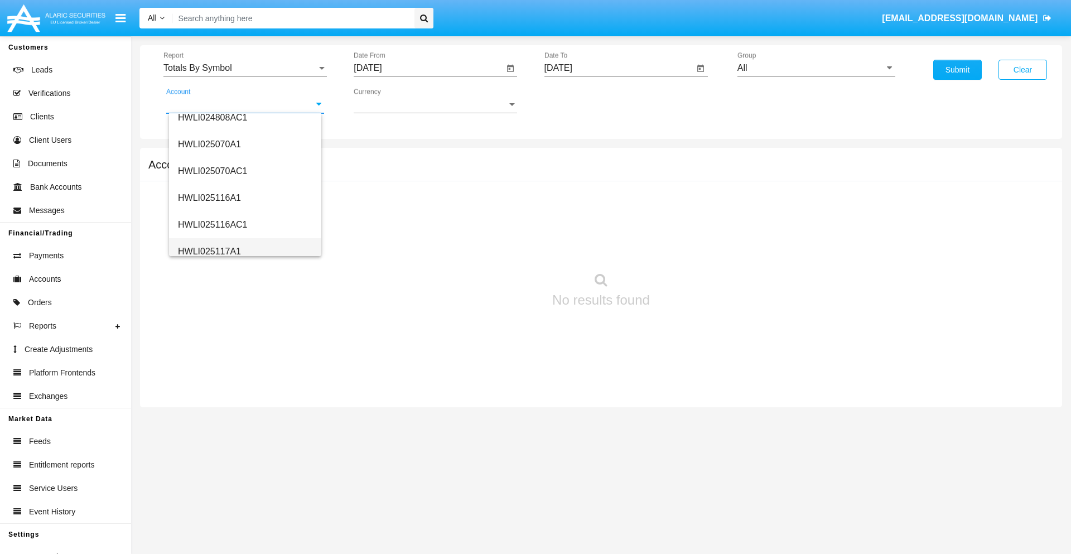
click at [209, 251] on span "HWLI025117A1" at bounding box center [209, 251] width 63 height 9
type input "HWLI025117A1"
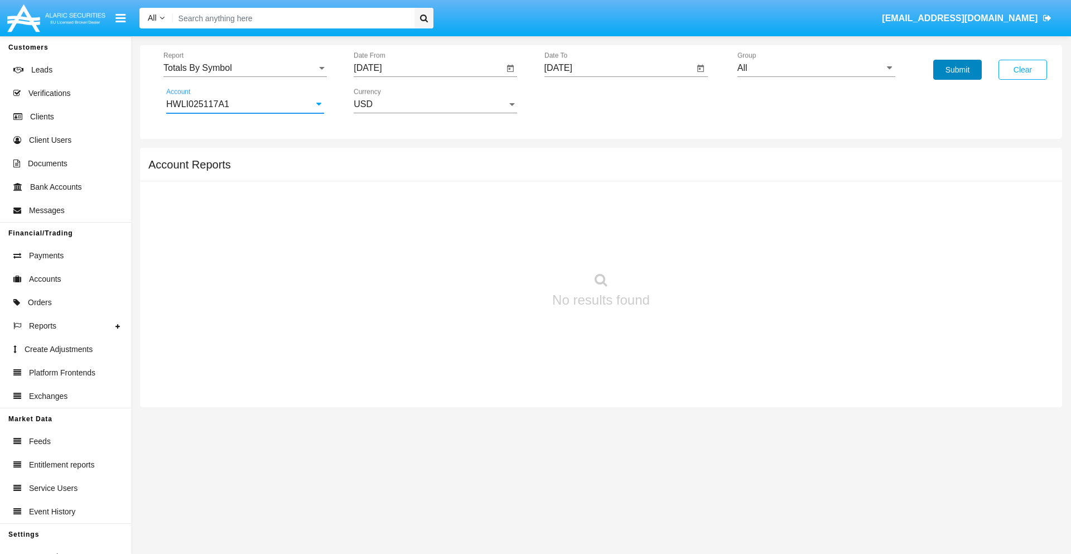
click at [958, 70] on button "Submit" at bounding box center [958, 70] width 49 height 20
click at [245, 68] on span "Report" at bounding box center [239, 68] width 153 height 10
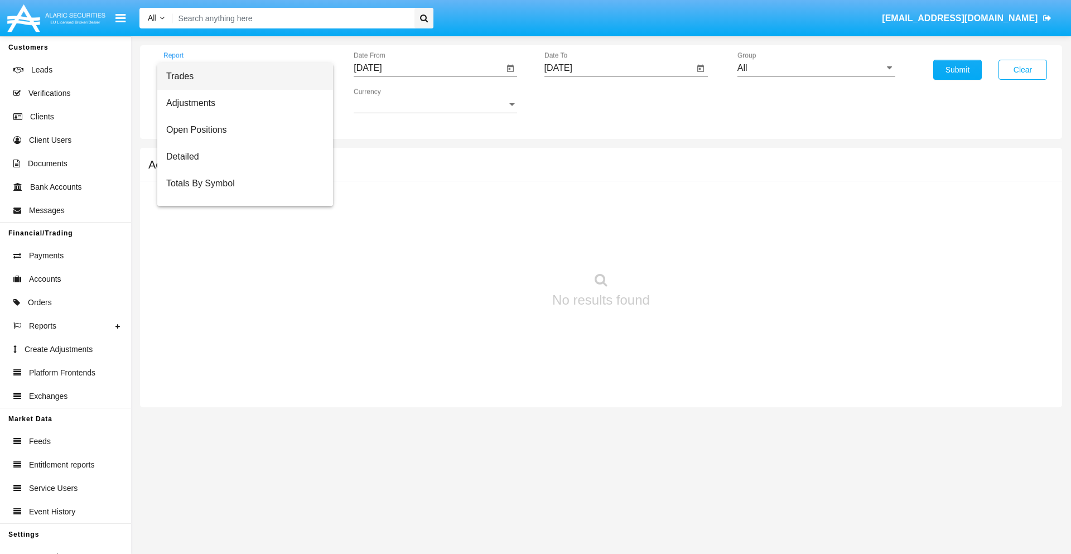
scroll to position [18, 0]
click at [240, 193] on span "Totals By Date" at bounding box center [245, 192] width 158 height 27
click at [429, 68] on input "[DATE]" at bounding box center [429, 68] width 150 height 10
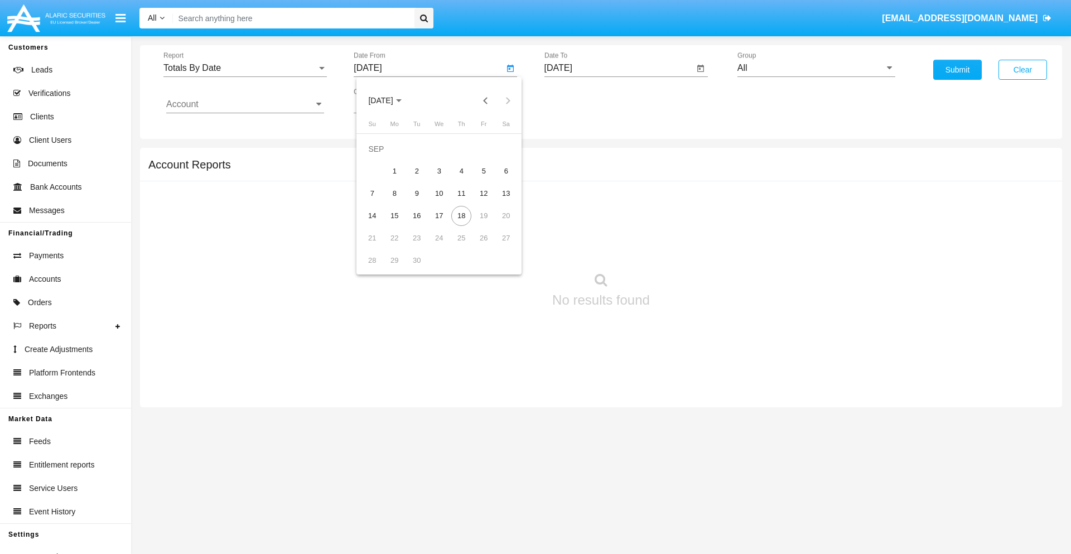
click at [390, 100] on span "[DATE]" at bounding box center [380, 101] width 25 height 9
click at [420, 224] on div "2019" at bounding box center [419, 224] width 35 height 20
click at [381, 157] on div "JAN" at bounding box center [380, 157] width 35 height 20
click at [417, 171] on div "1" at bounding box center [417, 171] width 20 height 20
type input "[DATE]"
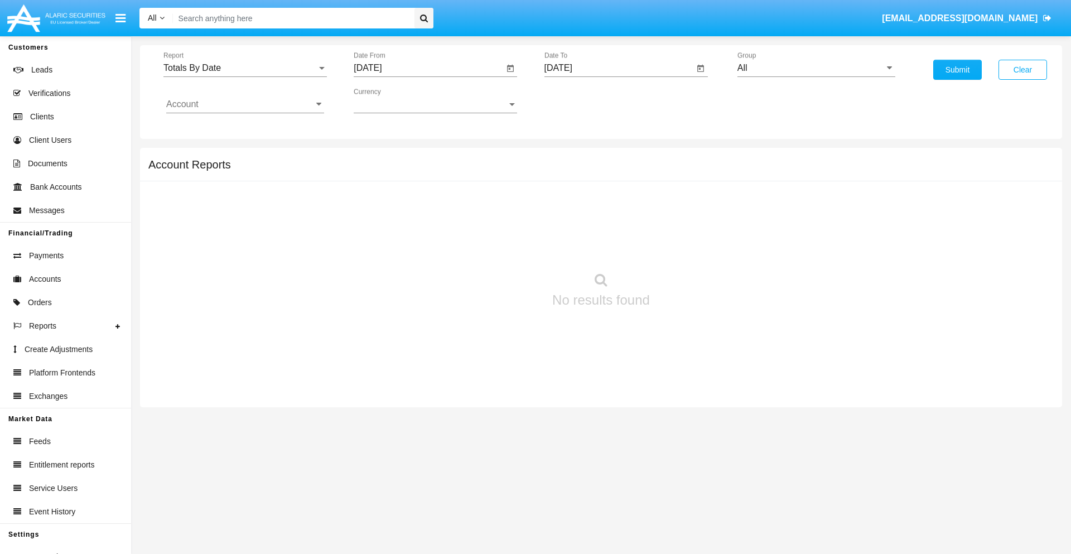
click at [619, 68] on input "[DATE]" at bounding box center [620, 68] width 150 height 10
click at [580, 100] on span "[DATE]" at bounding box center [571, 101] width 25 height 9
click at [610, 224] on div "2019" at bounding box center [610, 224] width 35 height 20
click at [571, 157] on div "JAN" at bounding box center [571, 157] width 35 height 20
click at [607, 171] on div "1" at bounding box center [608, 171] width 20 height 20
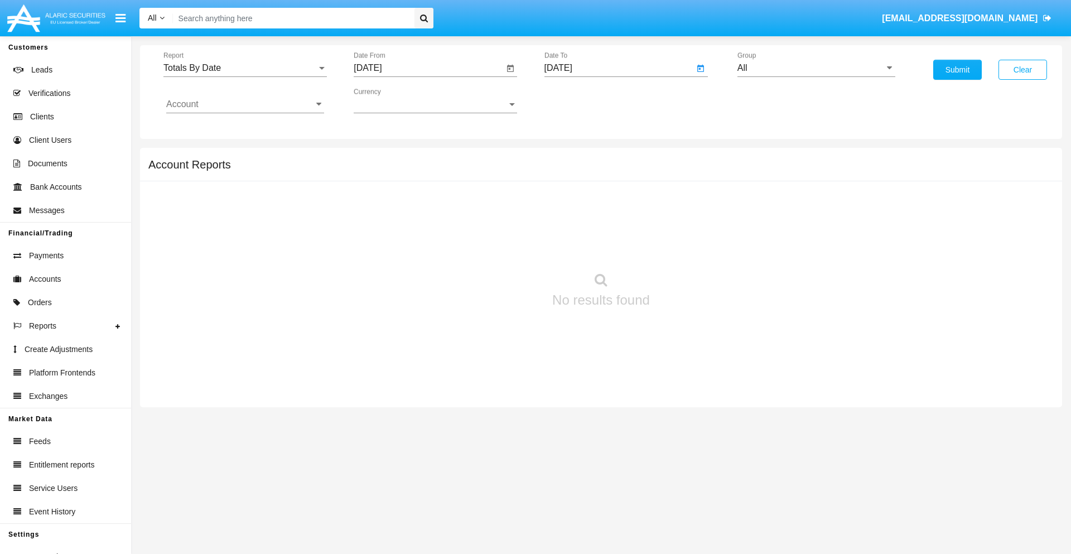
type input "[DATE]"
click at [245, 104] on input "Account" at bounding box center [245, 104] width 158 height 10
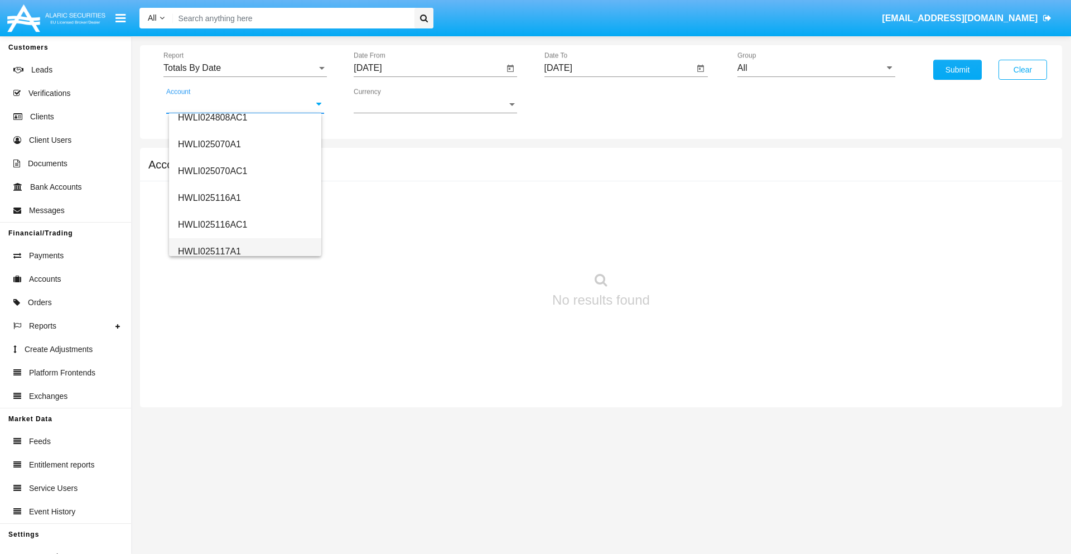
click at [209, 251] on span "HWLI025117A1" at bounding box center [209, 251] width 63 height 9
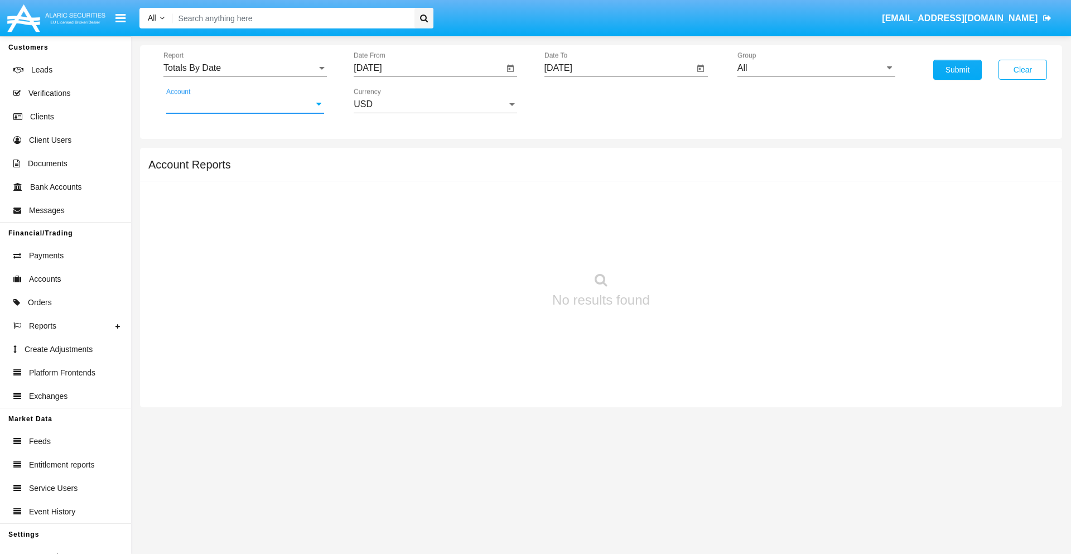
type input "HWLI025117A1"
click at [958, 70] on button "Submit" at bounding box center [958, 70] width 49 height 20
click at [245, 68] on span "Report" at bounding box center [239, 68] width 153 height 10
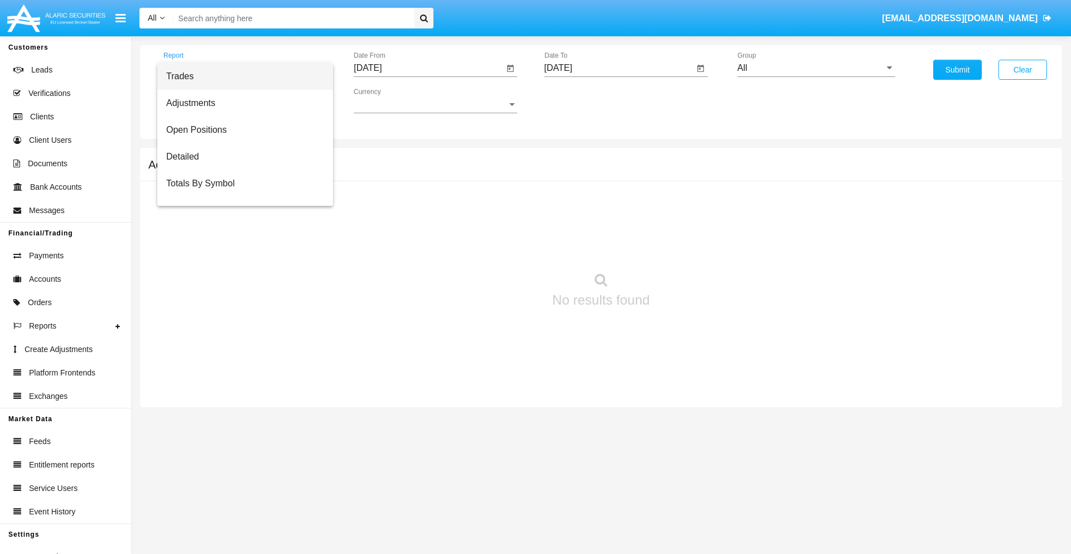
scroll to position [45, 0]
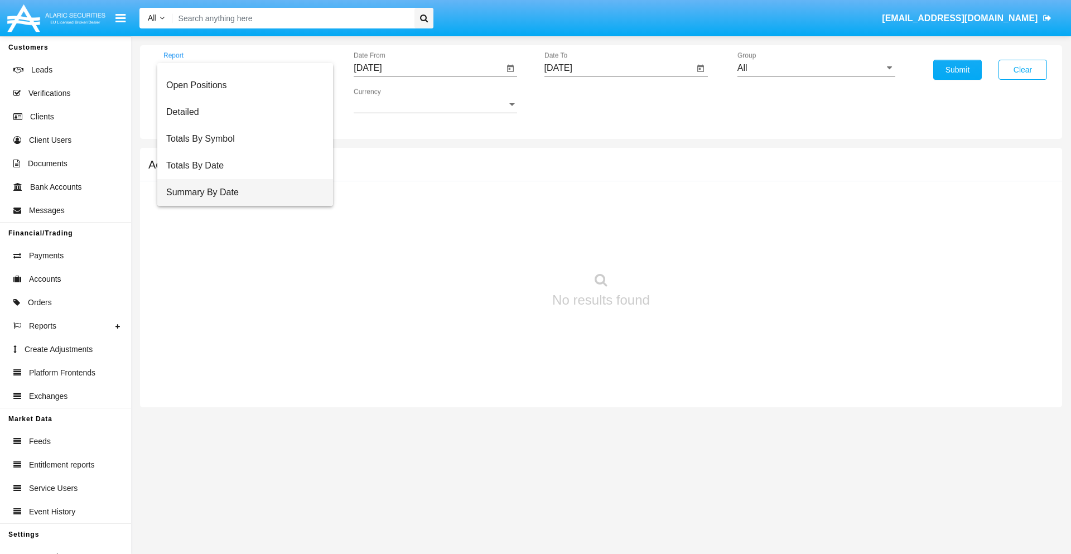
click at [240, 193] on span "Summary By Date" at bounding box center [245, 192] width 158 height 27
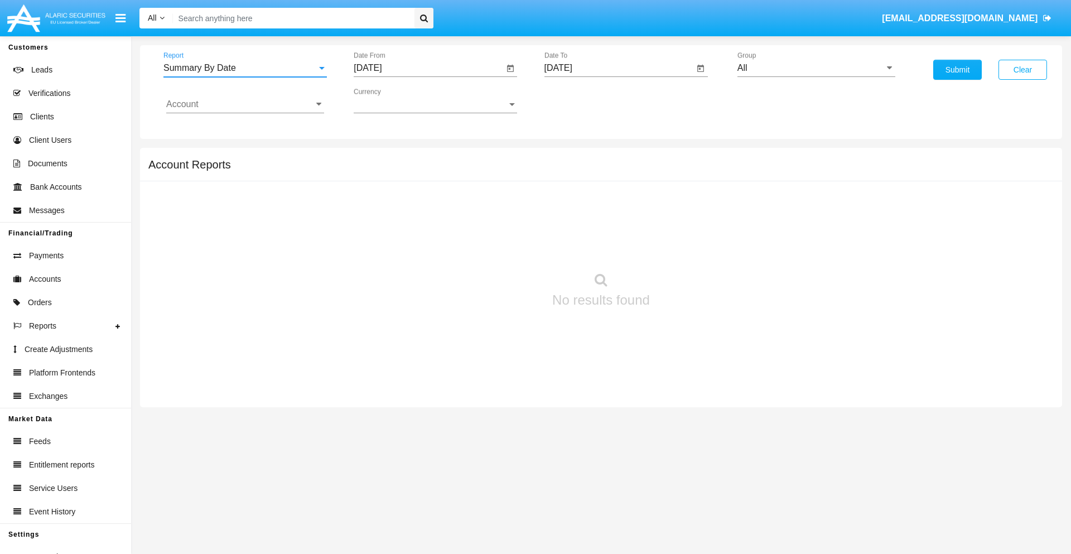
click at [429, 68] on input "[DATE]" at bounding box center [429, 68] width 150 height 10
click at [390, 100] on span "[DATE]" at bounding box center [380, 101] width 25 height 9
click at [420, 224] on div "2019" at bounding box center [419, 224] width 35 height 20
click at [381, 157] on div "JAN" at bounding box center [380, 157] width 35 height 20
click at [417, 171] on div "1" at bounding box center [417, 171] width 20 height 20
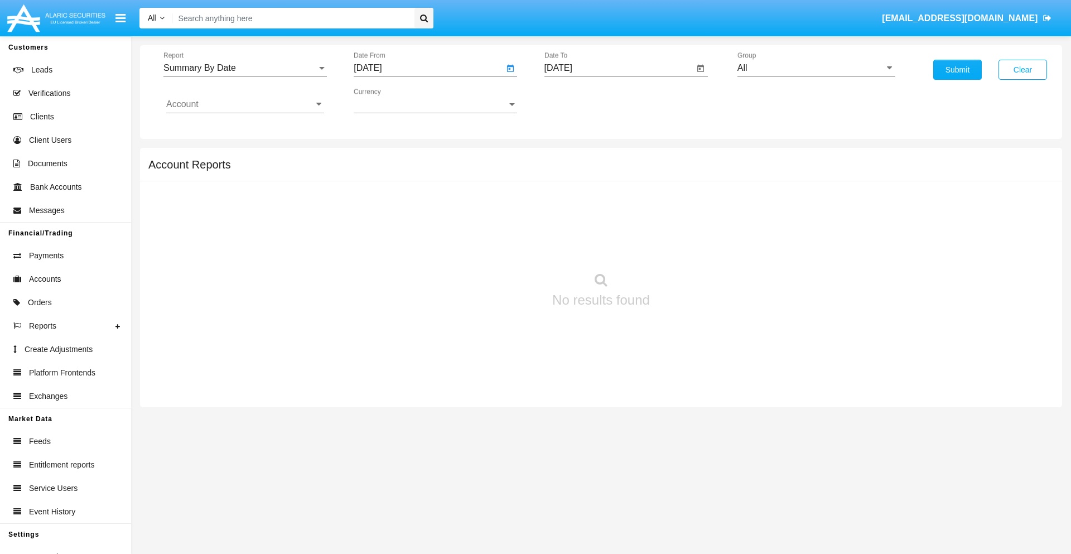
type input "[DATE]"
click at [619, 68] on input "[DATE]" at bounding box center [620, 68] width 150 height 10
click at [580, 100] on span "[DATE]" at bounding box center [571, 101] width 25 height 9
click at [610, 224] on div "2019" at bounding box center [610, 224] width 35 height 20
click at [571, 157] on div "JAN" at bounding box center [571, 157] width 35 height 20
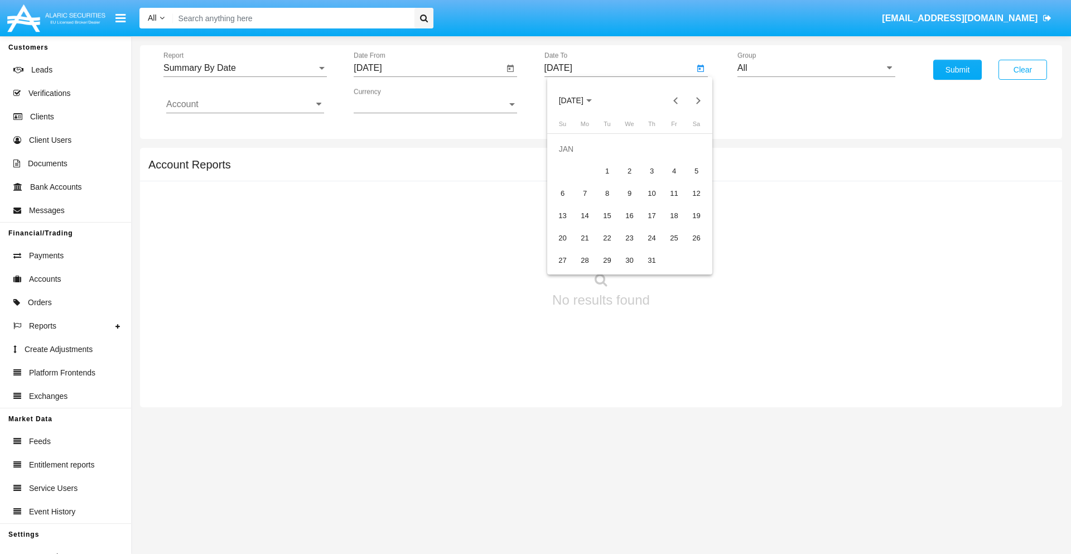
click at [607, 171] on div "1" at bounding box center [608, 171] width 20 height 20
type input "[DATE]"
click at [245, 104] on input "Account" at bounding box center [245, 104] width 158 height 10
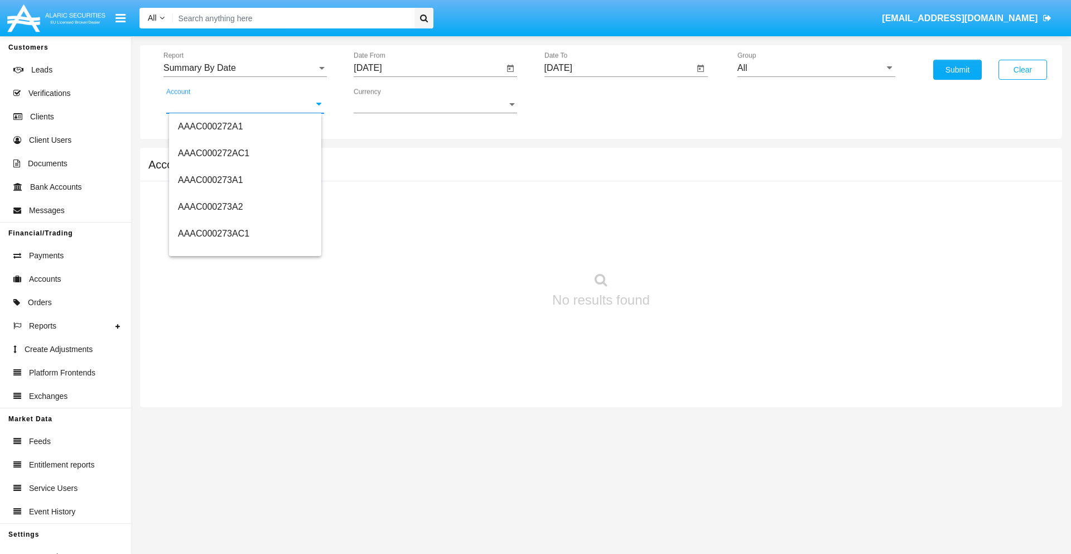
scroll to position [129909, 0]
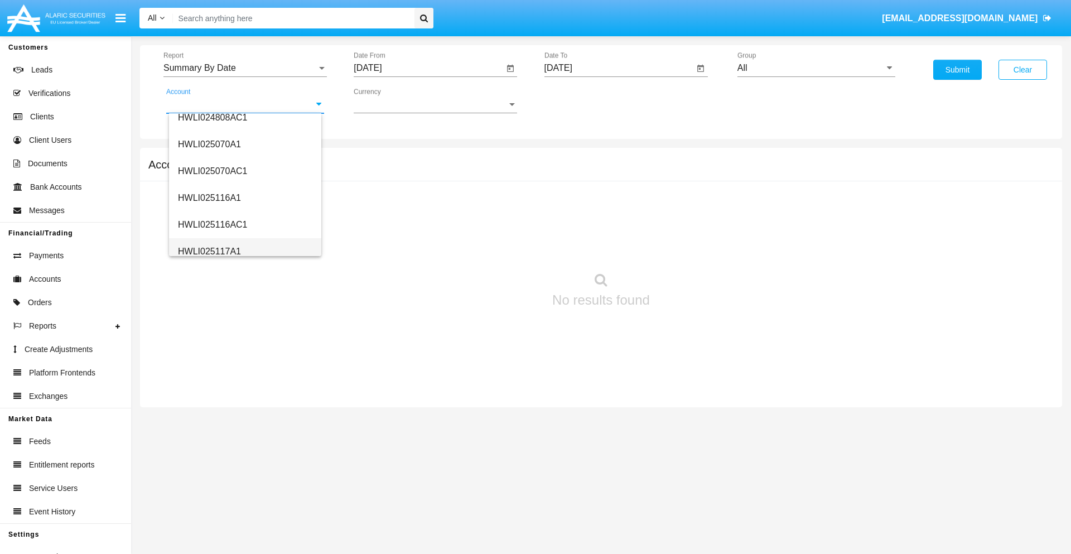
click at [209, 251] on span "HWLI025117A1" at bounding box center [209, 251] width 63 height 9
type input "HWLI025117A1"
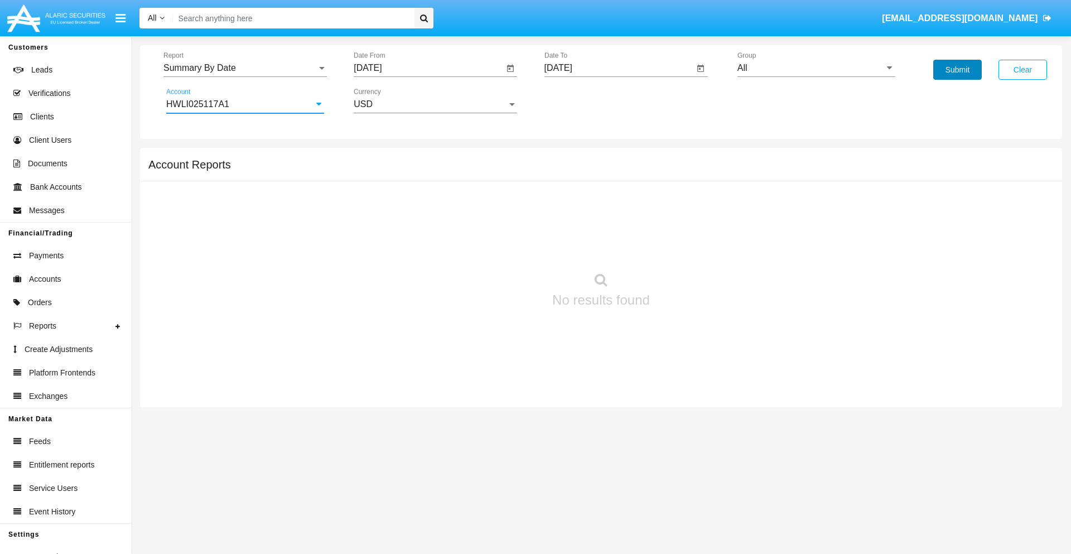
click at [958, 70] on button "Submit" at bounding box center [958, 70] width 49 height 20
click at [245, 68] on span "Report" at bounding box center [239, 68] width 153 height 10
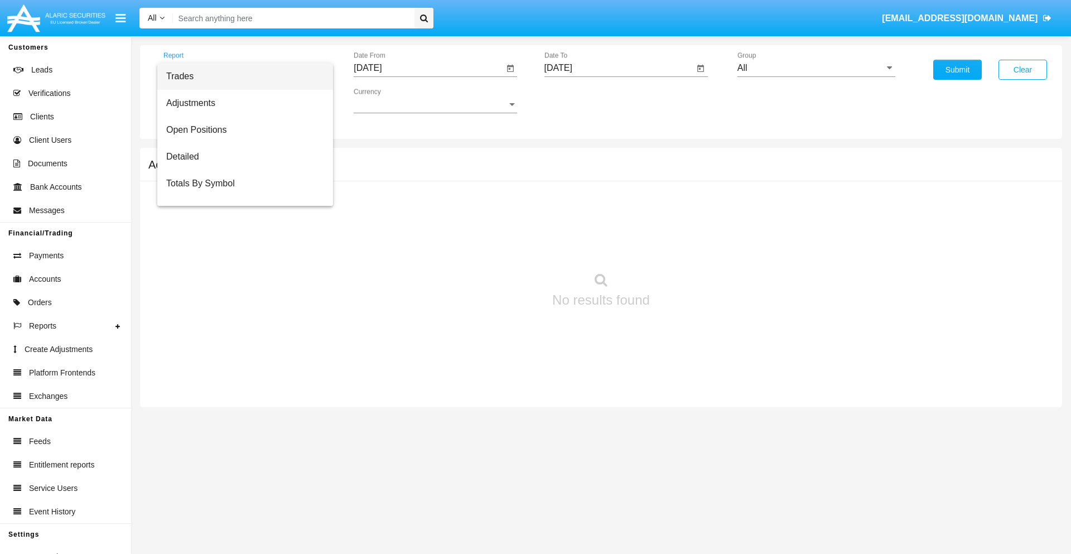
click at [240, 251] on span "Fees By Destination" at bounding box center [245, 264] width 158 height 27
click at [429, 68] on input "[DATE]" at bounding box center [429, 68] width 150 height 10
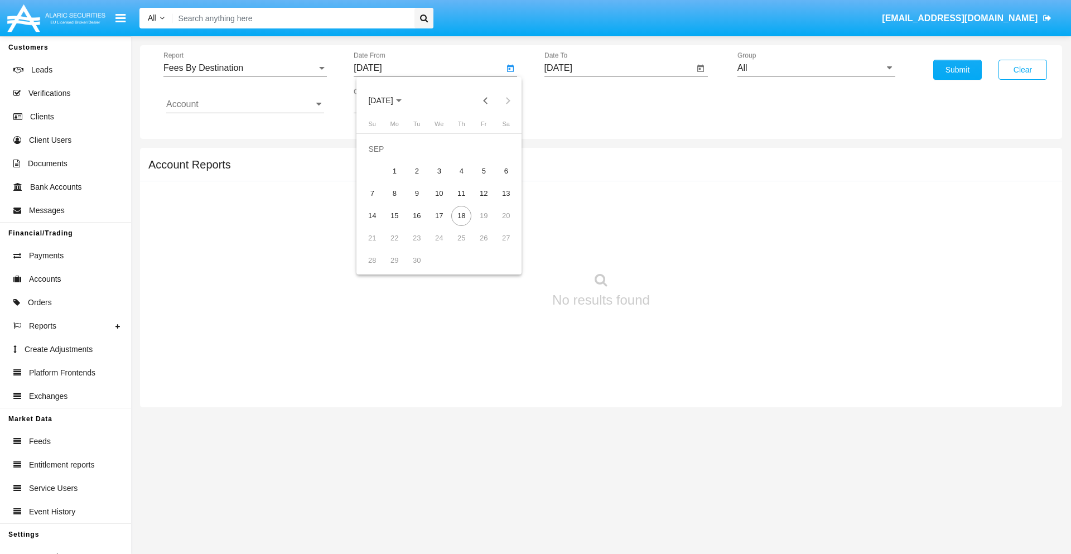
click at [390, 100] on span "[DATE]" at bounding box center [380, 101] width 25 height 9
click at [420, 224] on div "2019" at bounding box center [419, 224] width 35 height 20
click at [381, 157] on div "JAN" at bounding box center [380, 157] width 35 height 20
click at [417, 171] on div "1" at bounding box center [417, 171] width 20 height 20
type input "01/01/19"
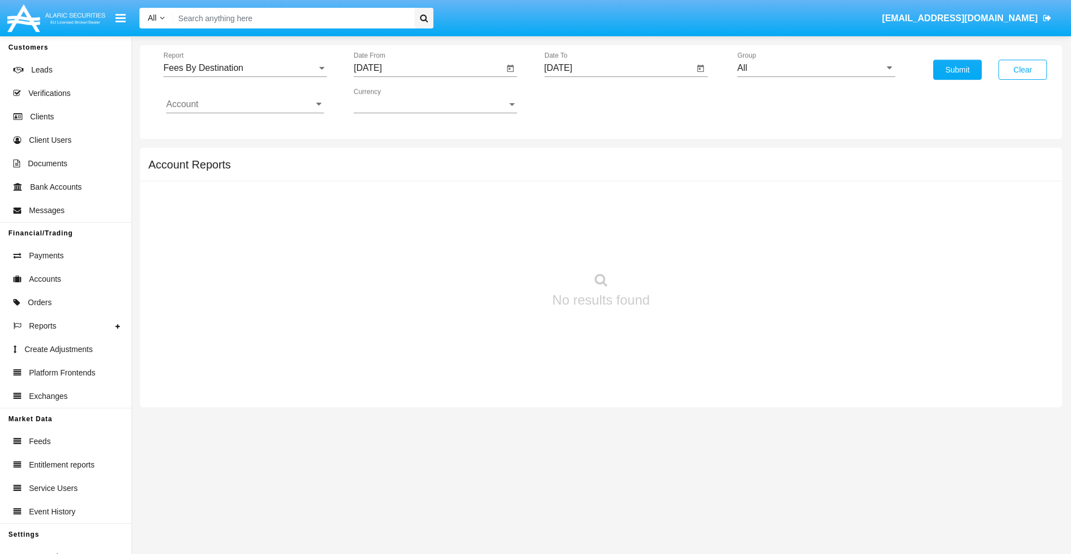
click at [619, 68] on input "[DATE]" at bounding box center [620, 68] width 150 height 10
click at [580, 100] on span "[DATE]" at bounding box center [571, 101] width 25 height 9
click at [610, 224] on div "2019" at bounding box center [610, 224] width 35 height 20
click at [571, 157] on div "JAN" at bounding box center [571, 157] width 35 height 20
click at [607, 171] on div "1" at bounding box center [608, 171] width 20 height 20
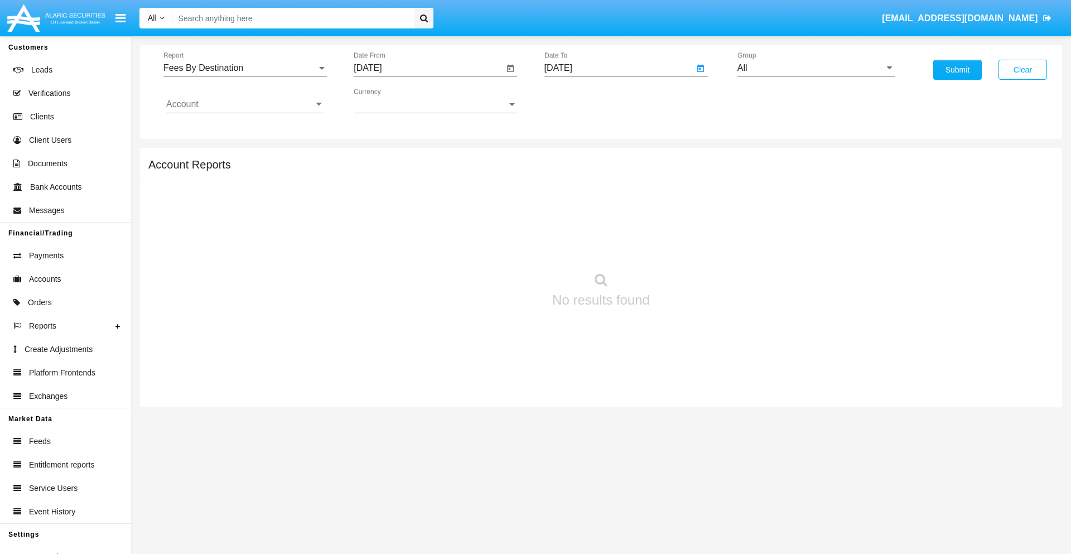
type input "01/01/19"
click at [245, 104] on input "Account" at bounding box center [245, 104] width 158 height 10
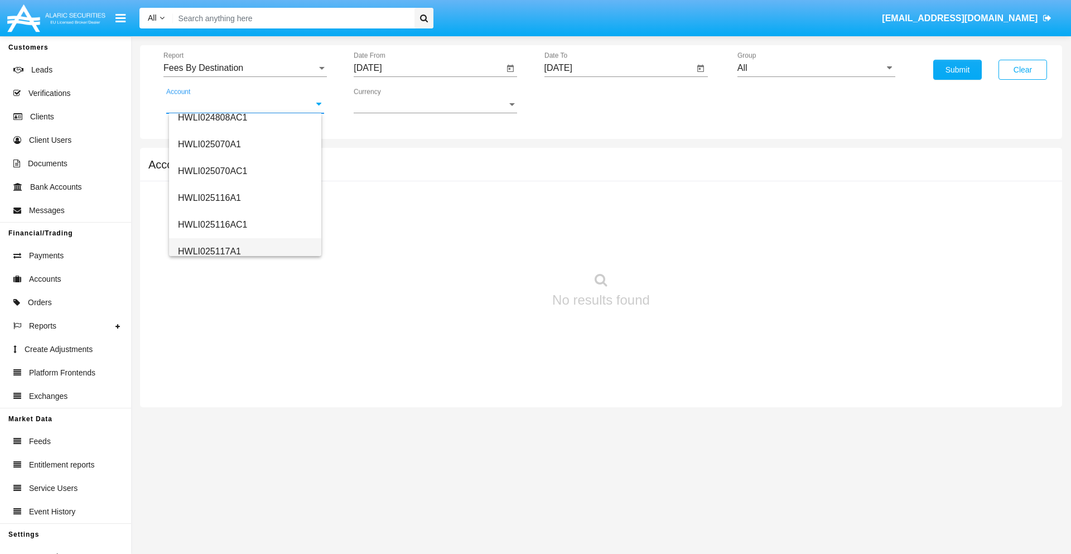
click at [209, 251] on span "HWLI025117A1" at bounding box center [209, 251] width 63 height 9
type input "HWLI025117A1"
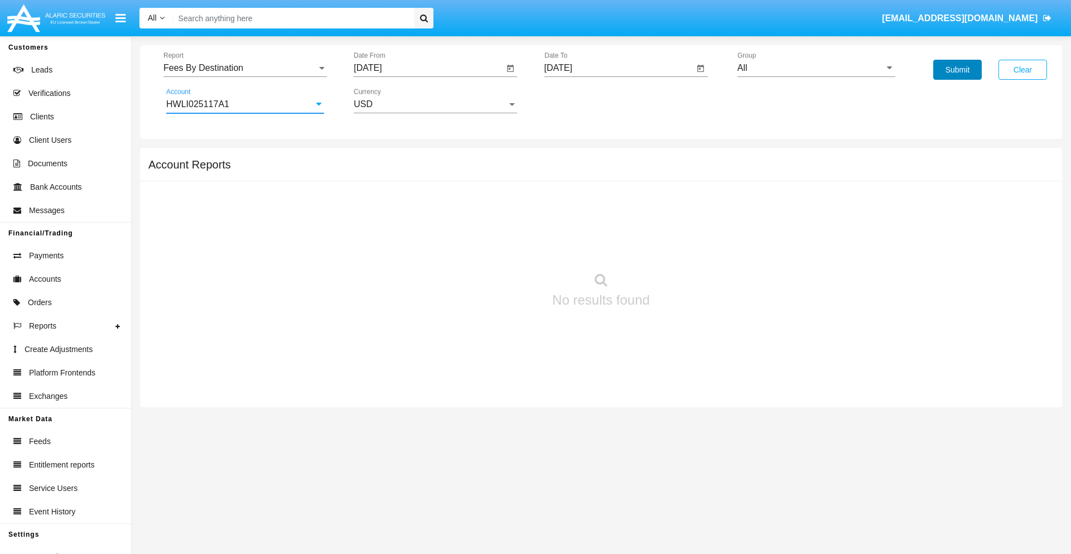
click at [958, 70] on button "Submit" at bounding box center [958, 70] width 49 height 20
click at [245, 68] on span "Report" at bounding box center [239, 68] width 153 height 10
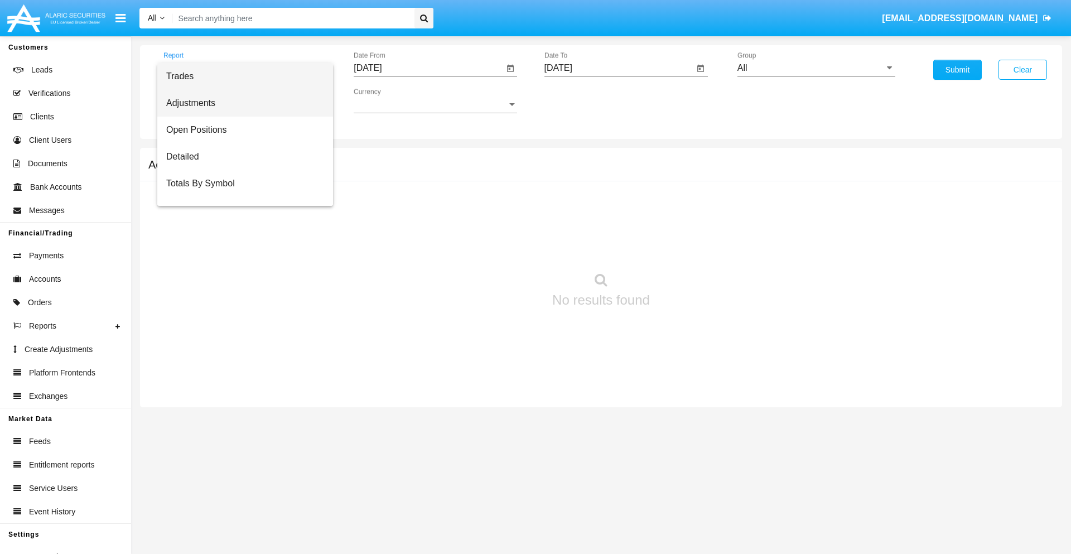
click at [240, 103] on span "Adjustments" at bounding box center [245, 103] width 158 height 27
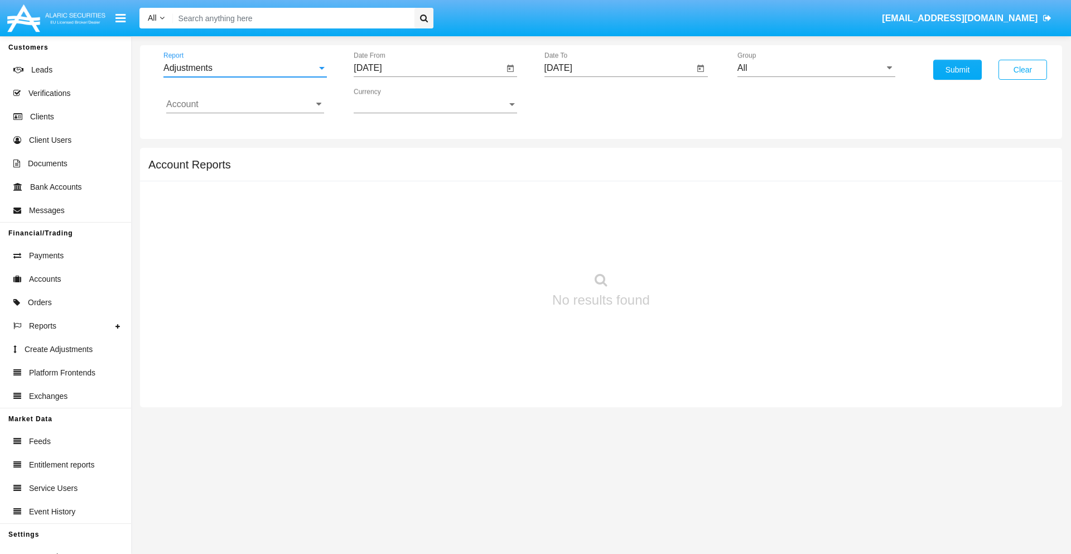
click at [429, 68] on input "[DATE]" at bounding box center [429, 68] width 150 height 10
click at [390, 100] on span "[DATE]" at bounding box center [380, 101] width 25 height 9
click at [498, 247] on div "2025" at bounding box center [497, 247] width 35 height 20
click at [498, 180] on div "AUG" at bounding box center [497, 180] width 35 height 20
click at [394, 215] on div "18" at bounding box center [394, 216] width 20 height 20
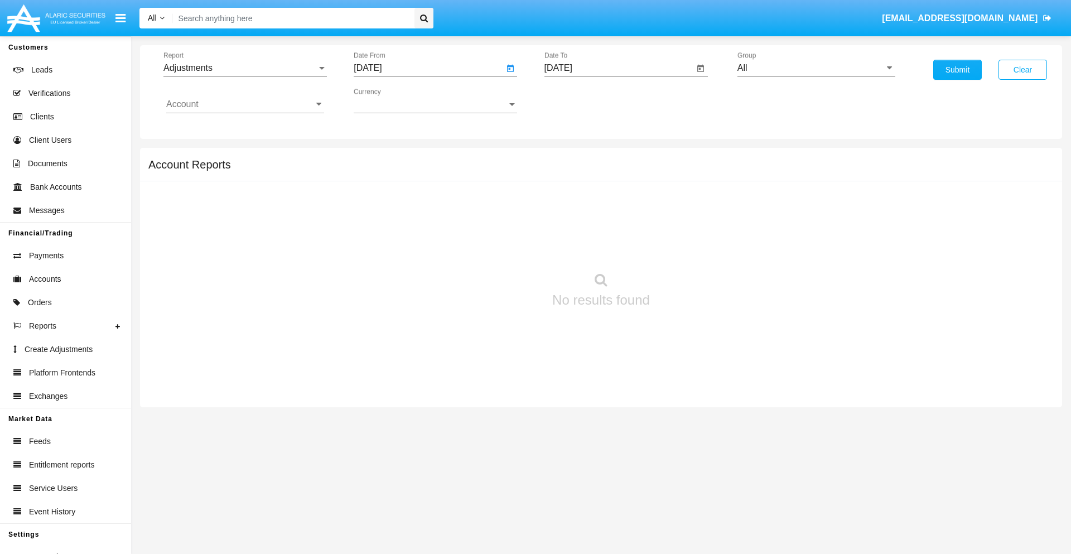
type input "[DATE]"
click at [619, 68] on input "[DATE]" at bounding box center [620, 68] width 150 height 10
click at [580, 100] on span "[DATE]" at bounding box center [571, 101] width 25 height 9
click at [688, 247] on div "2025" at bounding box center [688, 247] width 35 height 20
click at [571, 202] on div "SEP" at bounding box center [571, 202] width 35 height 20
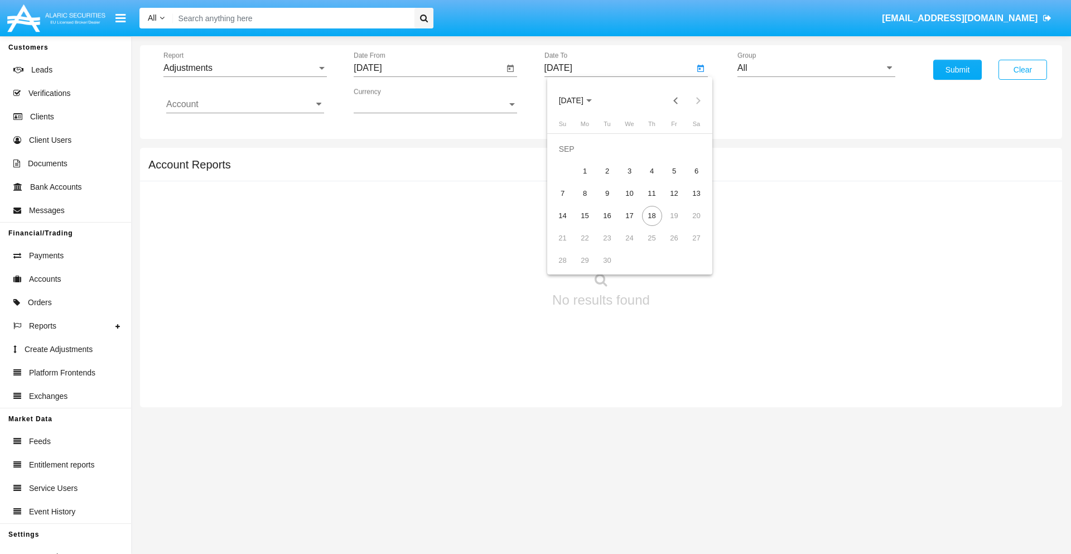
click at [652, 215] on div "18" at bounding box center [652, 216] width 20 height 20
type input "[DATE]"
click at [816, 68] on input "All" at bounding box center [817, 68] width 158 height 10
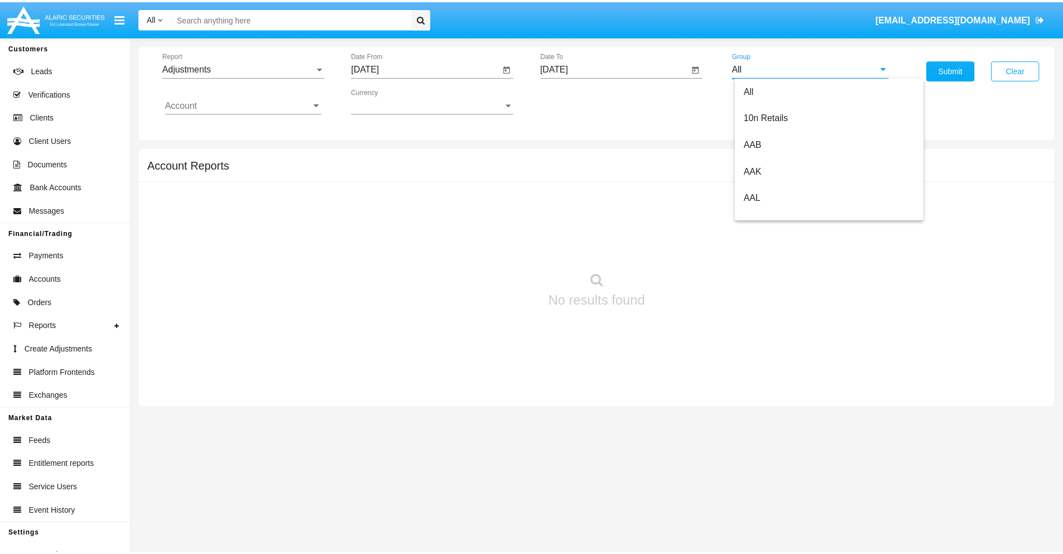
scroll to position [250, 0]
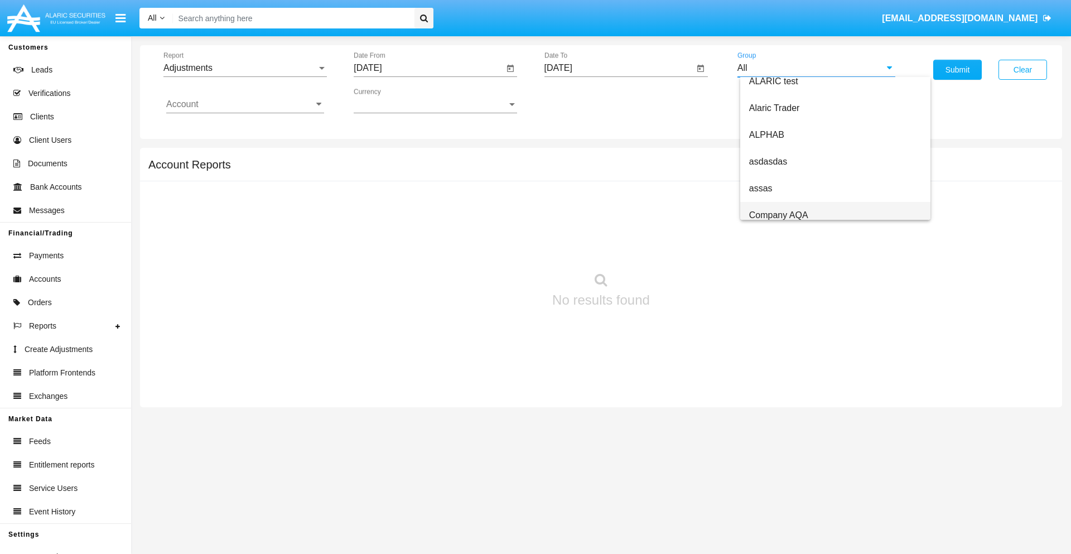
click at [778, 215] on span "Company AQA" at bounding box center [778, 214] width 59 height 9
type input "Company AQA"
click at [245, 104] on input "Account" at bounding box center [245, 104] width 158 height 10
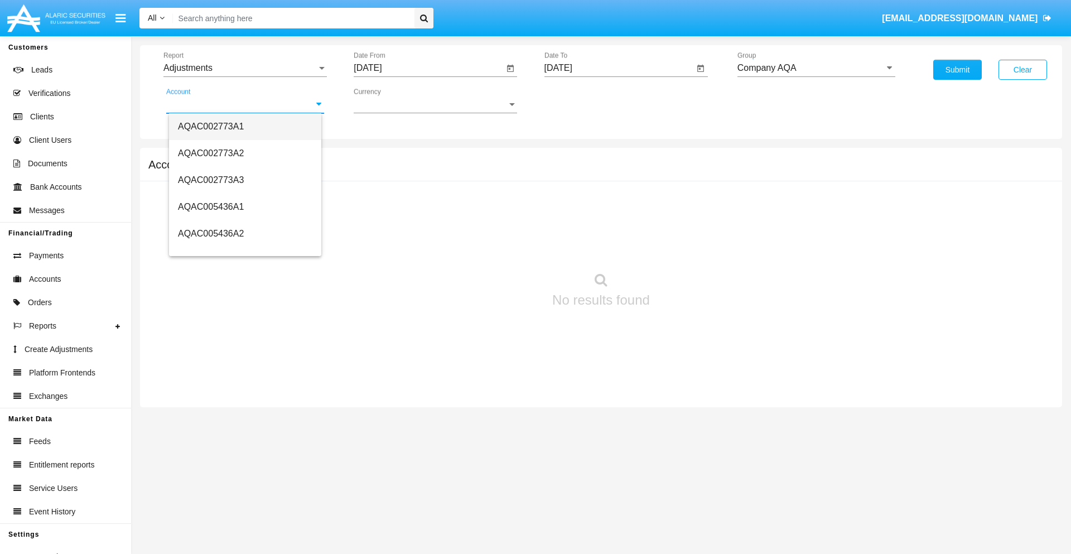
click at [211, 126] on span "AQAC002773A1" at bounding box center [211, 126] width 66 height 9
type input "AQAC002773A1"
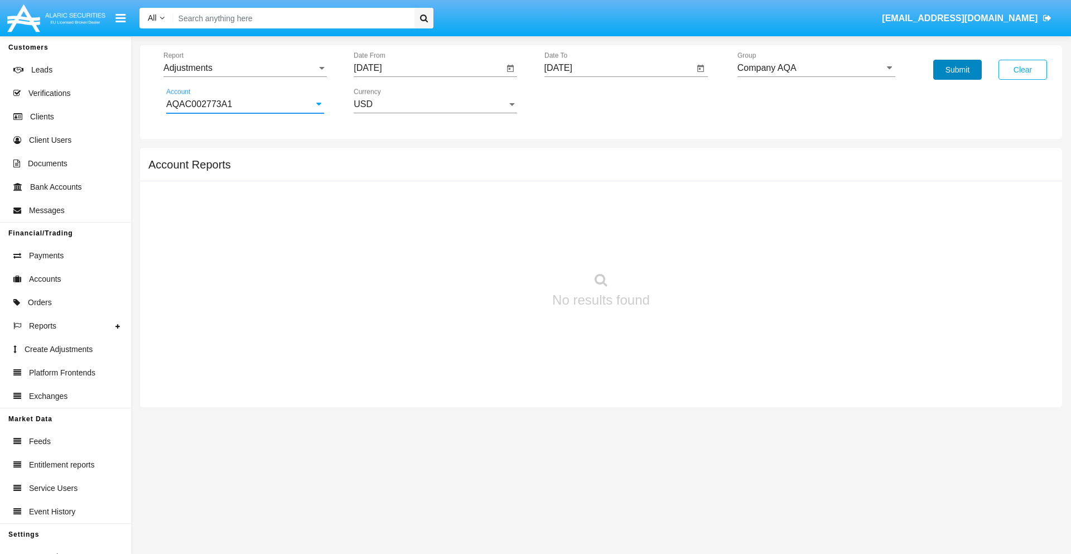
click at [958, 70] on button "Submit" at bounding box center [958, 70] width 49 height 20
click at [245, 68] on span "Report" at bounding box center [239, 68] width 153 height 10
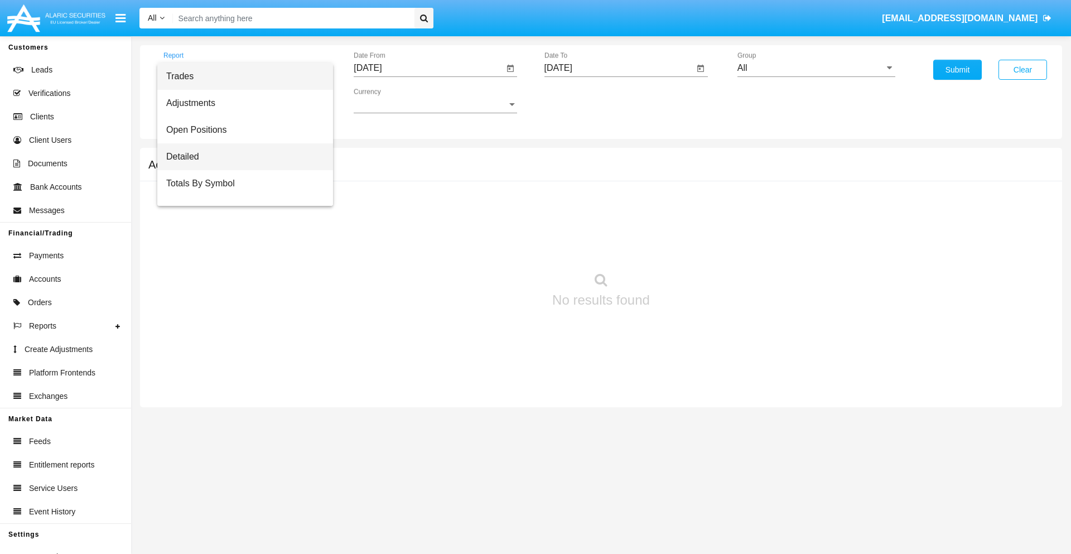
click at [240, 157] on span "Detailed" at bounding box center [245, 156] width 158 height 27
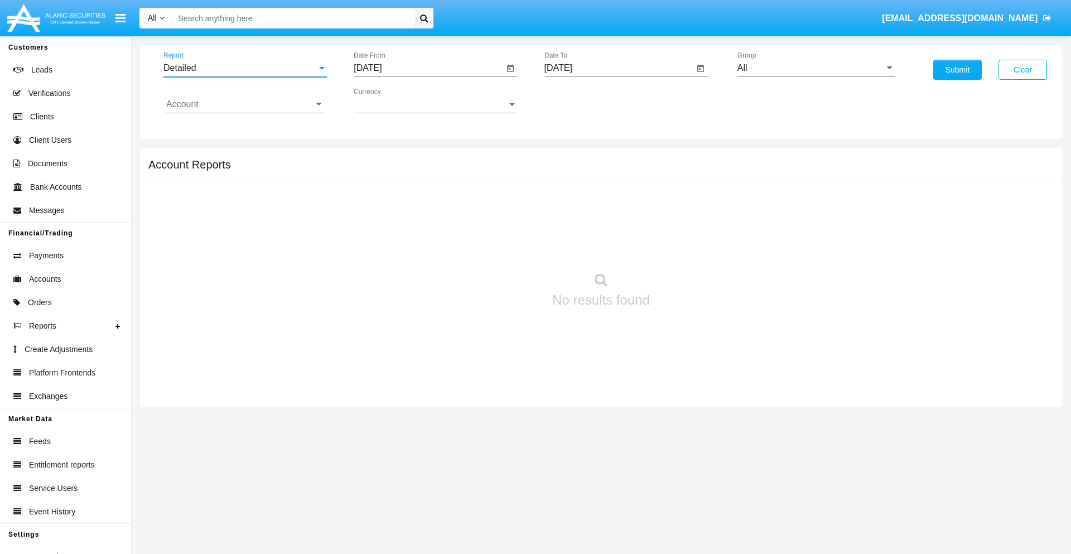
click at [429, 68] on input "[DATE]" at bounding box center [429, 68] width 150 height 10
click at [390, 100] on span "[DATE]" at bounding box center [380, 101] width 25 height 9
click at [498, 247] on div "2025" at bounding box center [497, 247] width 35 height 20
click at [381, 202] on div "SEP" at bounding box center [380, 202] width 35 height 20
click at [394, 193] on div "8" at bounding box center [394, 194] width 20 height 20
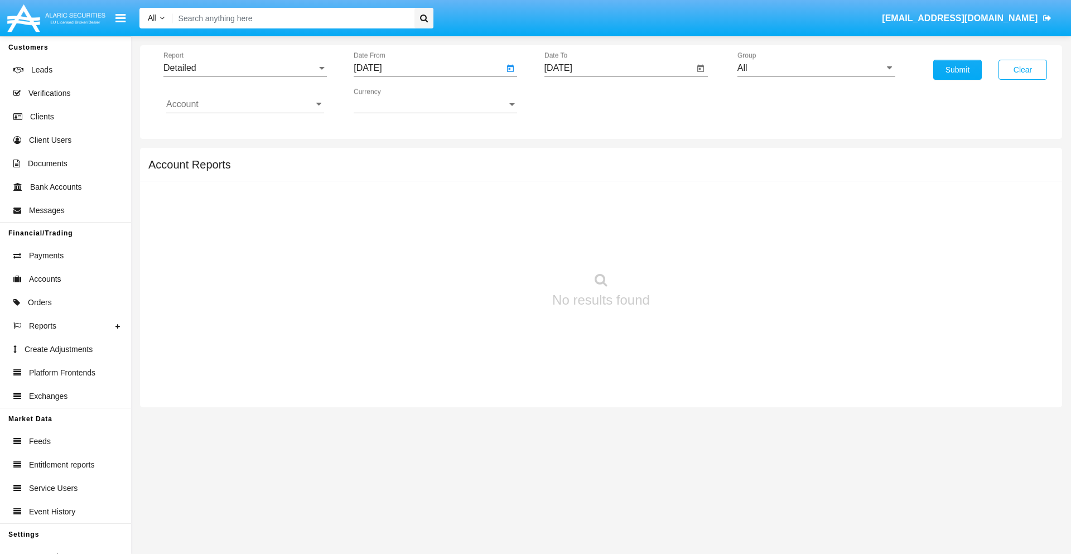
type input "[DATE]"
click at [619, 68] on input "[DATE]" at bounding box center [620, 68] width 150 height 10
click at [580, 100] on span "[DATE]" at bounding box center [571, 101] width 25 height 9
click at [688, 247] on div "2025" at bounding box center [688, 247] width 35 height 20
click at [571, 202] on div "SEP" at bounding box center [571, 202] width 35 height 20
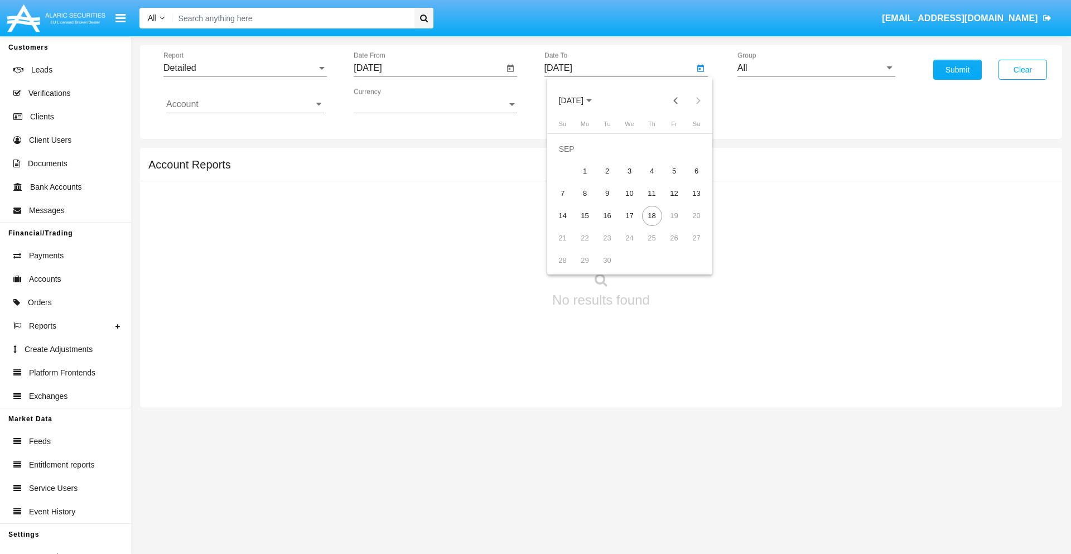
click at [652, 215] on div "18" at bounding box center [652, 216] width 20 height 20
type input "[DATE]"
click at [816, 68] on input "All" at bounding box center [817, 68] width 158 height 10
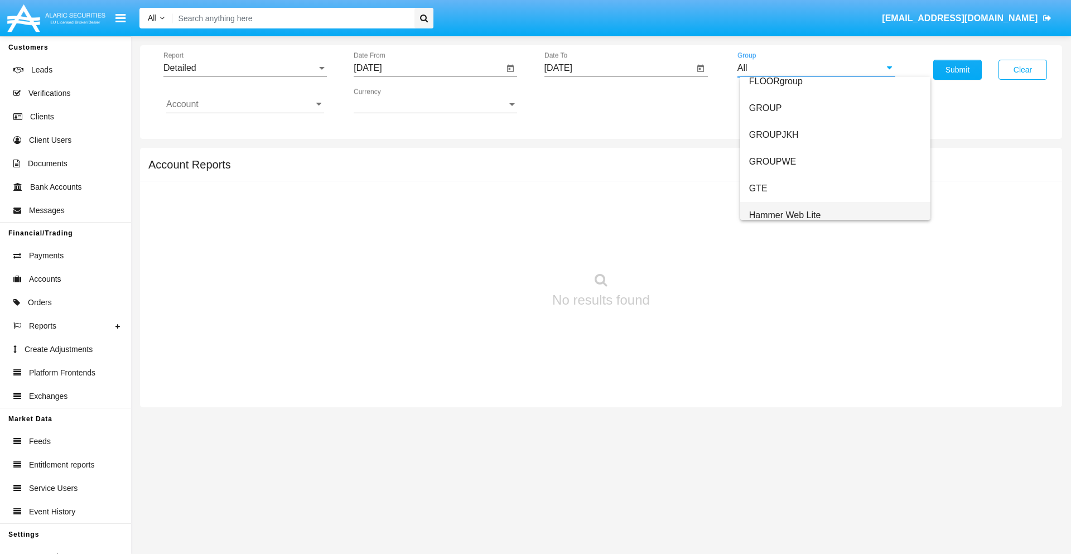
click at [785, 215] on span "Hammer Web Lite" at bounding box center [785, 214] width 72 height 9
type input "Hammer Web Lite"
click at [245, 104] on input "Account" at bounding box center [245, 104] width 158 height 10
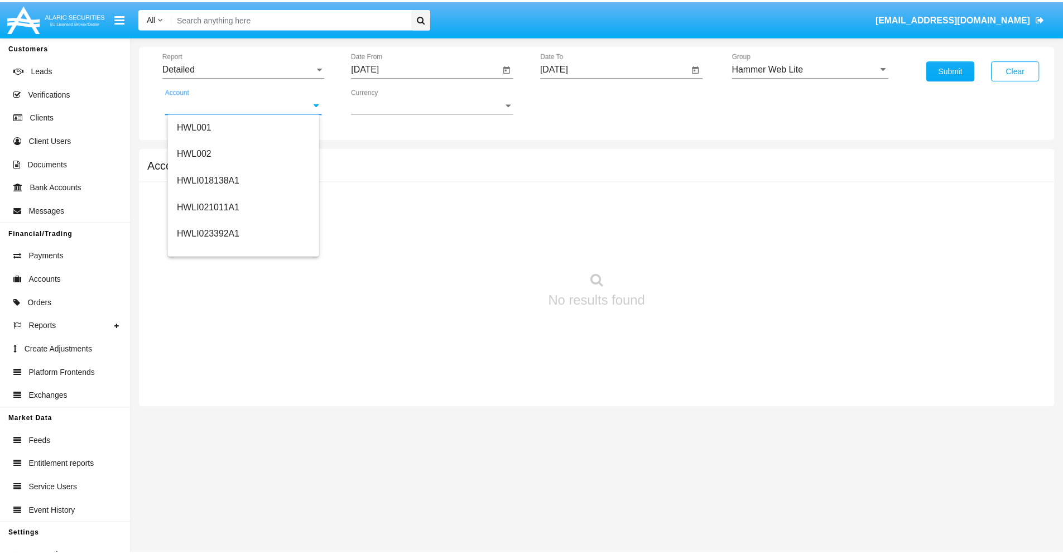
scroll to position [170, 0]
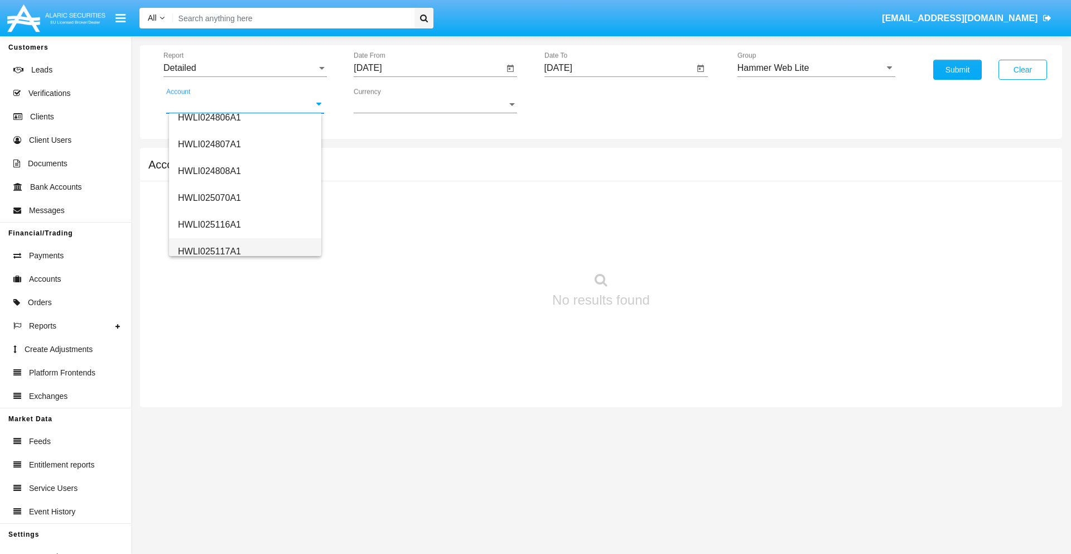
click at [209, 251] on span "HWLI025117A1" at bounding box center [209, 251] width 63 height 9
type input "HWLI025117A1"
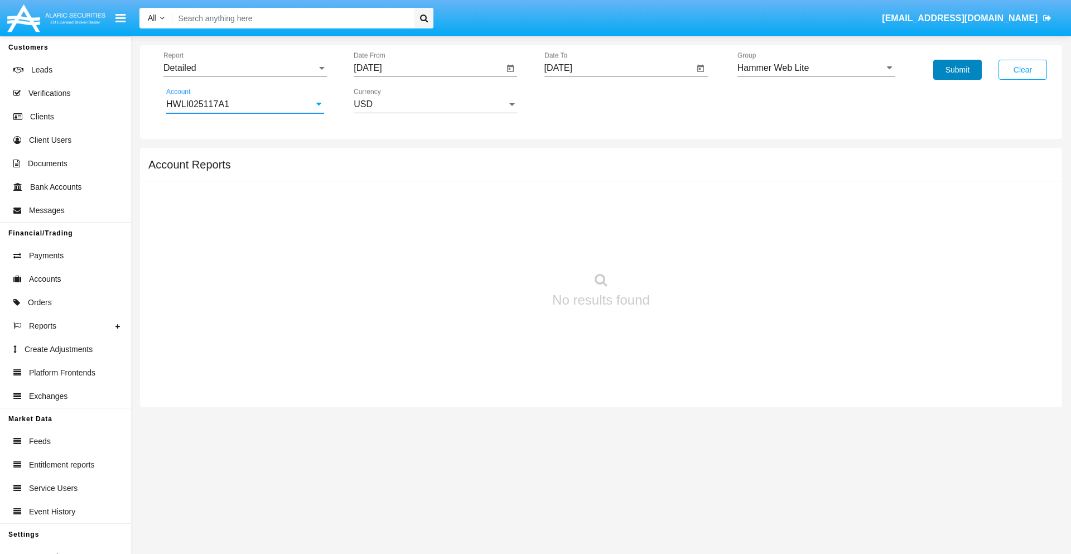
click at [958, 70] on button "Submit" at bounding box center [958, 70] width 49 height 20
click at [245, 68] on span "Report" at bounding box center [239, 68] width 153 height 10
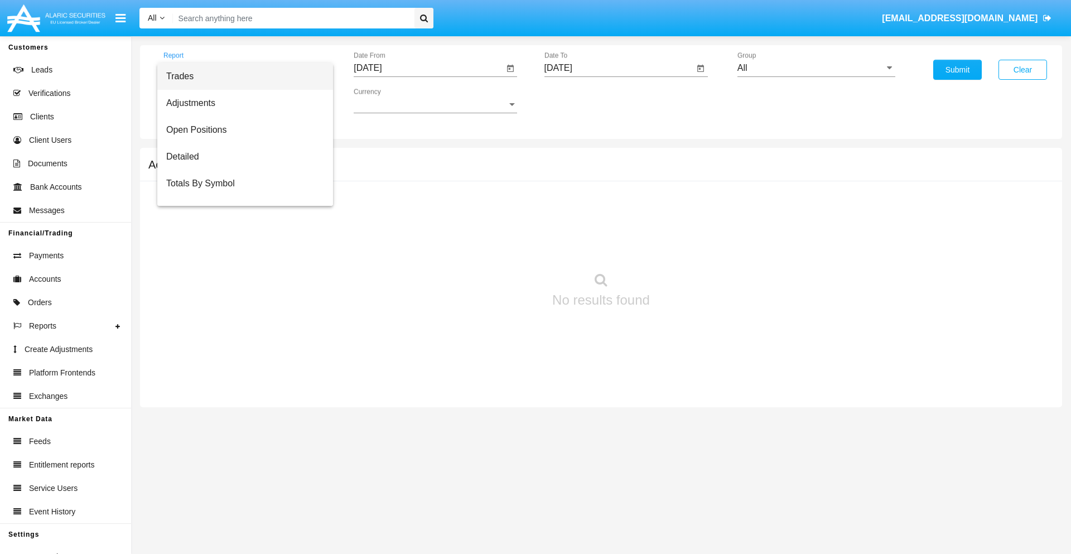
scroll to position [71, 0]
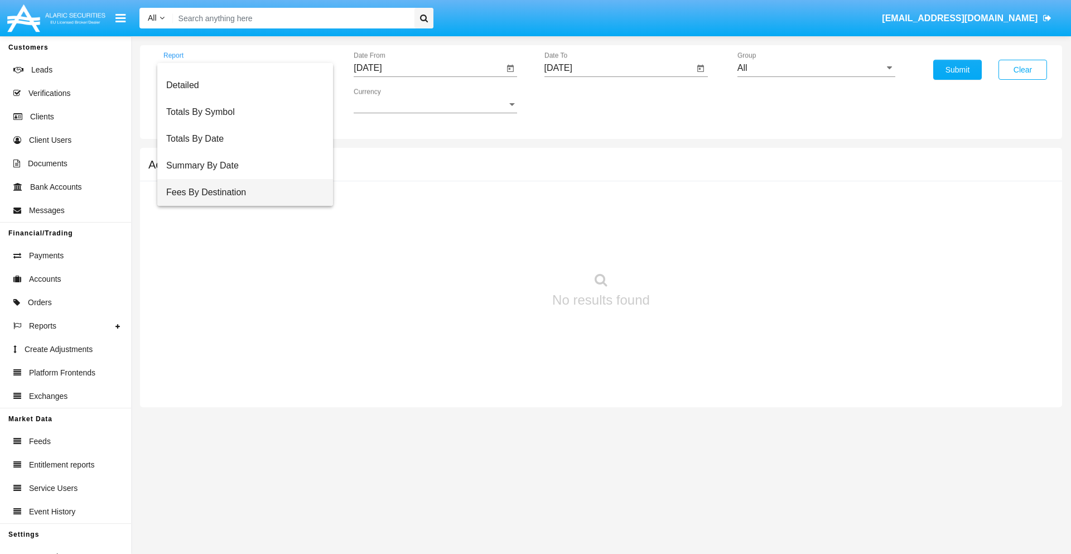
click at [240, 193] on span "Fees By Destination" at bounding box center [245, 192] width 158 height 27
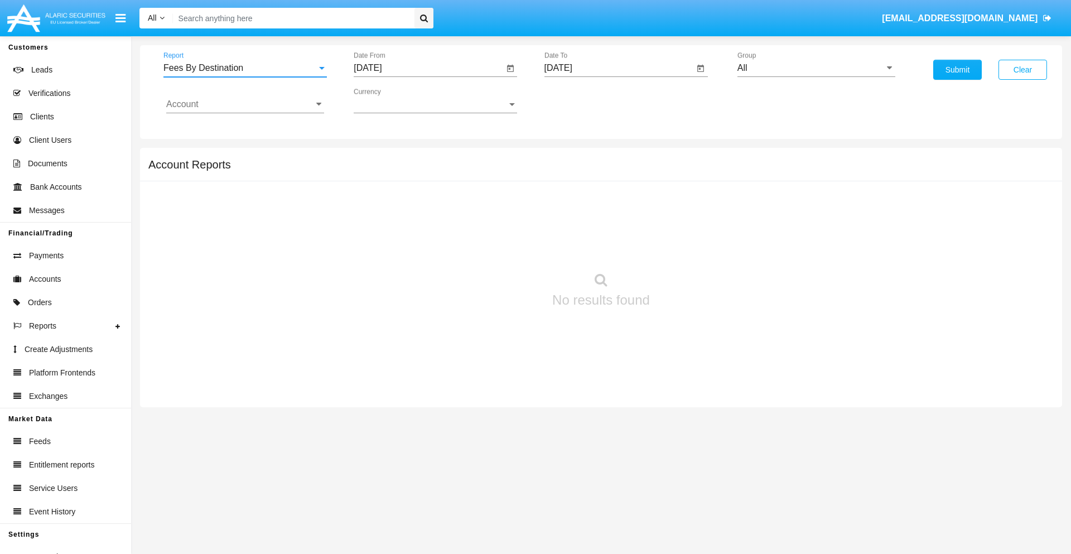
click at [429, 68] on input "[DATE]" at bounding box center [429, 68] width 150 height 10
click at [390, 100] on span "[DATE]" at bounding box center [380, 101] width 25 height 9
click at [498, 247] on div "2025" at bounding box center [497, 247] width 35 height 20
click at [420, 180] on div "JUN" at bounding box center [419, 180] width 35 height 20
click at [439, 215] on div "18" at bounding box center [439, 216] width 20 height 20
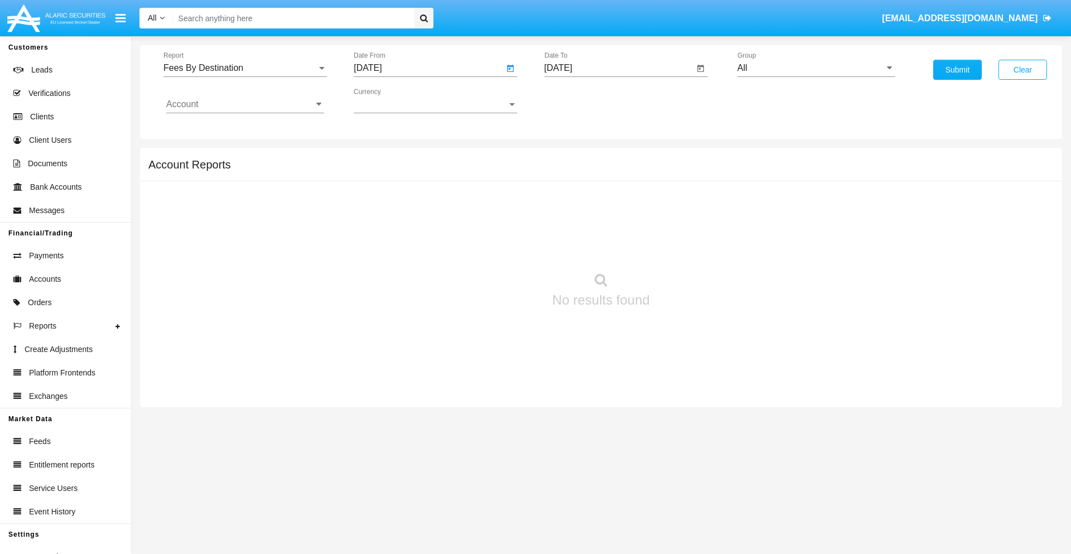
type input "06/18/25"
click at [619, 68] on input "[DATE]" at bounding box center [620, 68] width 150 height 10
click at [580, 100] on span "[DATE]" at bounding box center [571, 101] width 25 height 9
click at [688, 247] on div "2025" at bounding box center [688, 247] width 35 height 20
click at [571, 202] on div "SEP" at bounding box center [571, 202] width 35 height 20
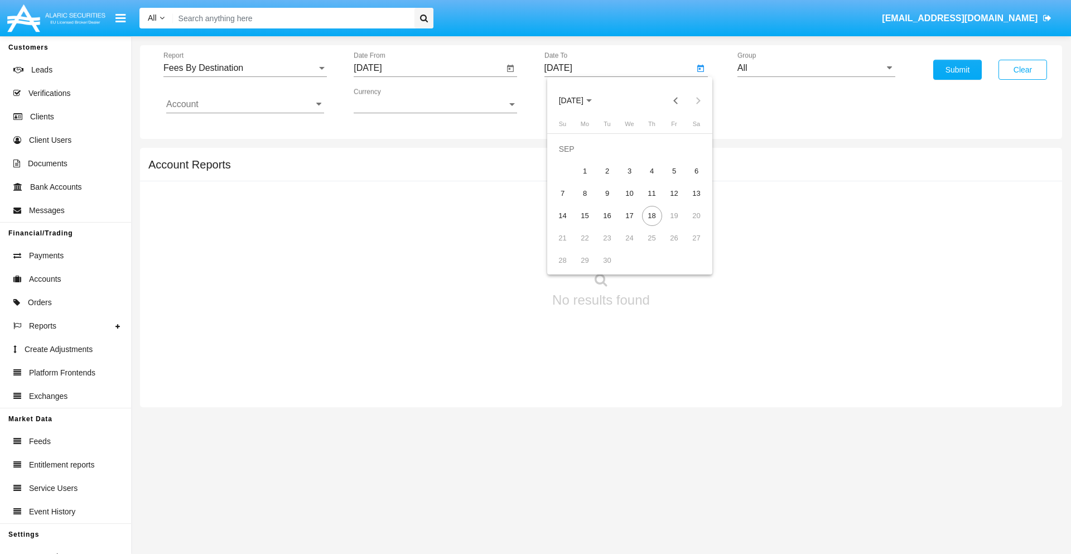
click at [652, 215] on div "18" at bounding box center [652, 216] width 20 height 20
type input "[DATE]"
click at [816, 68] on input "All" at bounding box center [817, 68] width 158 height 10
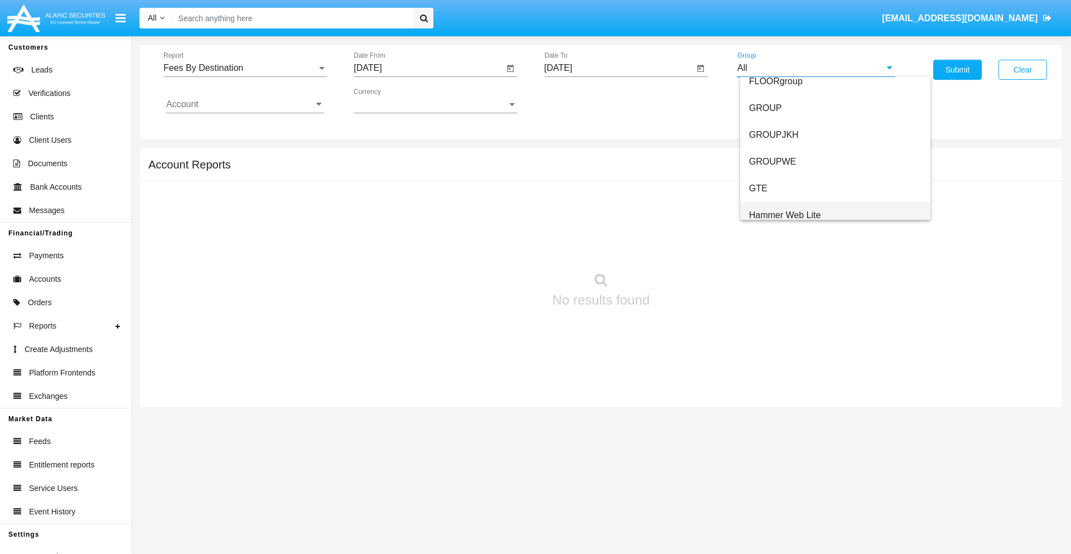
click at [785, 215] on span "Hammer Web Lite" at bounding box center [785, 214] width 72 height 9
type input "Hammer Web Lite"
click at [245, 104] on input "Account" at bounding box center [245, 104] width 158 height 10
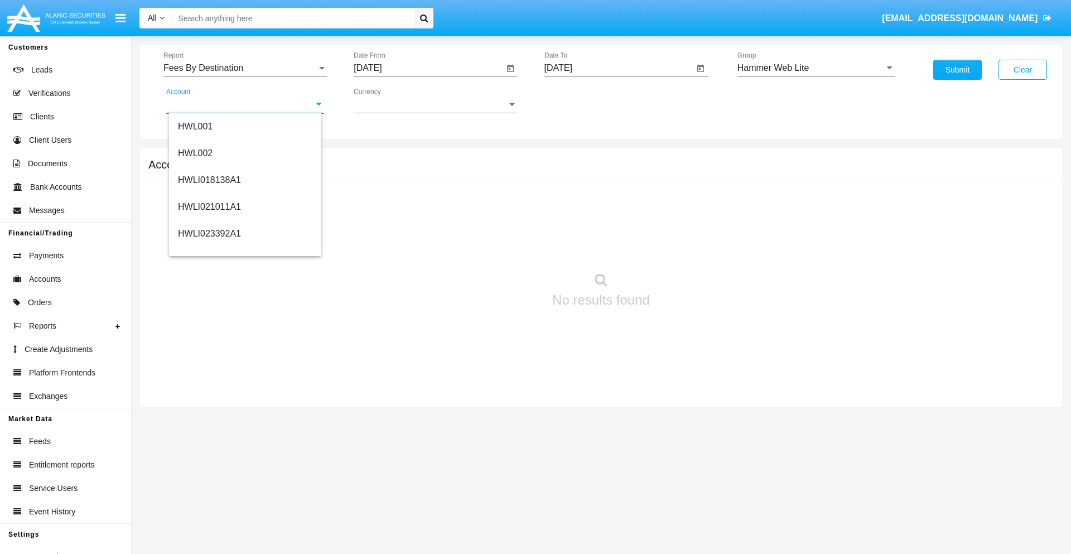
scroll to position [170, 0]
click at [209, 251] on span "HWLI025117A1" at bounding box center [209, 251] width 63 height 9
type input "HWLI025117A1"
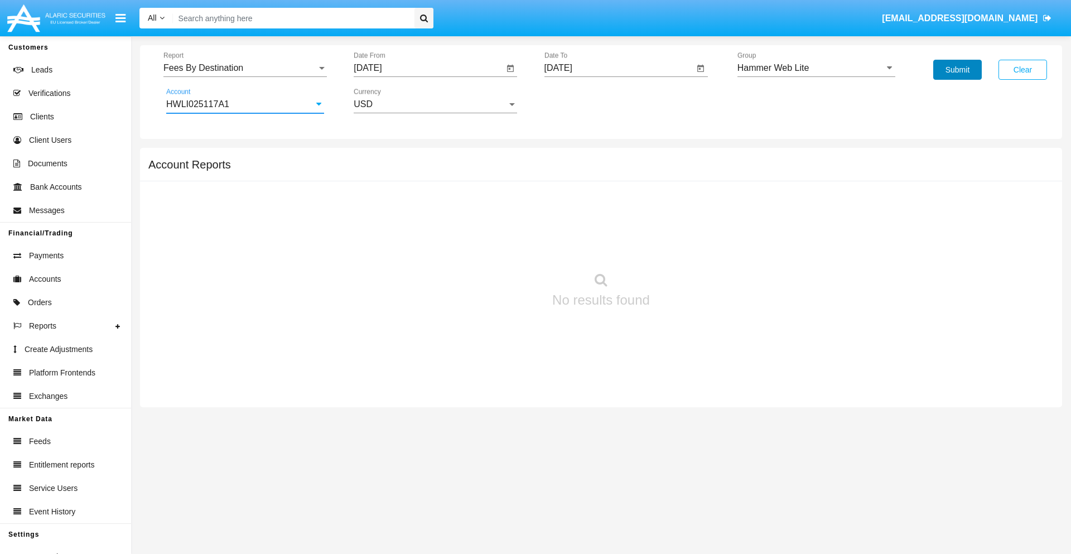
click at [958, 70] on button "Submit" at bounding box center [958, 70] width 49 height 20
click at [245, 68] on span "Report" at bounding box center [239, 68] width 153 height 10
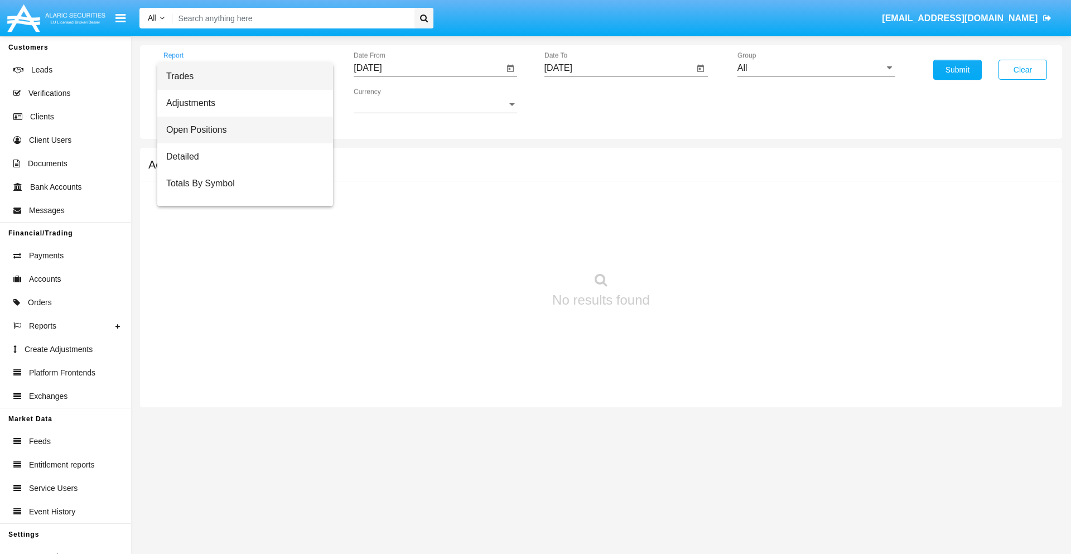
click at [240, 130] on span "Open Positions" at bounding box center [245, 130] width 158 height 27
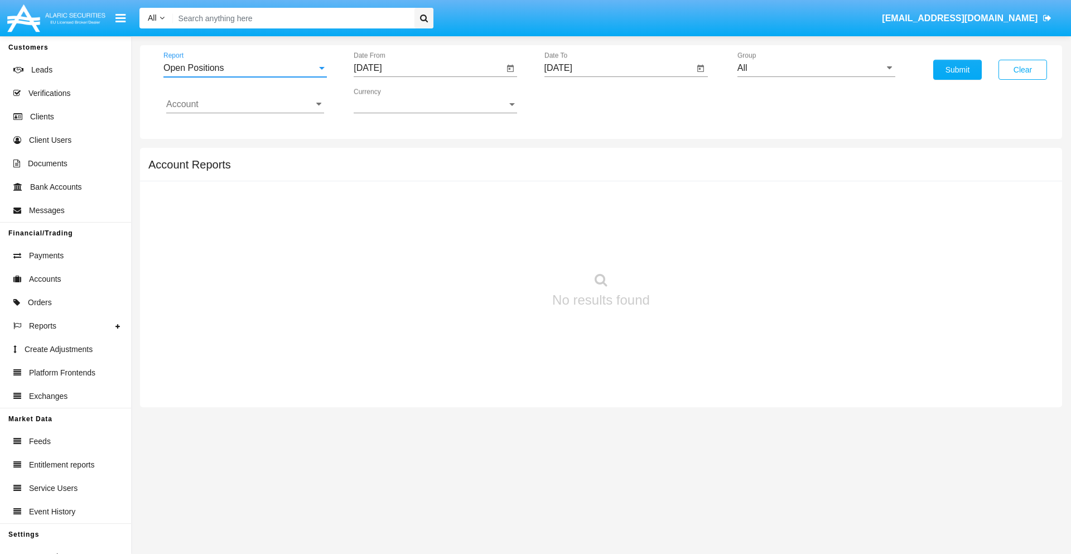
click at [429, 68] on input "[DATE]" at bounding box center [429, 68] width 150 height 10
click at [390, 100] on span "[DATE]" at bounding box center [380, 101] width 25 height 9
click at [498, 247] on div "2025" at bounding box center [497, 247] width 35 height 20
click at [498, 180] on div "AUG" at bounding box center [497, 180] width 35 height 20
click at [394, 215] on div "18" at bounding box center [394, 216] width 20 height 20
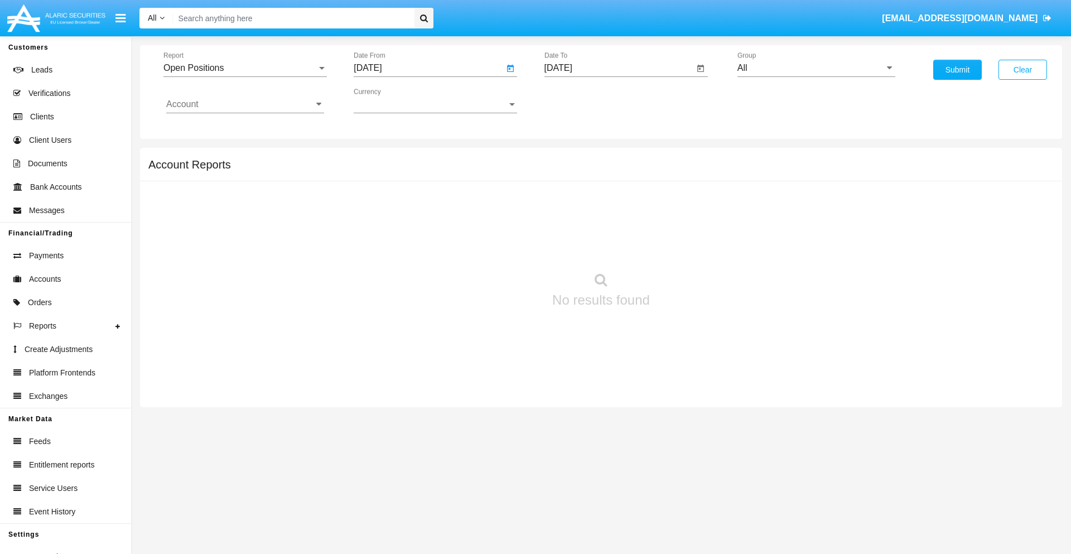
type input "[DATE]"
click at [619, 68] on input "[DATE]" at bounding box center [620, 68] width 150 height 10
click at [580, 100] on span "[DATE]" at bounding box center [571, 101] width 25 height 9
click at [688, 247] on div "2025" at bounding box center [688, 247] width 35 height 20
click at [571, 202] on div "SEP" at bounding box center [571, 202] width 35 height 20
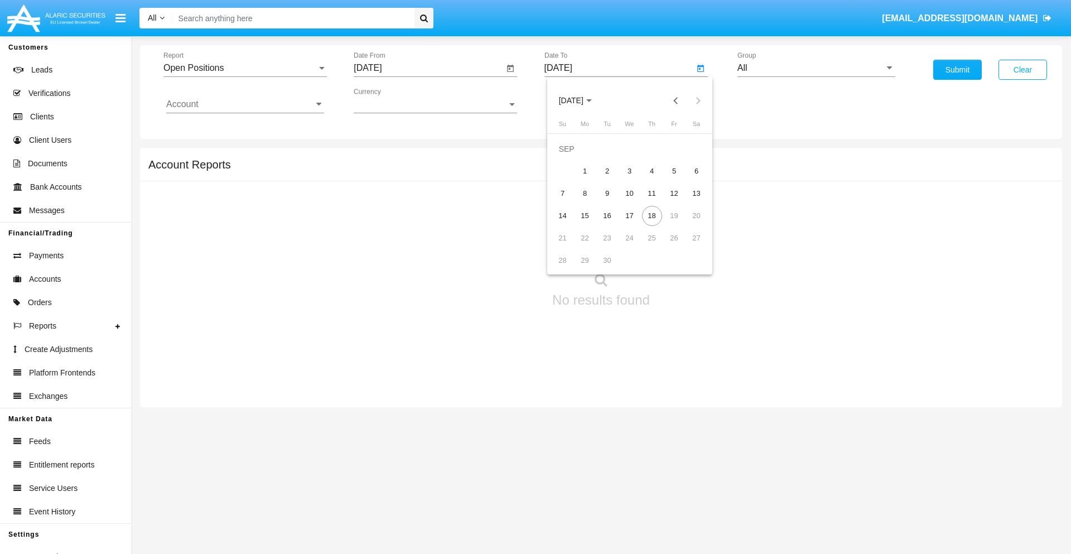
click at [652, 215] on div "18" at bounding box center [652, 216] width 20 height 20
type input "[DATE]"
click at [816, 68] on input "All" at bounding box center [817, 68] width 158 height 10
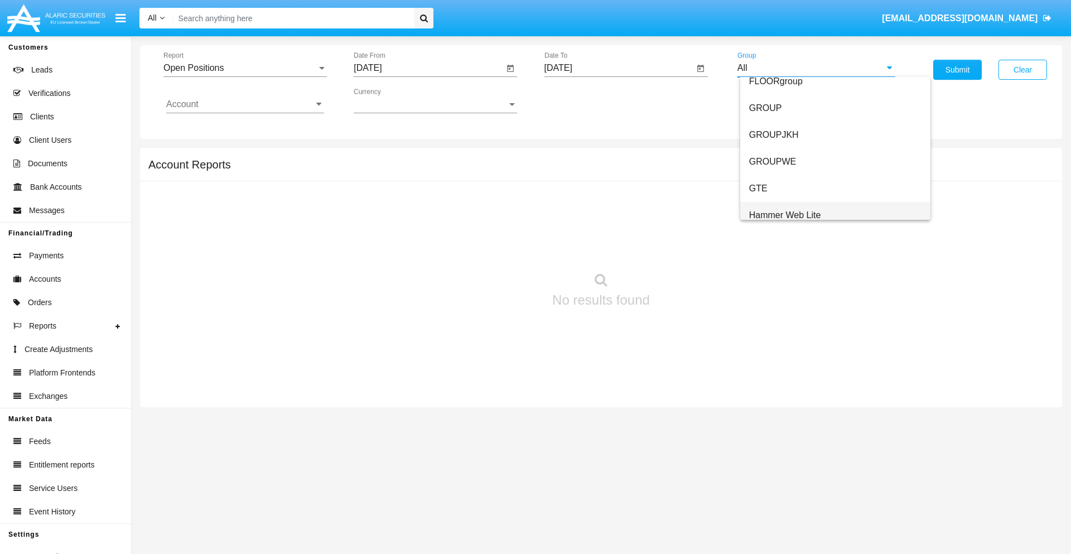
click at [785, 215] on span "Hammer Web Lite" at bounding box center [785, 214] width 72 height 9
type input "Hammer Web Lite"
click at [245, 104] on input "Account" at bounding box center [245, 104] width 158 height 10
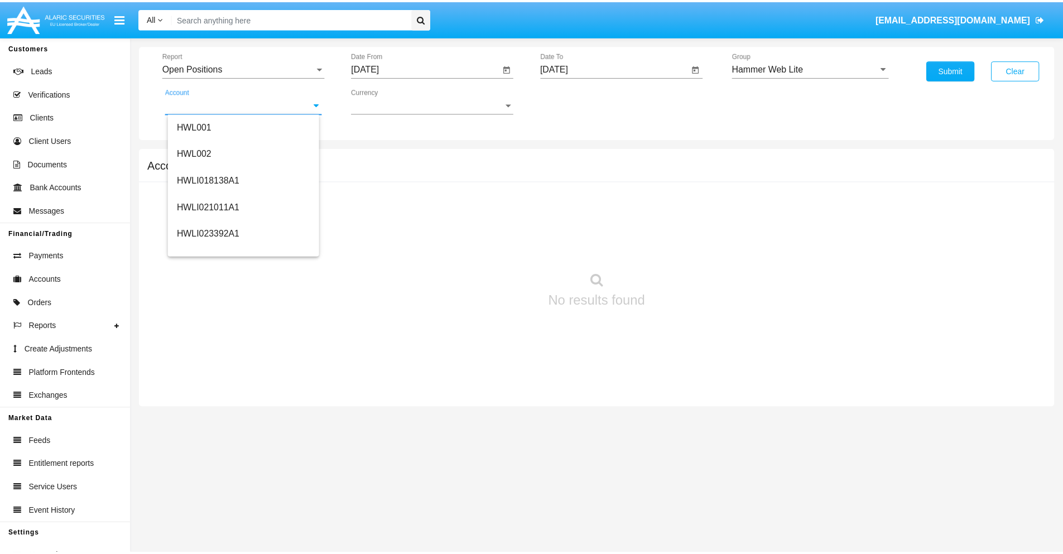
scroll to position [170, 0]
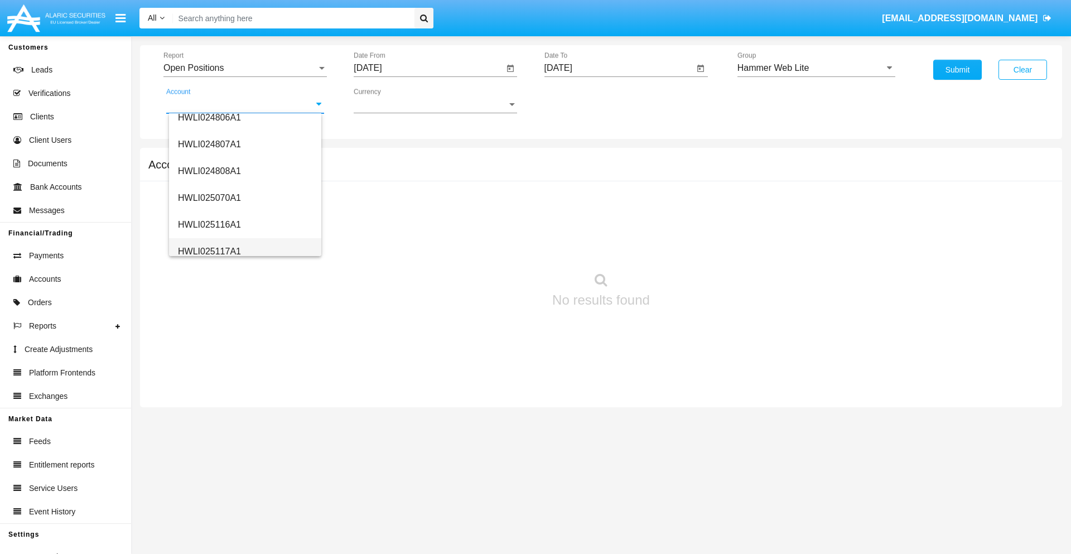
click at [209, 251] on span "HWLI025117A1" at bounding box center [209, 251] width 63 height 9
type input "HWLI025117A1"
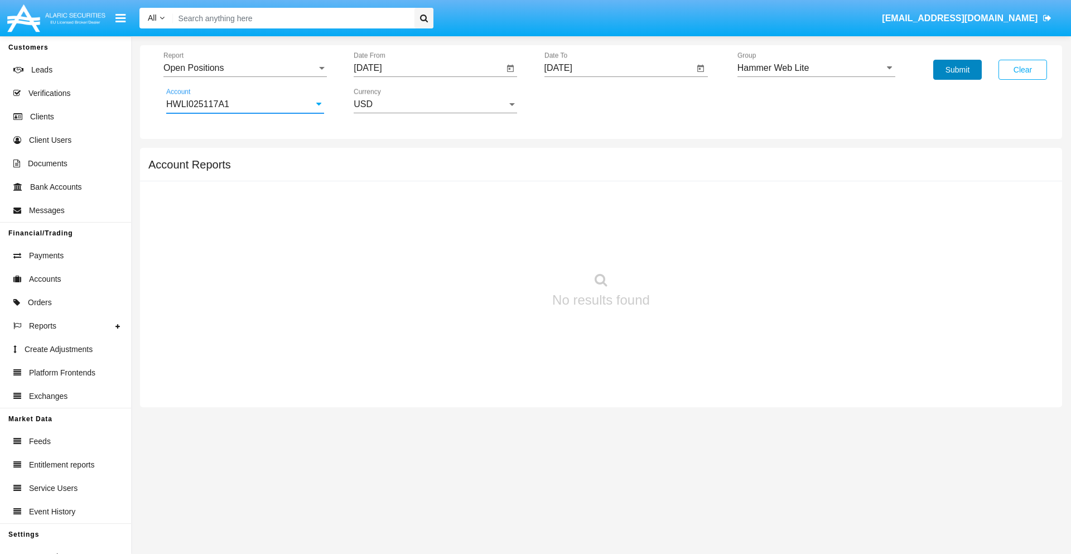
click at [958, 70] on button "Submit" at bounding box center [958, 70] width 49 height 20
click at [245, 68] on span "Report" at bounding box center [239, 68] width 153 height 10
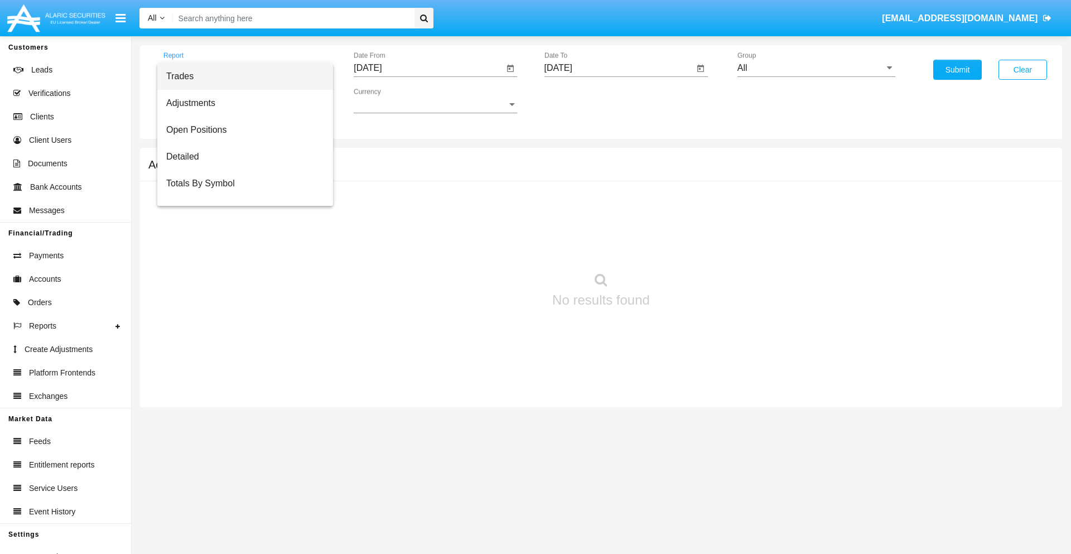
scroll to position [45, 0]
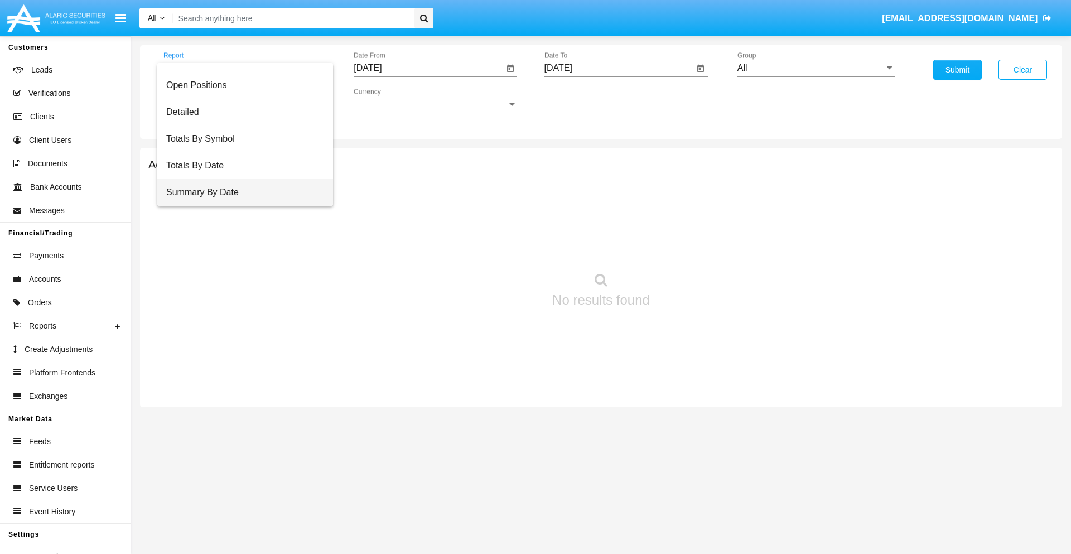
click at [240, 193] on span "Summary By Date" at bounding box center [245, 192] width 158 height 27
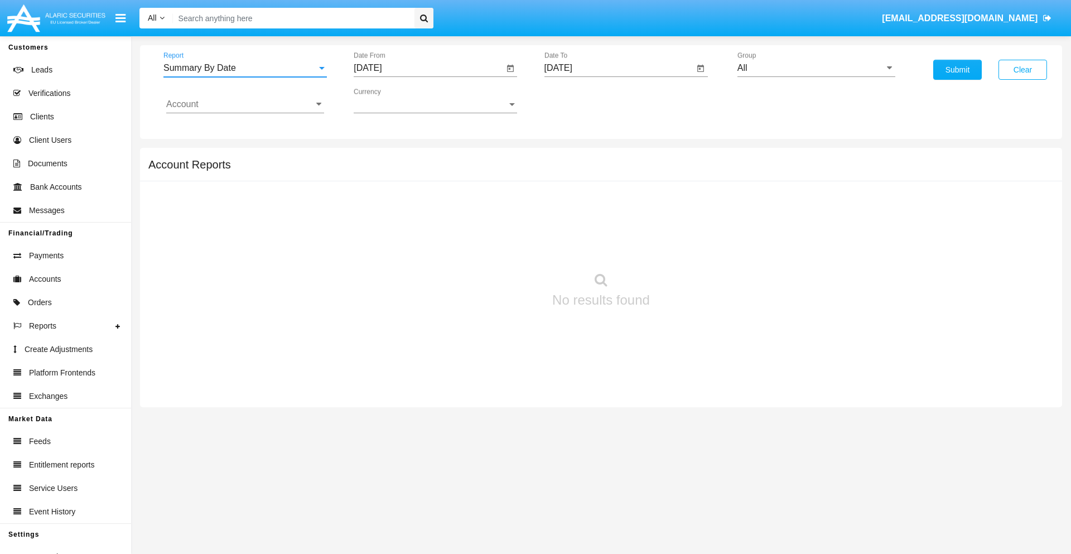
click at [429, 68] on input "[DATE]" at bounding box center [429, 68] width 150 height 10
click at [390, 100] on span "[DATE]" at bounding box center [380, 101] width 25 height 9
click at [498, 247] on div "2025" at bounding box center [497, 247] width 35 height 20
click at [381, 202] on div "SEP" at bounding box center [380, 202] width 35 height 20
click at [439, 171] on div "3" at bounding box center [439, 171] width 20 height 20
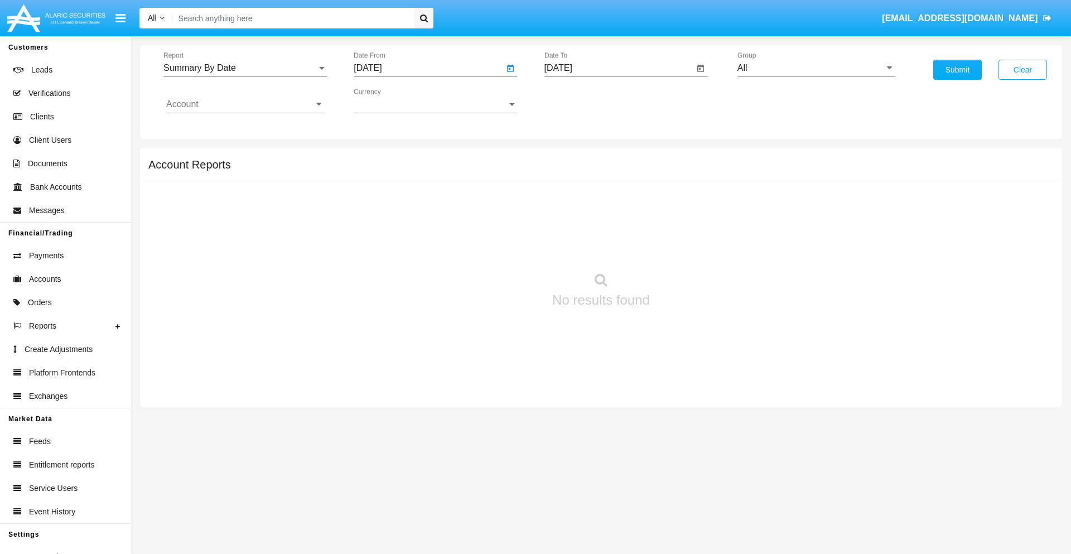
type input "[DATE]"
click at [619, 68] on input "[DATE]" at bounding box center [620, 68] width 150 height 10
click at [580, 100] on span "[DATE]" at bounding box center [571, 101] width 25 height 9
click at [688, 247] on div "2025" at bounding box center [688, 247] width 35 height 20
click at [571, 202] on div "SEP" at bounding box center [571, 202] width 35 height 20
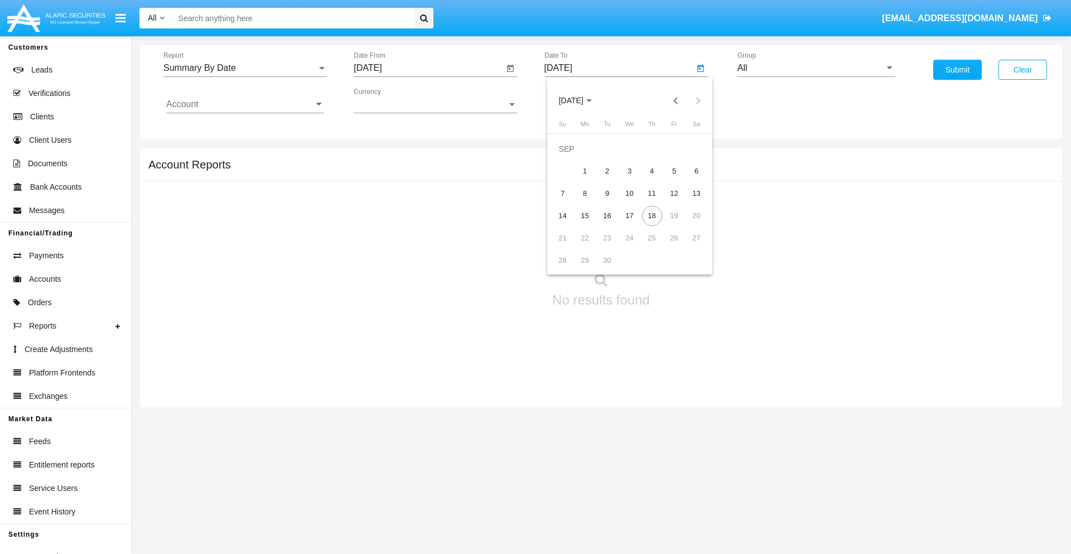
click at [652, 215] on div "18" at bounding box center [652, 216] width 20 height 20
type input "[DATE]"
click at [816, 68] on input "All" at bounding box center [817, 68] width 158 height 10
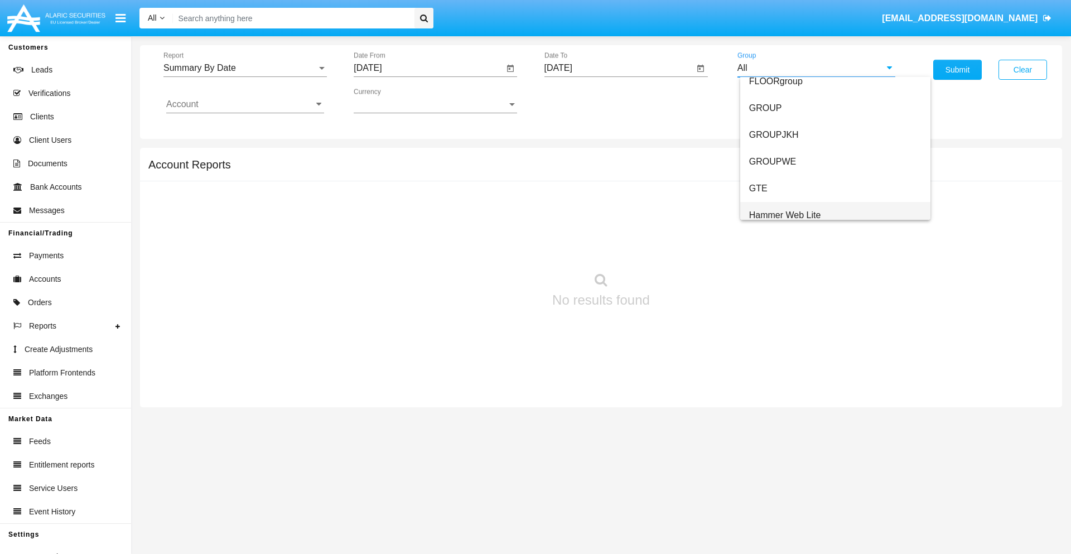
click at [785, 215] on span "Hammer Web Lite" at bounding box center [785, 214] width 72 height 9
type input "Hammer Web Lite"
click at [245, 104] on input "Account" at bounding box center [245, 104] width 158 height 10
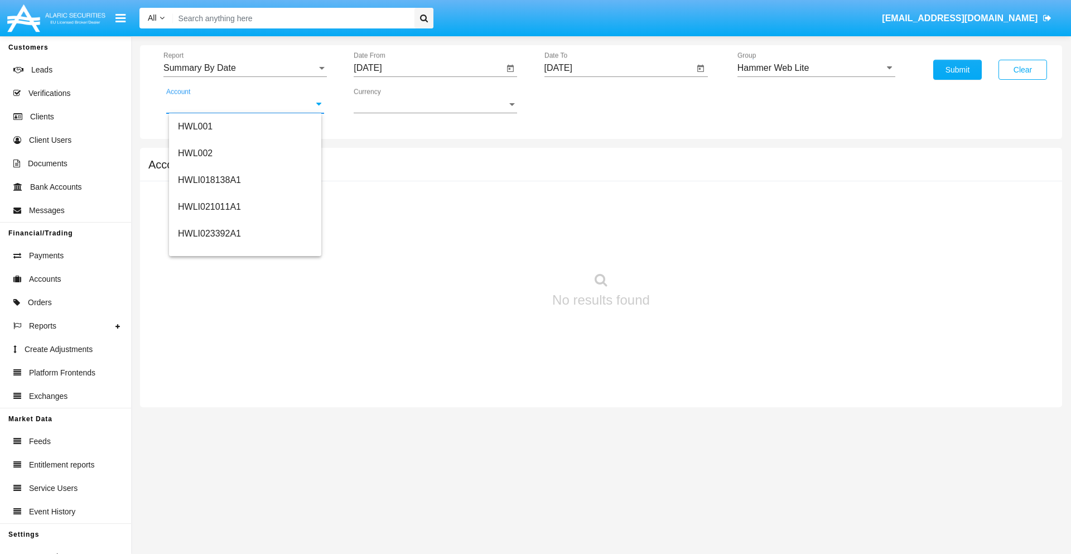
click at [209, 416] on span "HWLI025117A1" at bounding box center [209, 420] width 63 height 9
type input "HWLI025117A1"
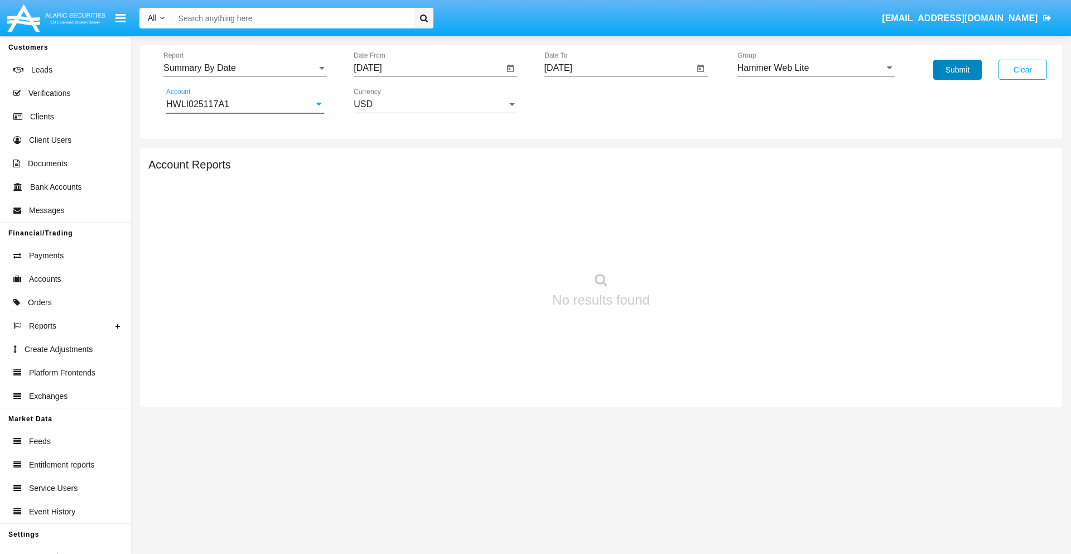
click at [958, 70] on button "Submit" at bounding box center [958, 70] width 49 height 20
click at [245, 68] on span "Report" at bounding box center [239, 68] width 153 height 10
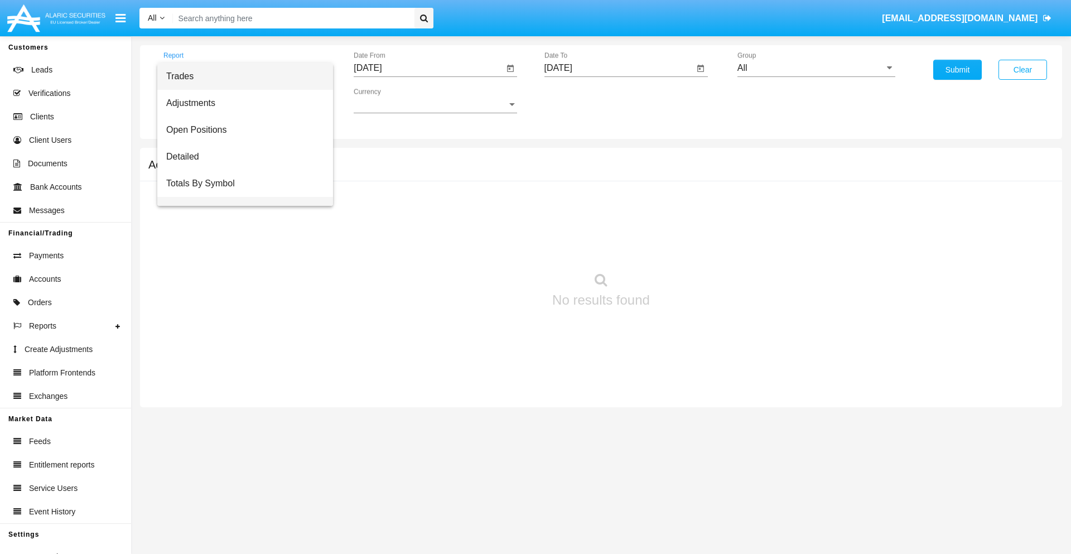
click at [240, 197] on span "Totals By Date" at bounding box center [245, 210] width 158 height 27
click at [429, 68] on input "[DATE]" at bounding box center [429, 68] width 150 height 10
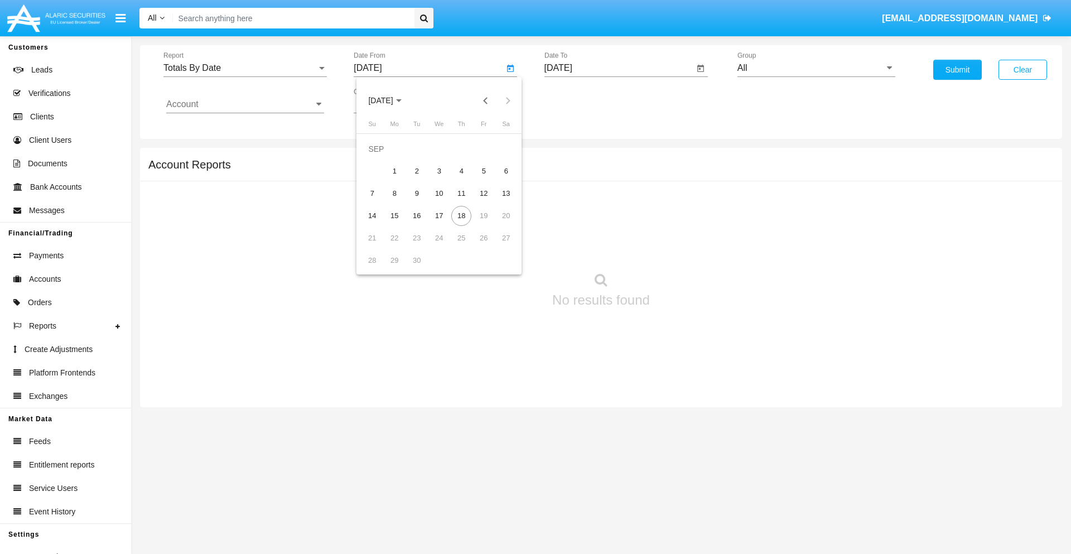
click at [390, 100] on span "[DATE]" at bounding box center [380, 101] width 25 height 9
click at [498, 247] on div "2025" at bounding box center [497, 247] width 35 height 20
click at [381, 202] on div "SEP" at bounding box center [380, 202] width 35 height 20
click at [439, 171] on div "3" at bounding box center [439, 171] width 20 height 20
type input "09/03/25"
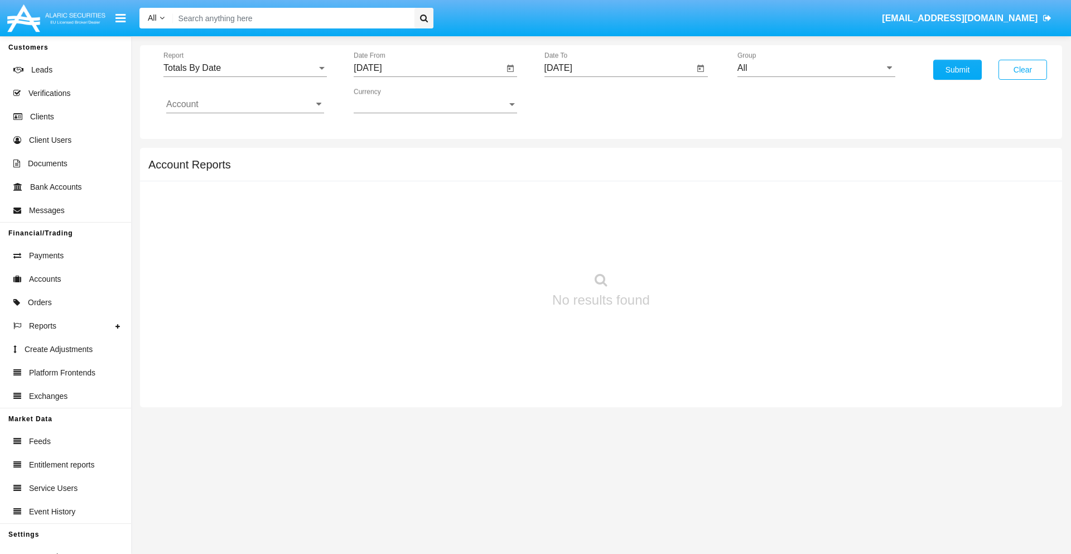
click at [619, 68] on input "09/17/25" at bounding box center [620, 68] width 150 height 10
click at [580, 100] on span "SEP 2025" at bounding box center [571, 101] width 25 height 9
click at [688, 247] on div "2025" at bounding box center [688, 247] width 35 height 20
click at [571, 202] on div "SEP" at bounding box center [571, 202] width 35 height 20
click at [652, 215] on div "18" at bounding box center [652, 216] width 20 height 20
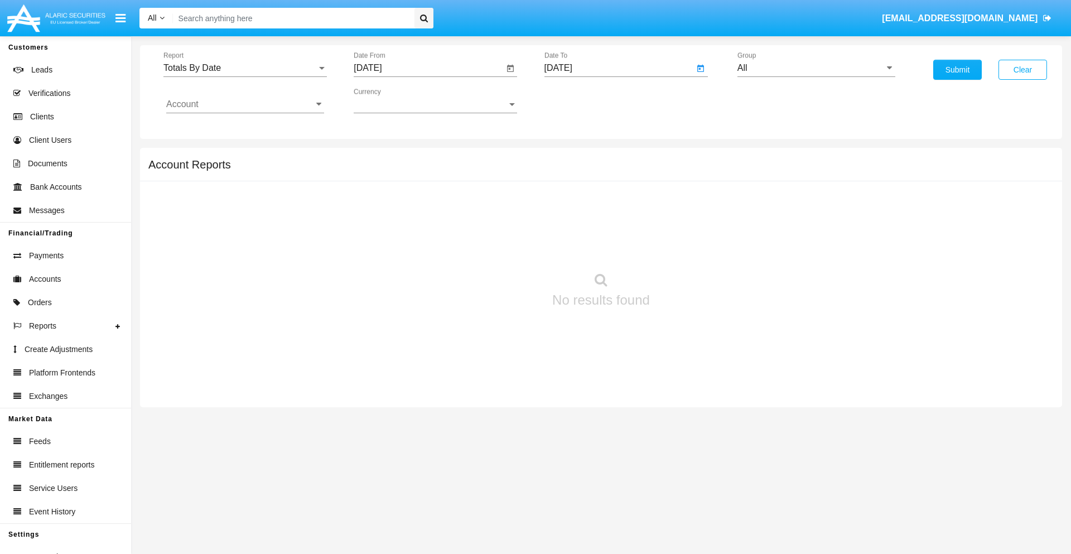
type input "09/18/25"
click at [816, 68] on input "All" at bounding box center [817, 68] width 158 height 10
click at [785, 215] on span "Hammer Web Lite" at bounding box center [785, 214] width 72 height 9
type input "Hammer Web Lite"
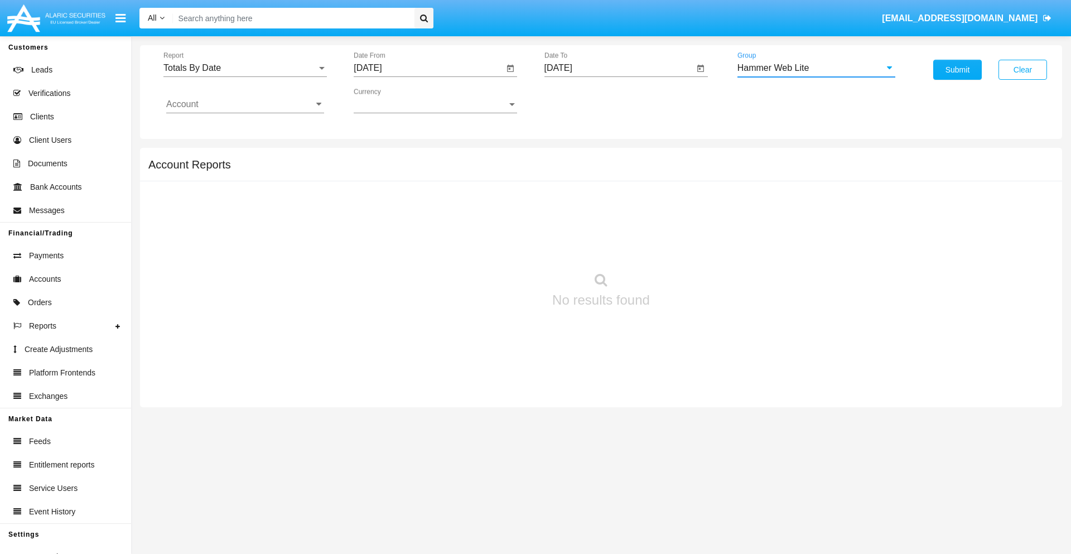
click at [245, 104] on input "Account" at bounding box center [245, 104] width 158 height 10
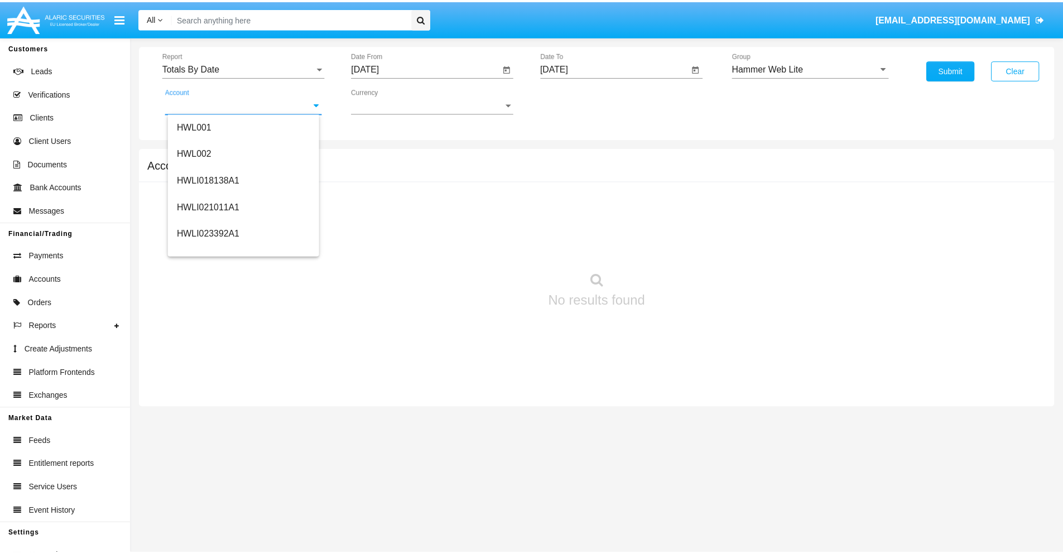
scroll to position [170, 0]
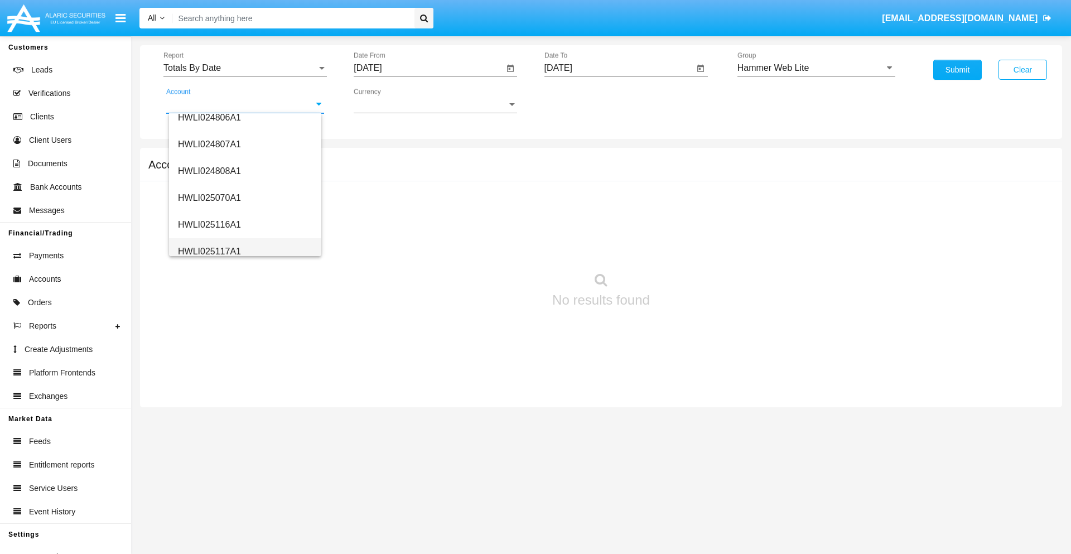
click at [209, 251] on span "HWLI025117A1" at bounding box center [209, 251] width 63 height 9
type input "HWLI025117A1"
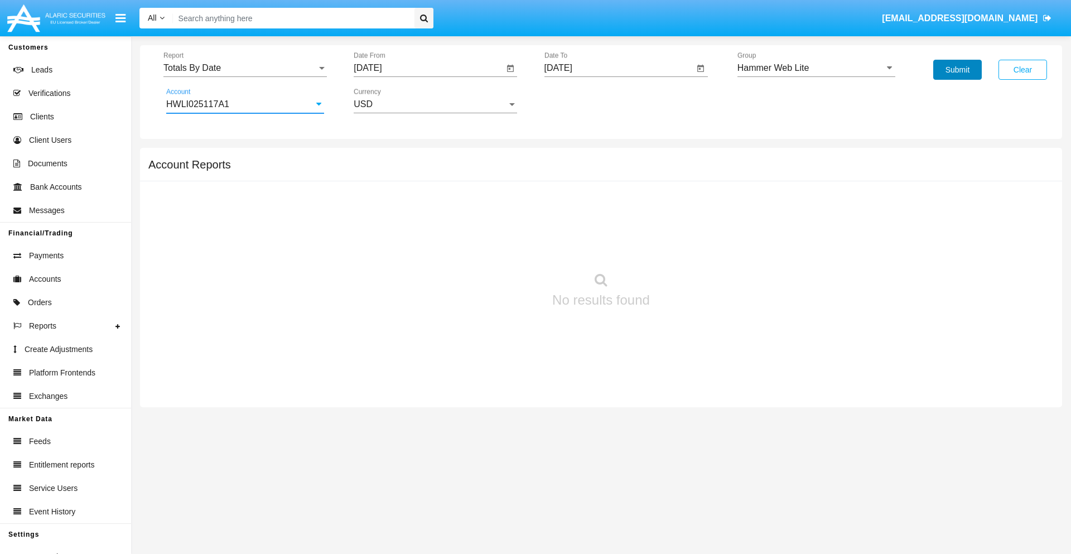
click at [958, 70] on button "Submit" at bounding box center [958, 70] width 49 height 20
click at [245, 68] on span "Report" at bounding box center [239, 68] width 153 height 10
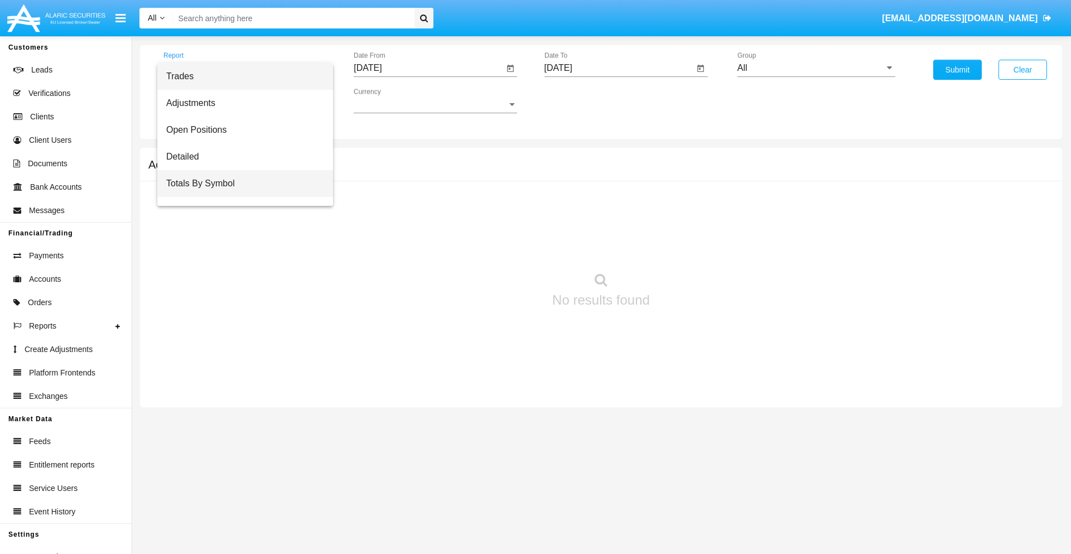
click at [240, 184] on span "Totals By Symbol" at bounding box center [245, 183] width 158 height 27
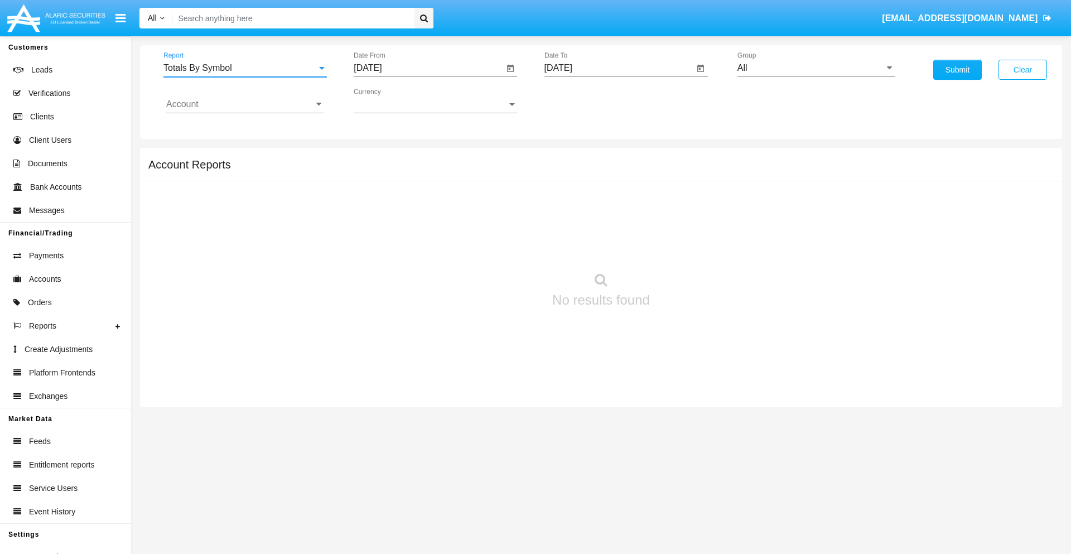
click at [429, 68] on input "[DATE]" at bounding box center [429, 68] width 150 height 10
click at [390, 100] on span "[DATE]" at bounding box center [380, 101] width 25 height 9
click at [498, 247] on div "2025" at bounding box center [497, 247] width 35 height 20
click at [498, 180] on div "AUG" at bounding box center [497, 180] width 35 height 20
click at [417, 215] on div "19" at bounding box center [417, 216] width 20 height 20
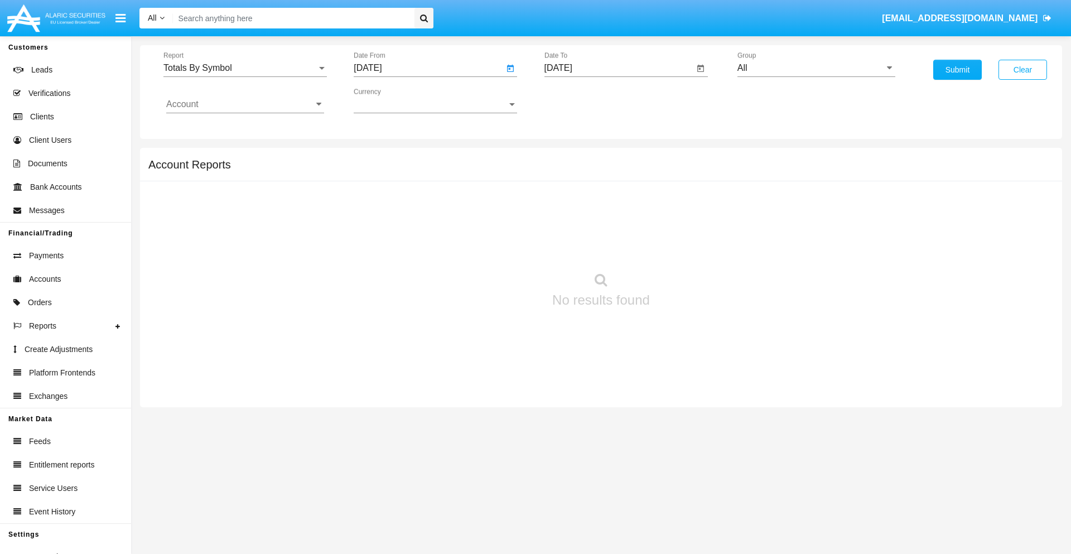
type input "[DATE]"
click at [619, 68] on input "[DATE]" at bounding box center [620, 68] width 150 height 10
click at [580, 100] on span "[DATE]" at bounding box center [571, 101] width 25 height 9
click at [688, 247] on div "2025" at bounding box center [688, 247] width 35 height 20
click at [571, 202] on div "SEP" at bounding box center [571, 202] width 35 height 20
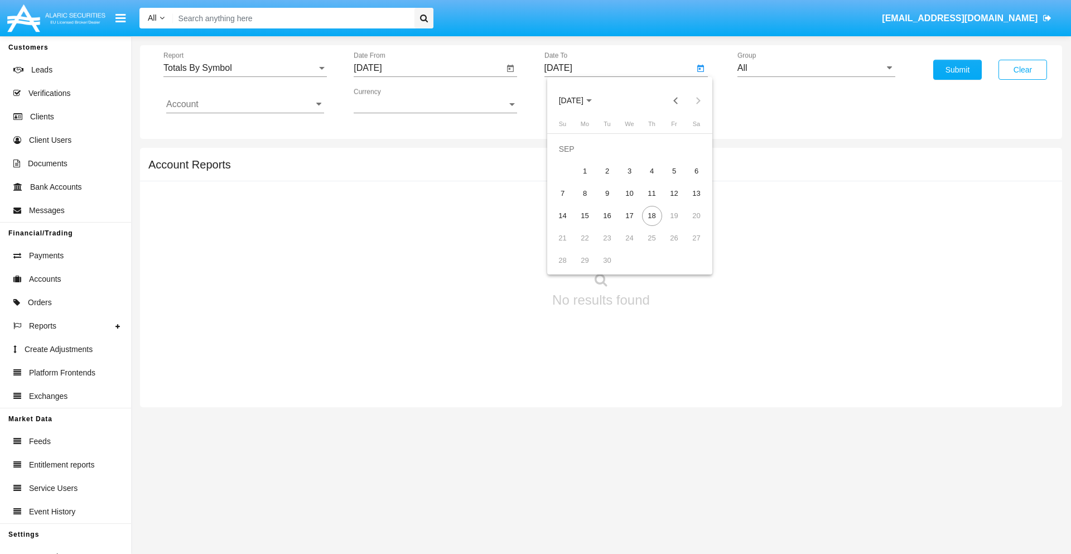
click at [652, 215] on div "18" at bounding box center [652, 216] width 20 height 20
type input "[DATE]"
click at [816, 68] on input "All" at bounding box center [817, 68] width 158 height 10
type input "Hammer Web Lite"
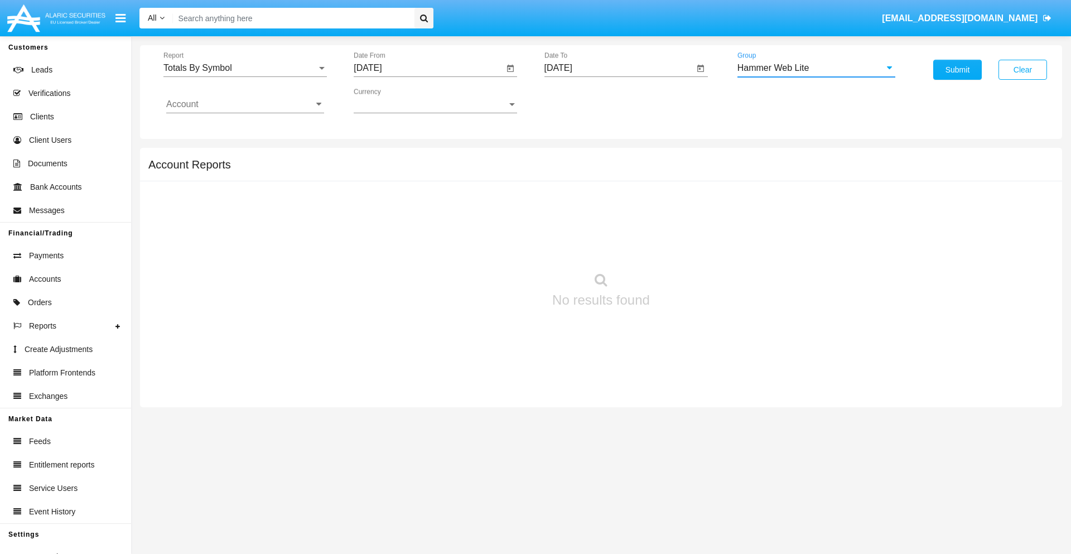
click at [245, 104] on input "Account" at bounding box center [245, 104] width 158 height 10
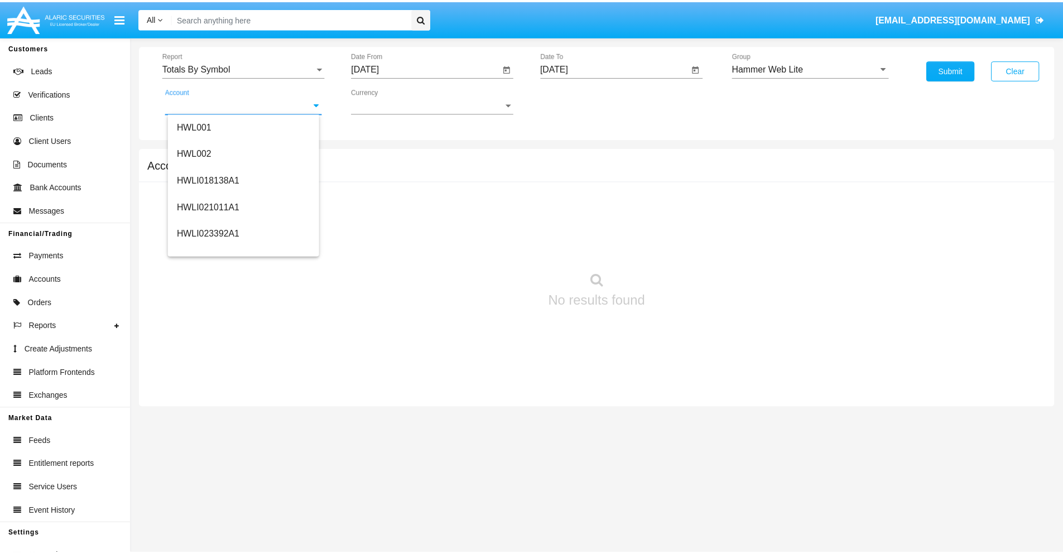
scroll to position [170, 0]
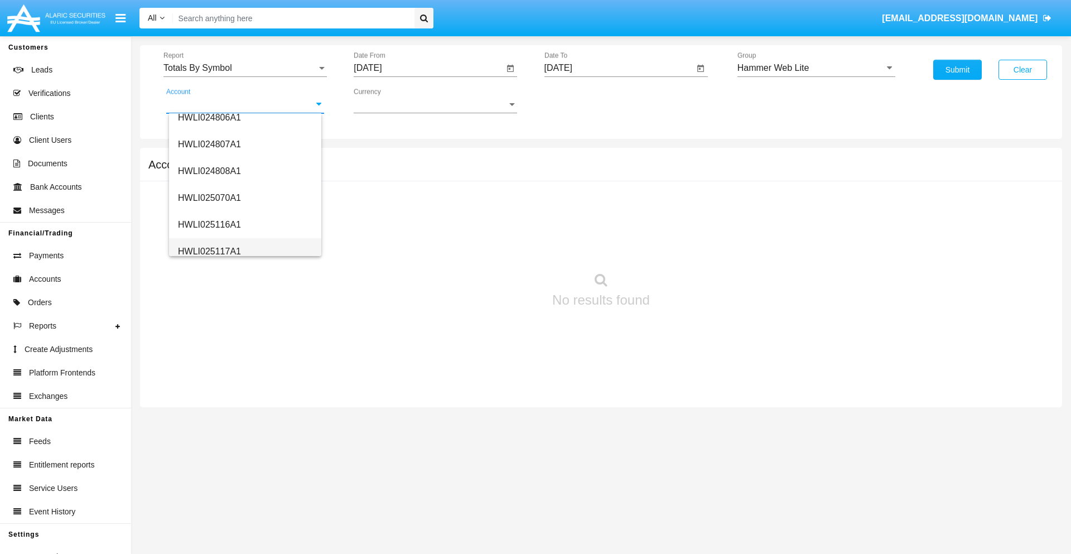
click at [209, 251] on span "HWLI025117A1" at bounding box center [209, 251] width 63 height 9
type input "HWLI025117A1"
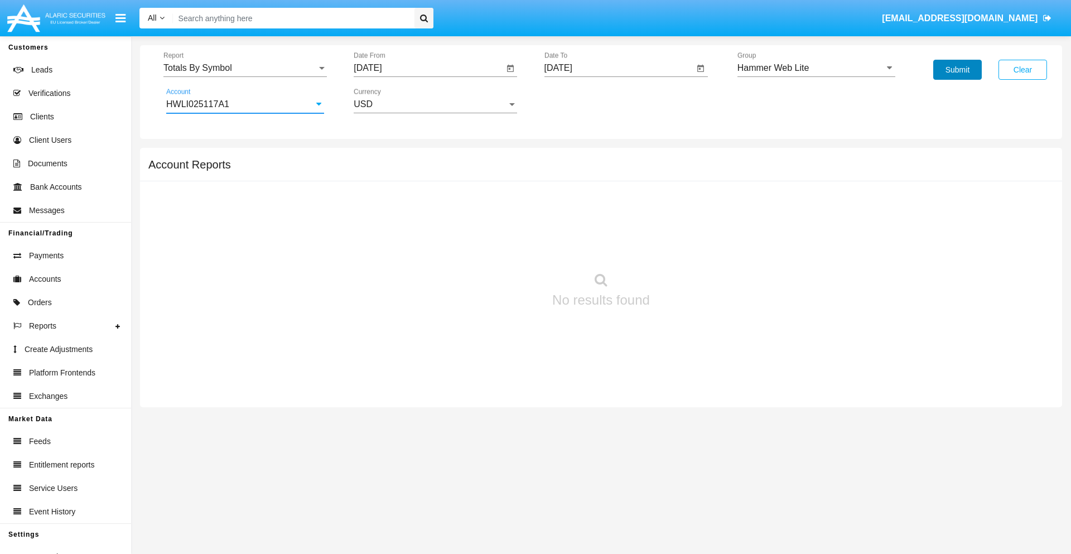
click at [958, 70] on button "Submit" at bounding box center [958, 70] width 49 height 20
click at [245, 68] on span "Report" at bounding box center [239, 68] width 153 height 10
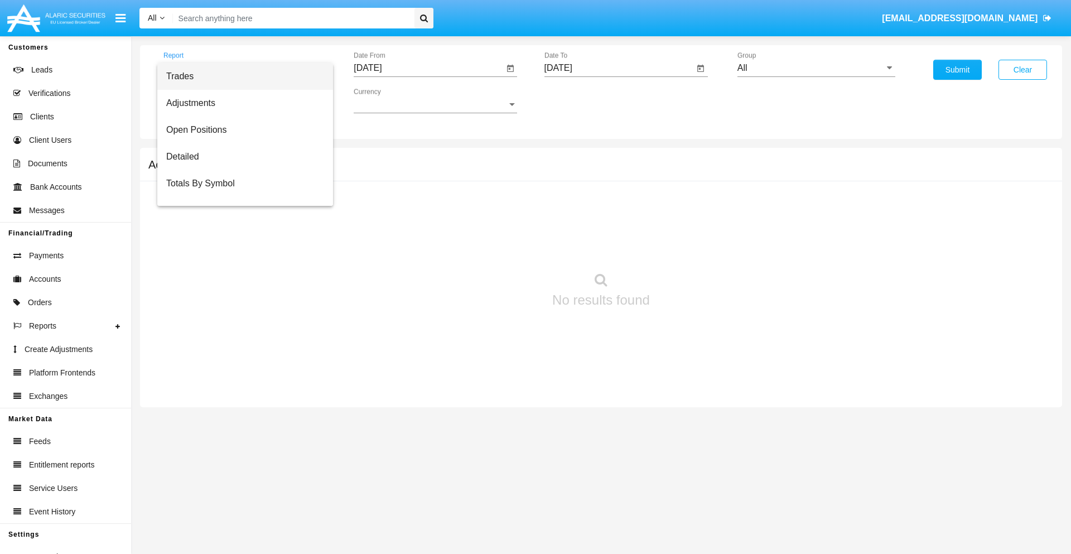
click at [240, 76] on span "Trades" at bounding box center [245, 76] width 158 height 27
click at [429, 68] on input "[DATE]" at bounding box center [429, 68] width 150 height 10
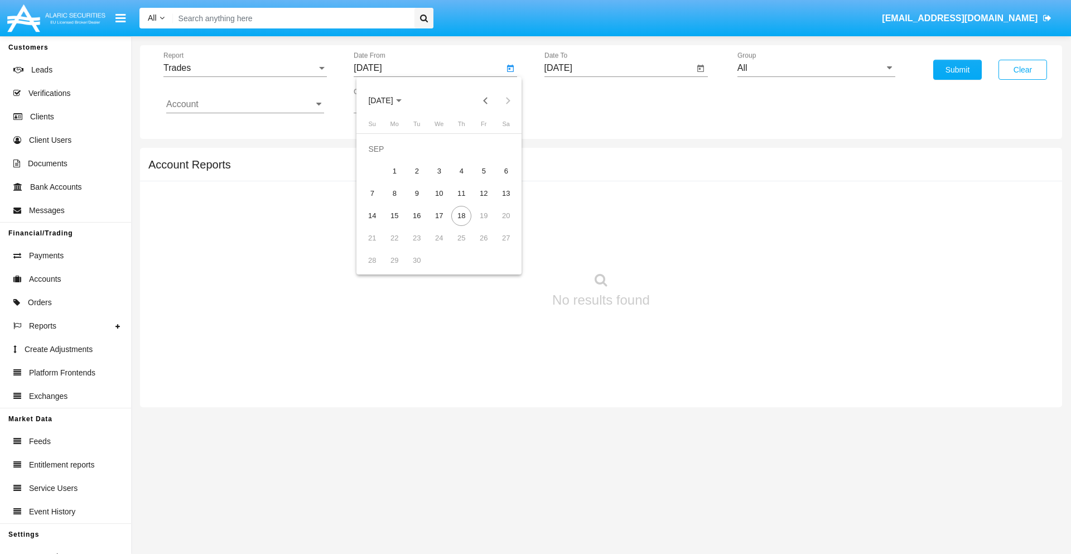
click at [390, 100] on span "[DATE]" at bounding box center [380, 101] width 25 height 9
click at [498, 247] on div "2025" at bounding box center [497, 247] width 35 height 20
click at [420, 180] on div "JUN" at bounding box center [419, 180] width 35 height 20
click at [439, 215] on div "18" at bounding box center [439, 216] width 20 height 20
type input "[DATE]"
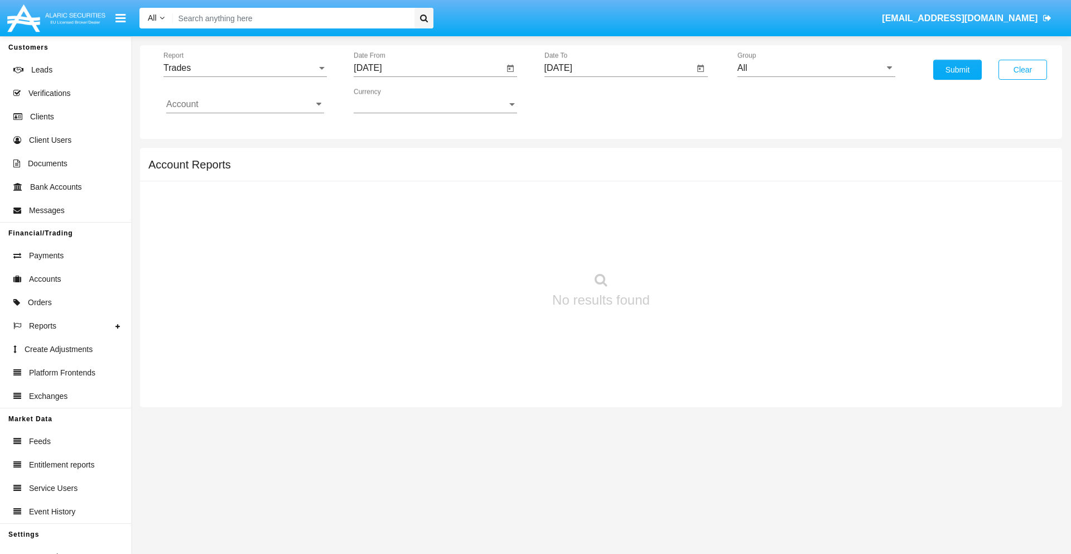
click at [619, 68] on input "[DATE]" at bounding box center [620, 68] width 150 height 10
click at [580, 100] on span "[DATE]" at bounding box center [571, 101] width 25 height 9
click at [688, 247] on div "2025" at bounding box center [688, 247] width 35 height 20
click at [571, 202] on div "SEP" at bounding box center [571, 202] width 35 height 20
click at [652, 215] on div "18" at bounding box center [652, 216] width 20 height 20
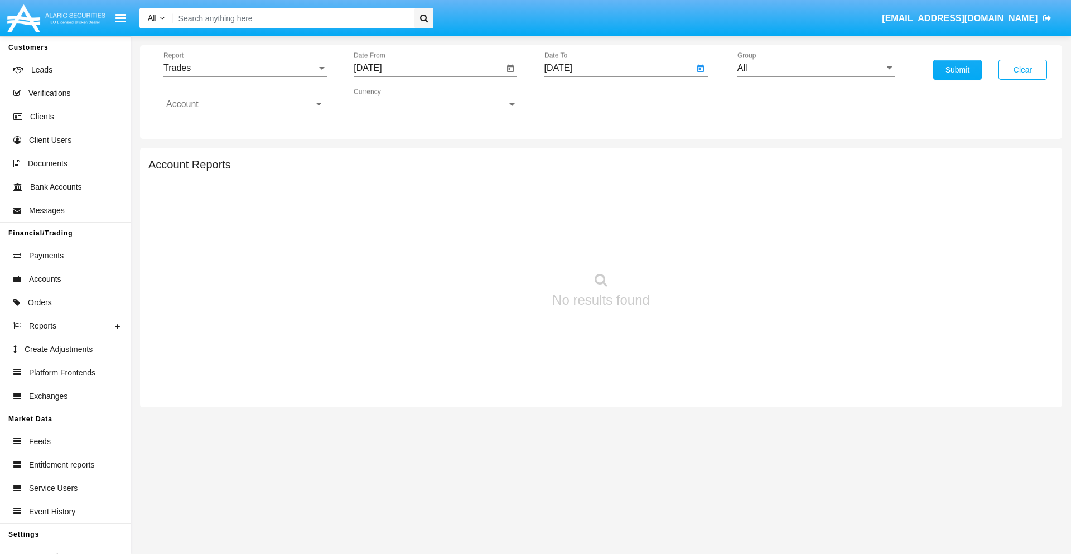
type input "[DATE]"
click at [816, 68] on input "All" at bounding box center [817, 68] width 158 height 10
click at [785, 215] on span "Hammer Web Lite" at bounding box center [785, 214] width 72 height 9
type input "Hammer Web Lite"
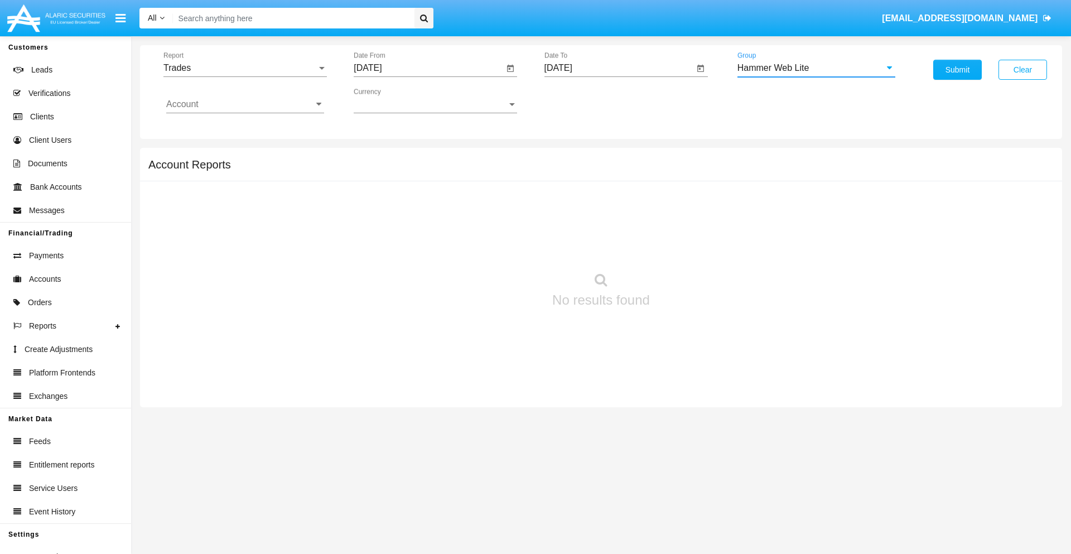
click at [245, 104] on input "Account" at bounding box center [245, 104] width 158 height 10
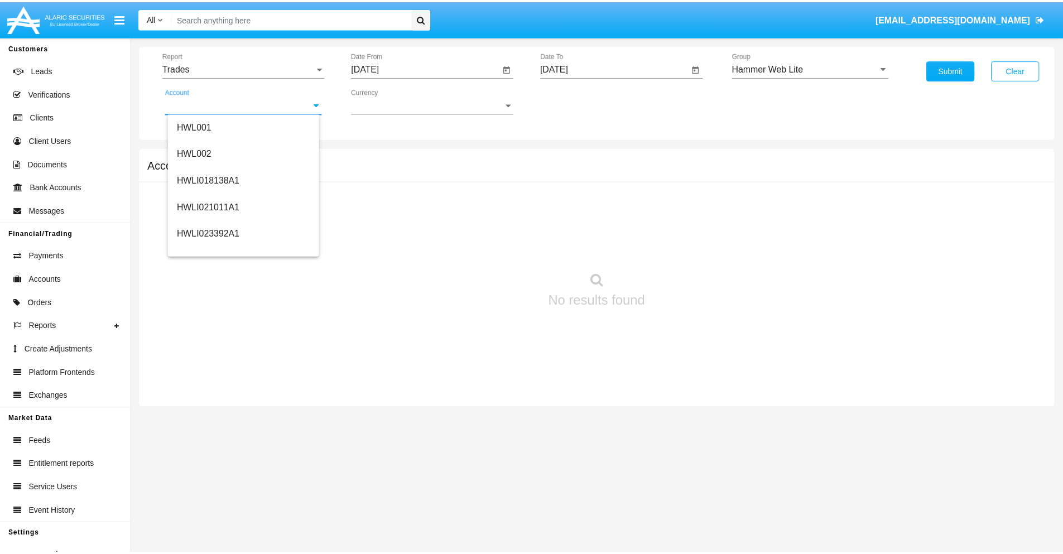
scroll to position [170, 0]
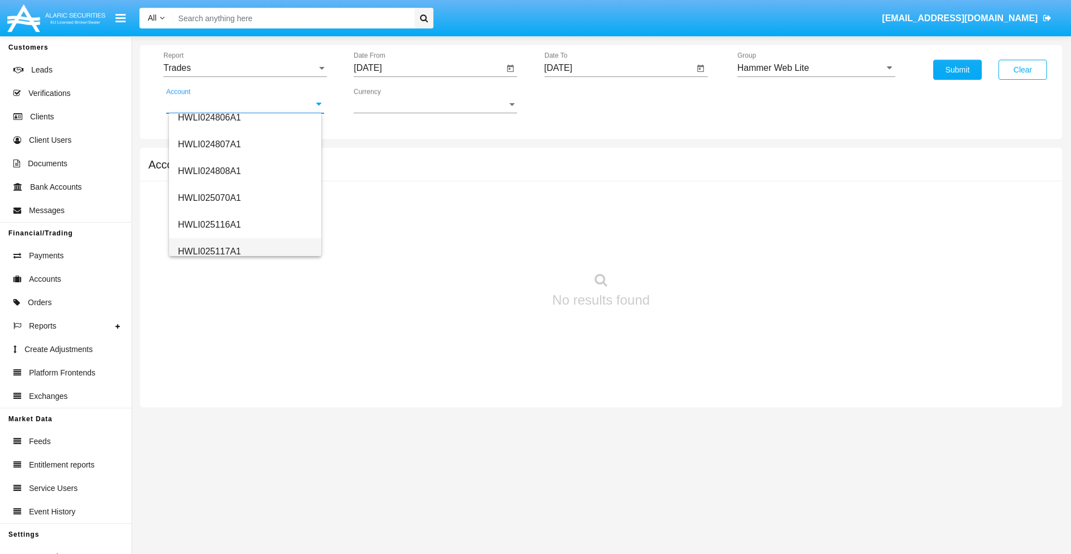
click at [209, 251] on span "HWLI025117A1" at bounding box center [209, 251] width 63 height 9
type input "HWLI025117A1"
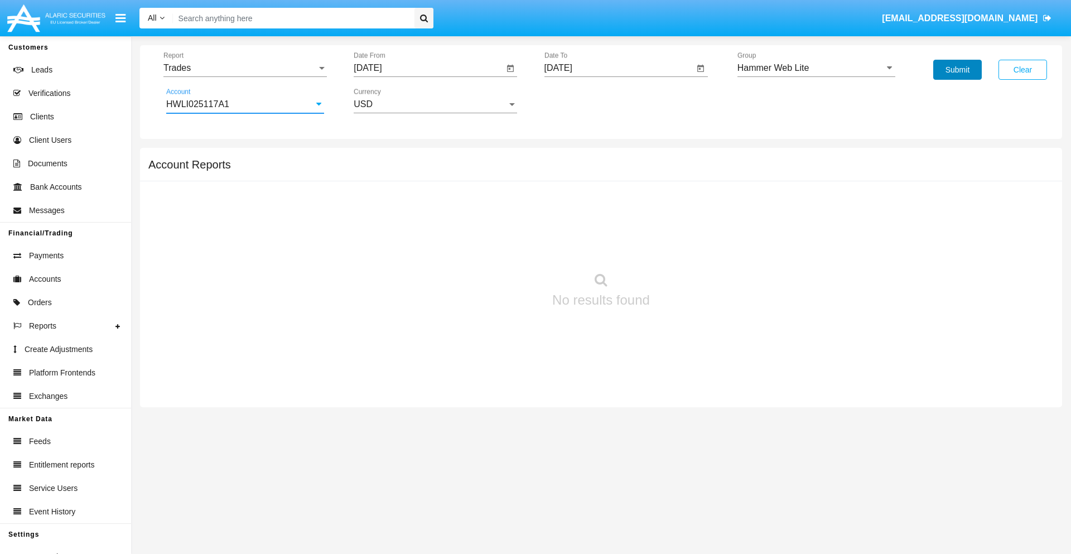
click at [958, 70] on button "Submit" at bounding box center [958, 70] width 49 height 20
click at [245, 68] on span "Report" at bounding box center [239, 68] width 153 height 10
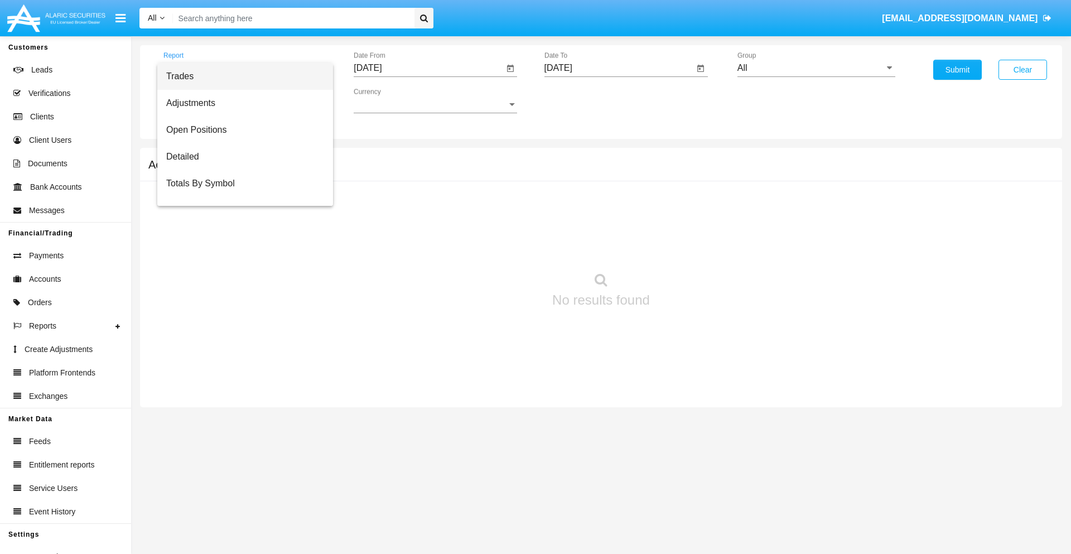
click at [240, 76] on span "Trades" at bounding box center [245, 76] width 158 height 27
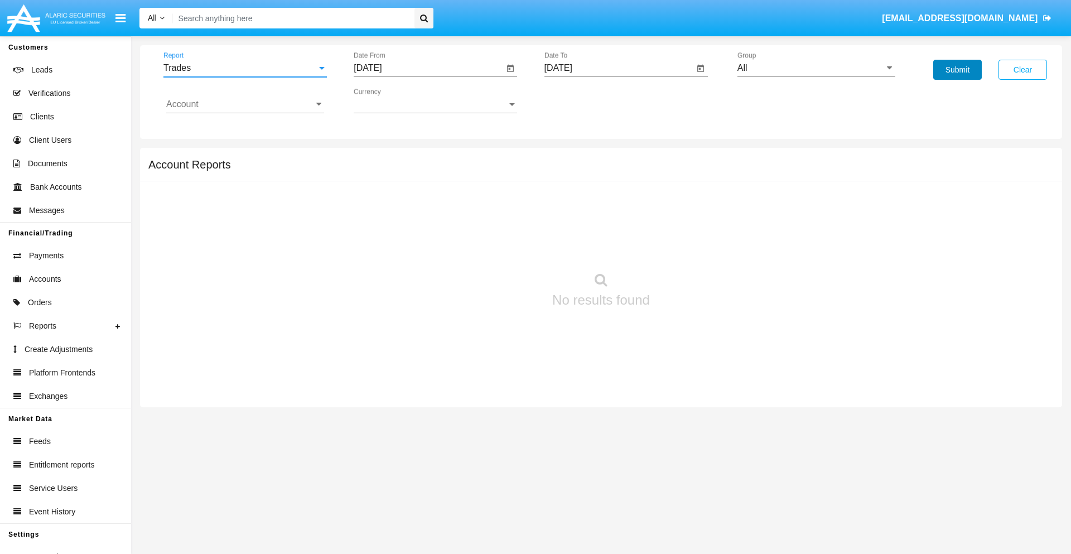
click at [958, 70] on button "Submit" at bounding box center [958, 70] width 49 height 20
click at [245, 68] on span "Report" at bounding box center [239, 68] width 153 height 10
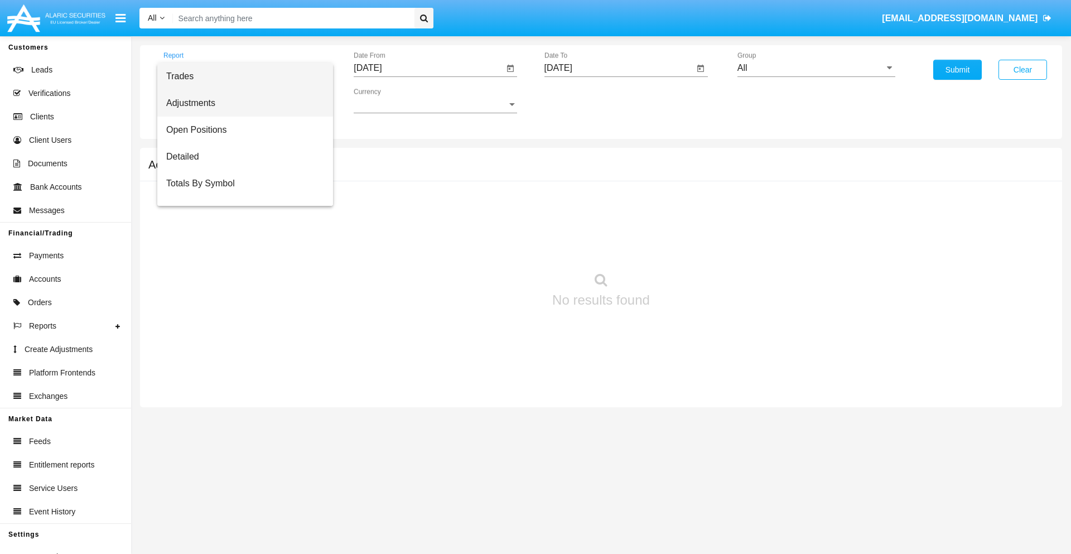
click at [240, 103] on span "Adjustments" at bounding box center [245, 103] width 158 height 27
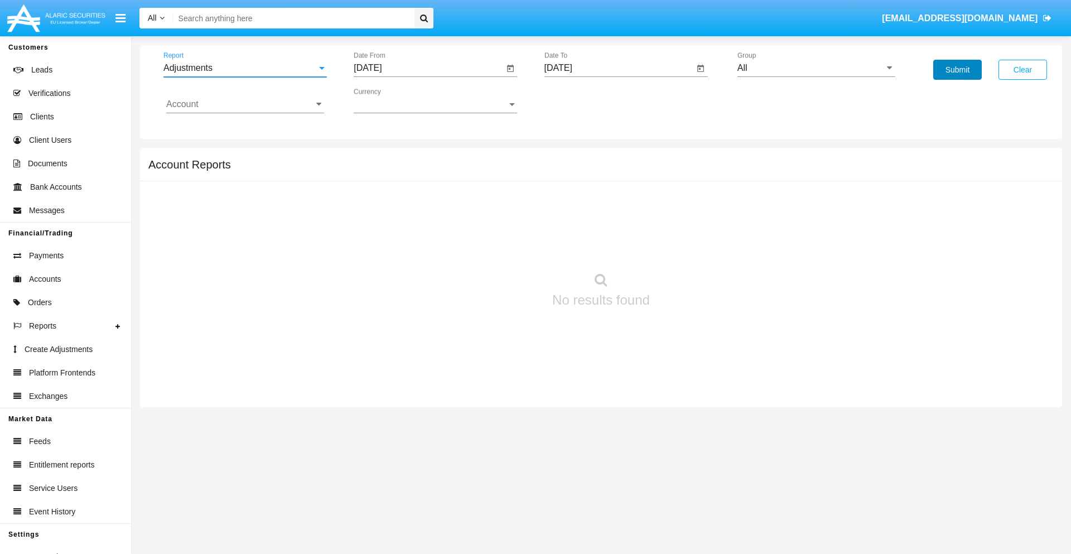
click at [958, 70] on button "Submit" at bounding box center [958, 70] width 49 height 20
click at [245, 68] on span "Report" at bounding box center [239, 68] width 153 height 10
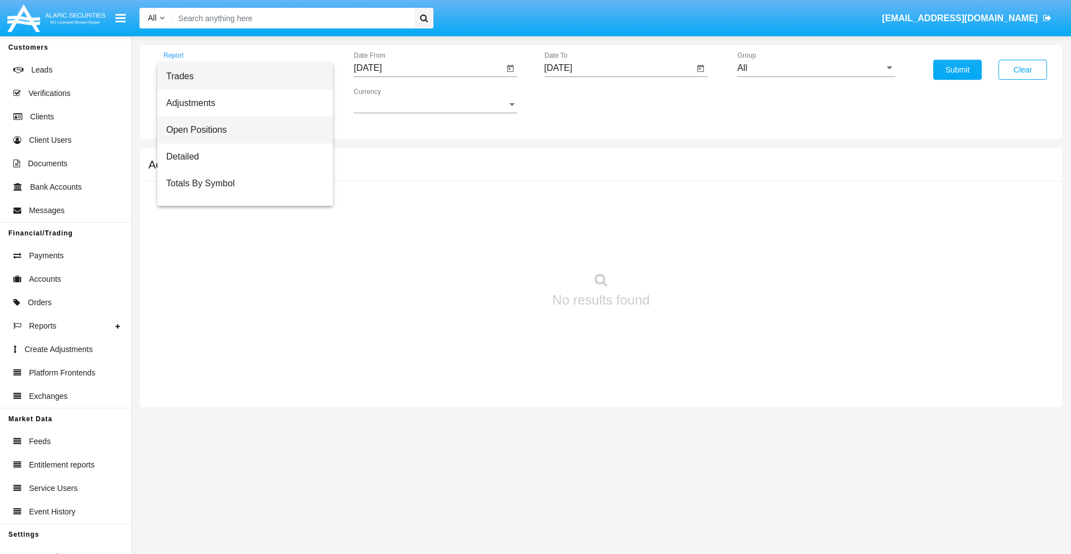
click at [240, 130] on span "Open Positions" at bounding box center [245, 130] width 158 height 27
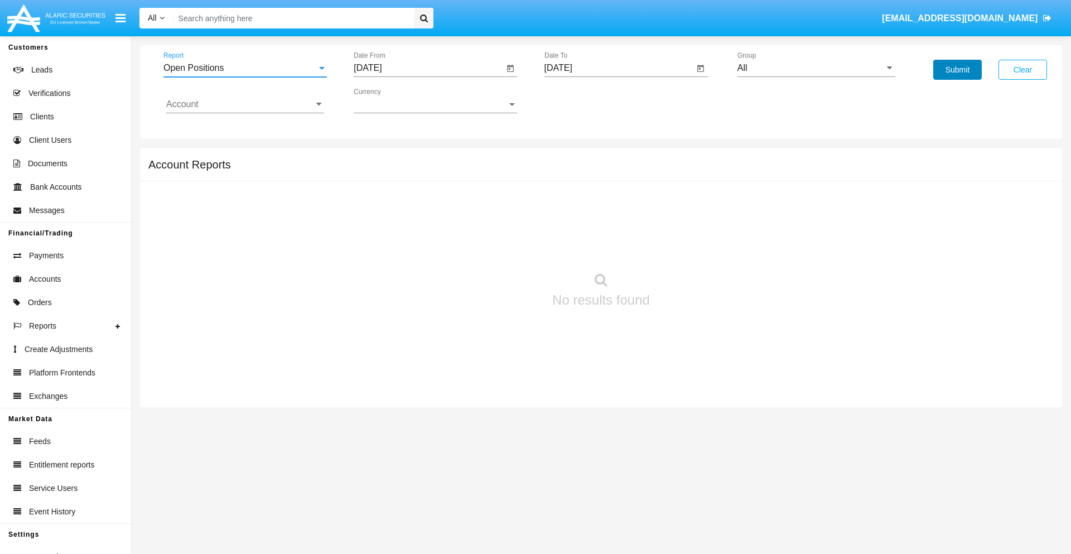
click at [958, 70] on button "Submit" at bounding box center [958, 70] width 49 height 20
click at [245, 68] on span "Report" at bounding box center [239, 68] width 153 height 10
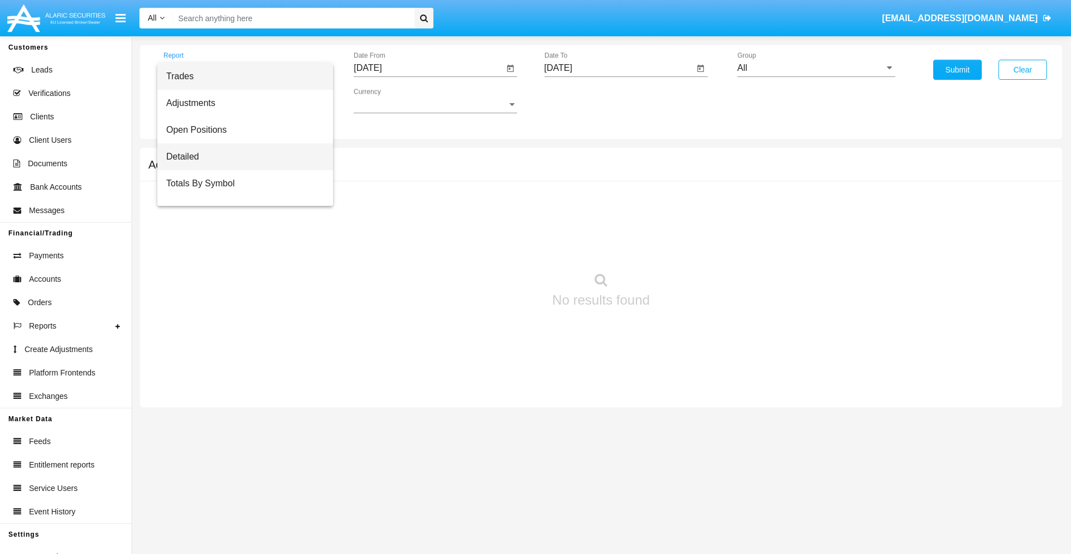
click at [240, 157] on span "Detailed" at bounding box center [245, 156] width 158 height 27
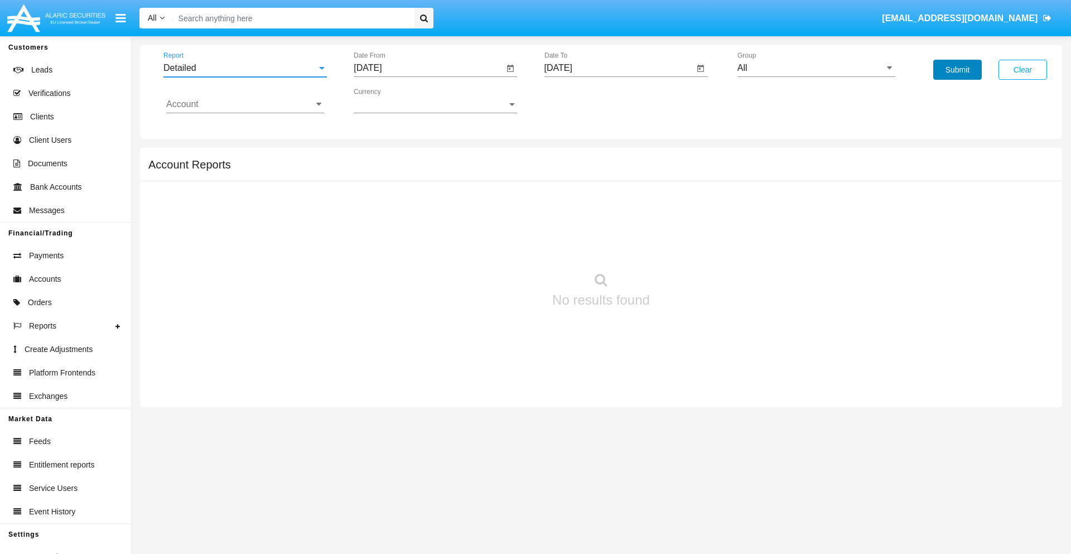
click at [958, 70] on button "Submit" at bounding box center [958, 70] width 49 height 20
click at [245, 68] on span "Report" at bounding box center [239, 68] width 153 height 10
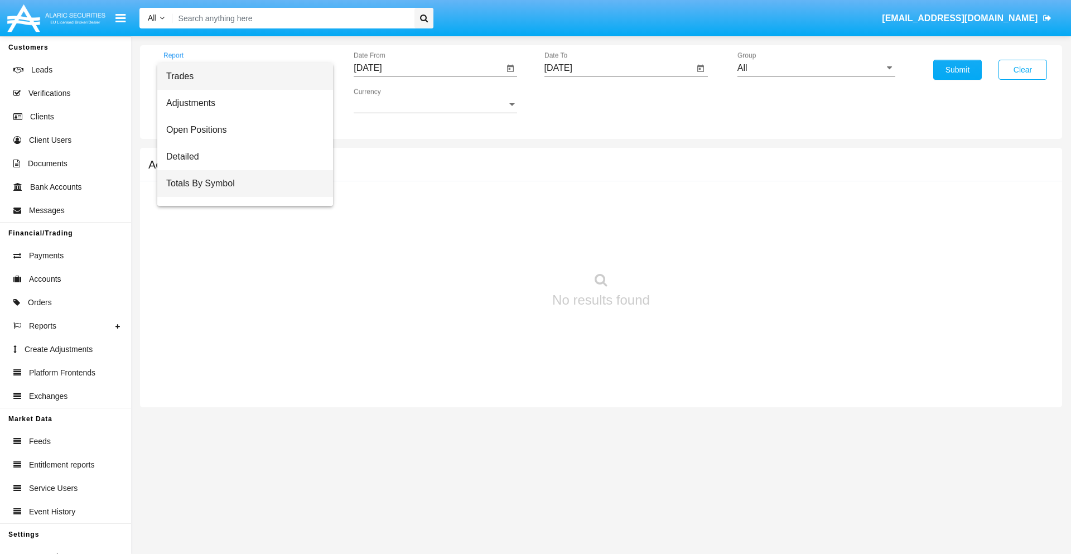
click at [240, 184] on span "Totals By Symbol" at bounding box center [245, 183] width 158 height 27
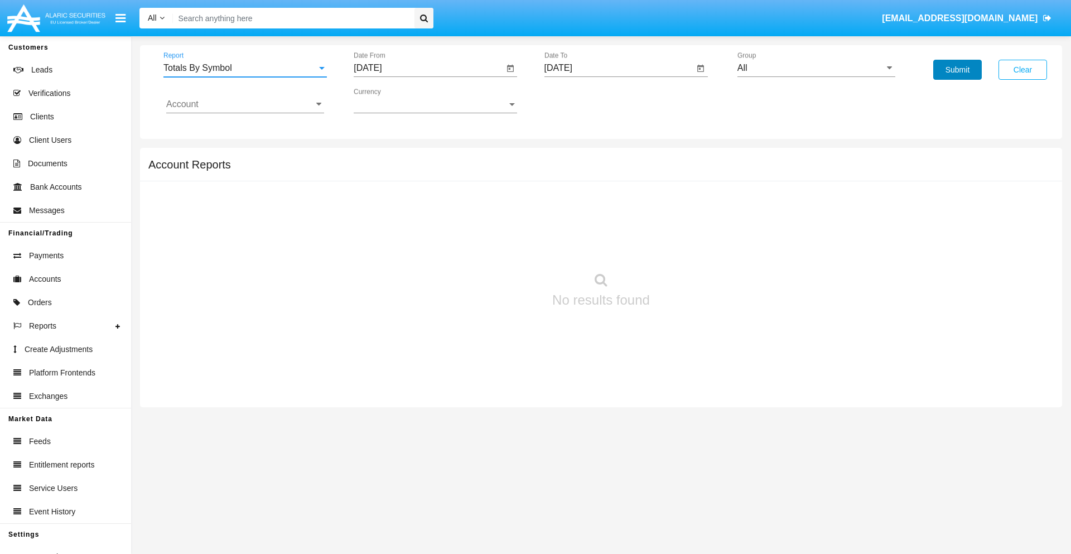
click at [958, 70] on button "Submit" at bounding box center [958, 70] width 49 height 20
click at [245, 68] on span "Report" at bounding box center [239, 68] width 153 height 10
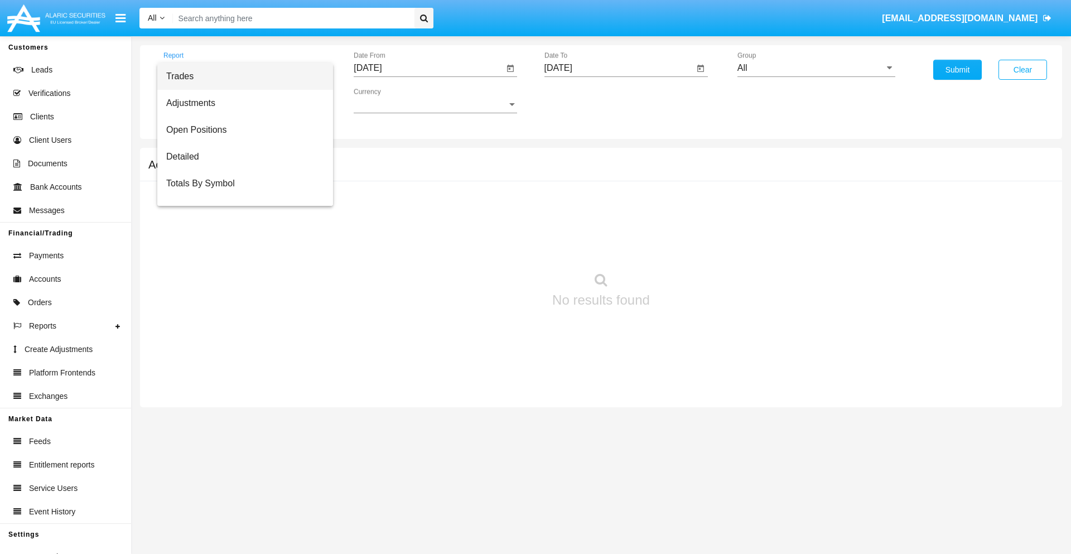
scroll to position [18, 0]
click at [240, 193] on span "Totals By Date" at bounding box center [245, 192] width 158 height 27
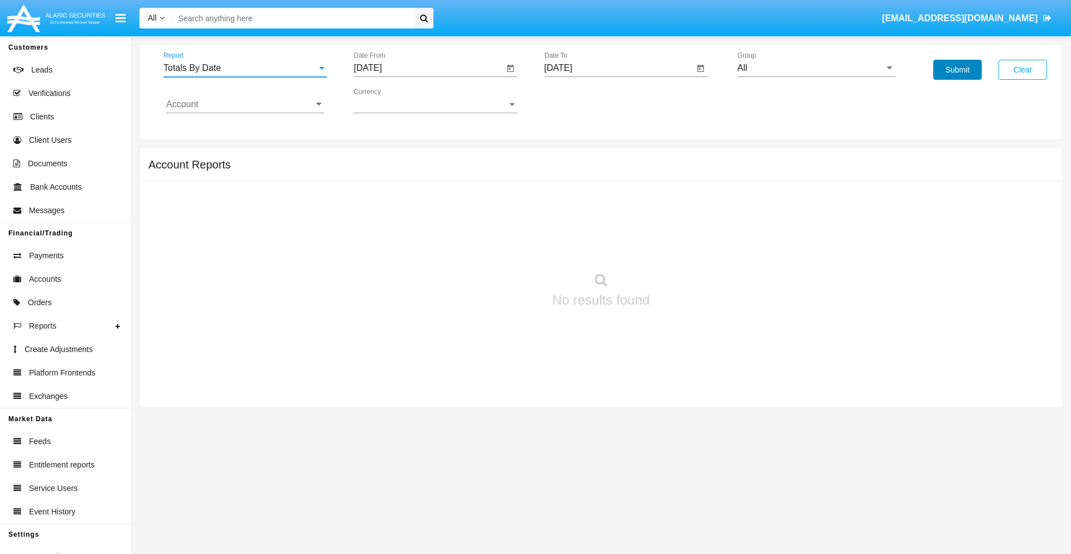
click at [958, 70] on button "Submit" at bounding box center [958, 70] width 49 height 20
click at [245, 68] on span "Report" at bounding box center [239, 68] width 153 height 10
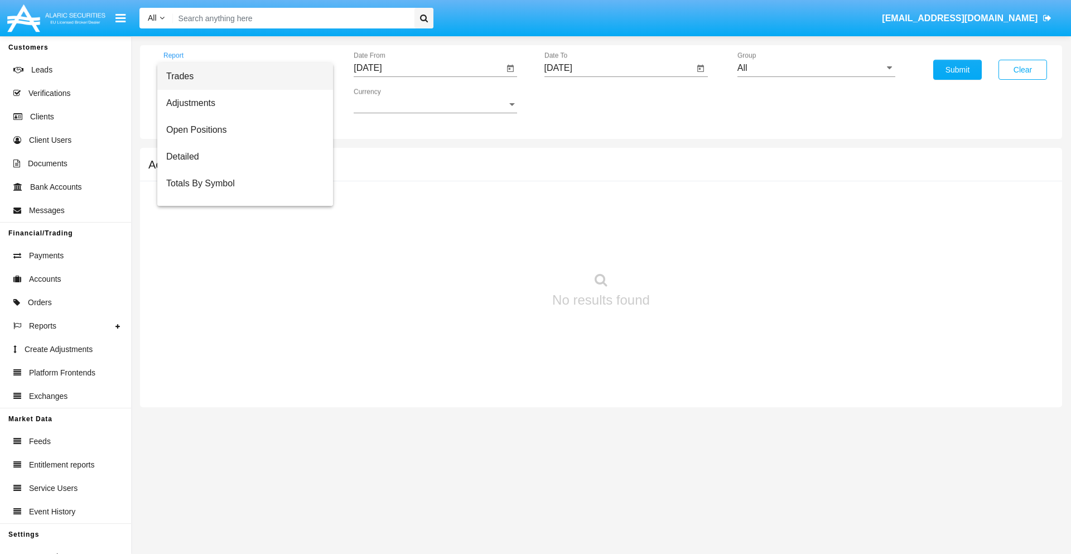
scroll to position [45, 0]
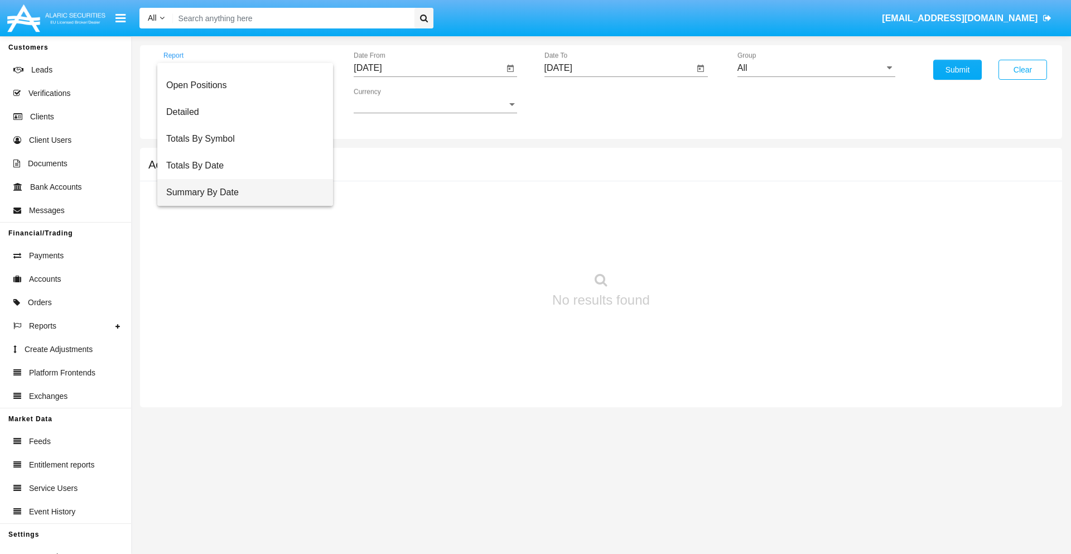
click at [240, 193] on span "Summary By Date" at bounding box center [245, 192] width 158 height 27
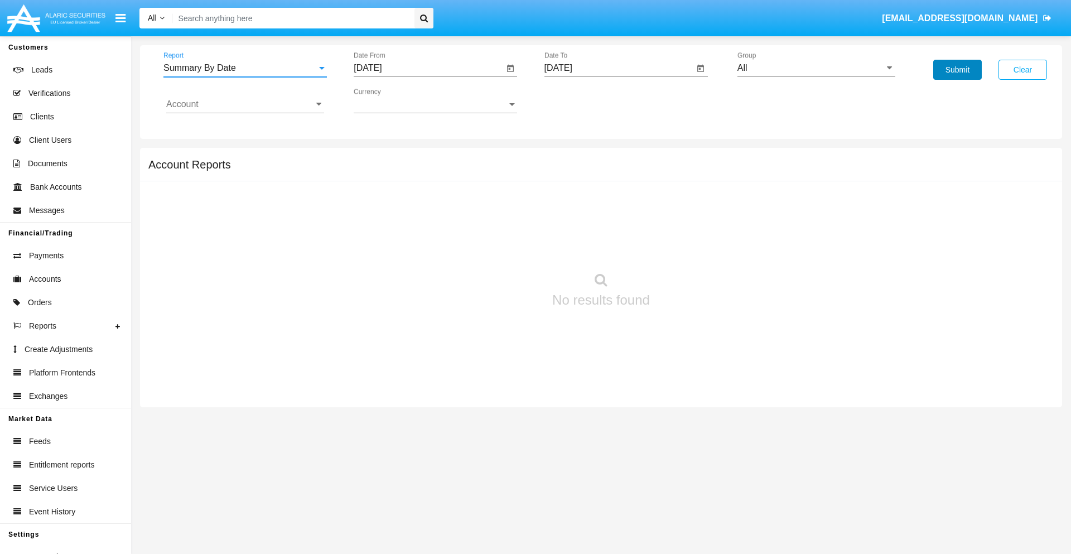
click at [958, 70] on button "Submit" at bounding box center [958, 70] width 49 height 20
